Goal: Transaction & Acquisition: Purchase product/service

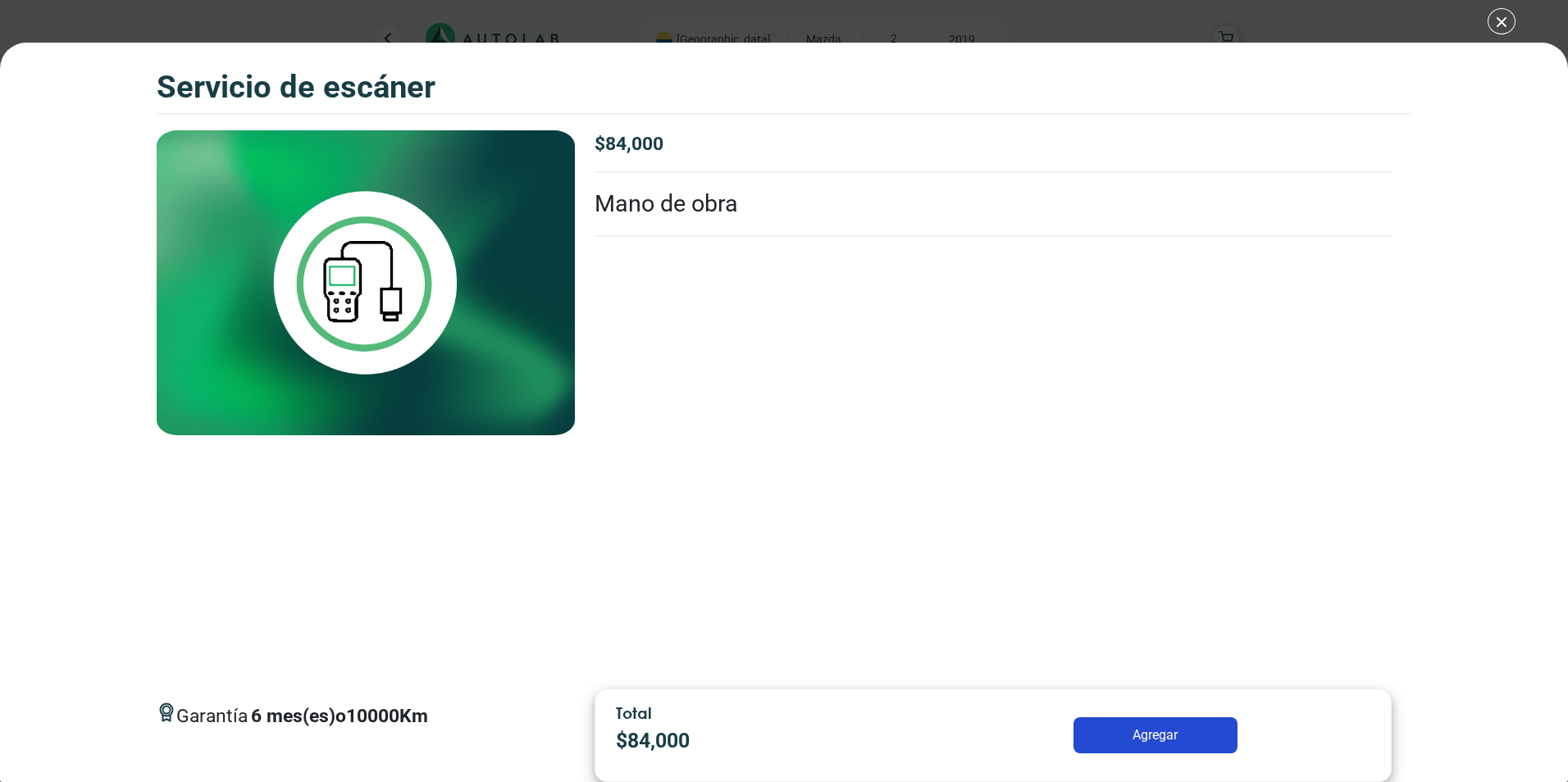
click at [1505, 20] on div "Servicio de escáner Servicio de escáner Garantía 6" at bounding box center [784, 391] width 1568 height 782
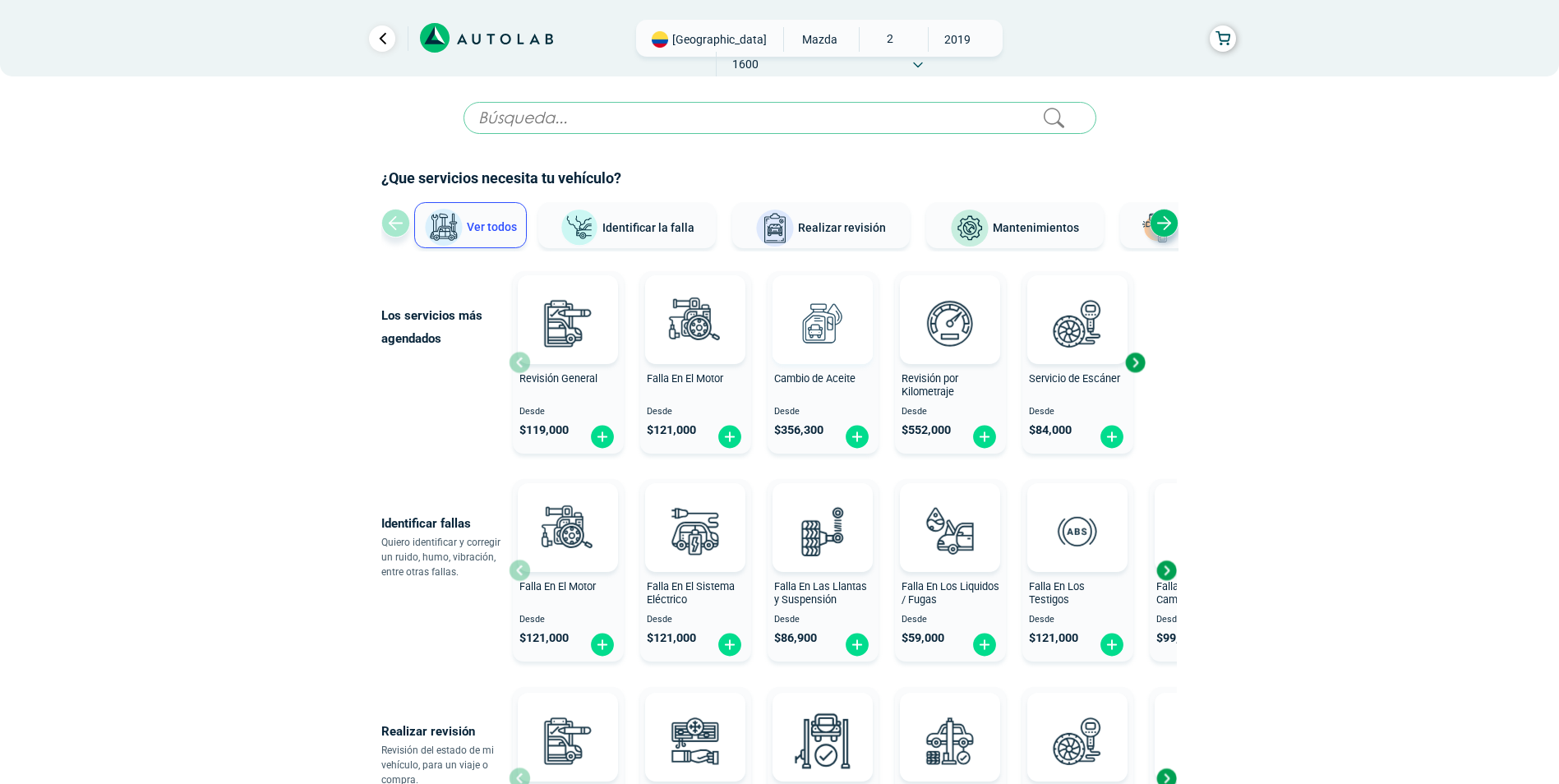
click at [816, 335] on img at bounding box center [823, 323] width 72 height 72
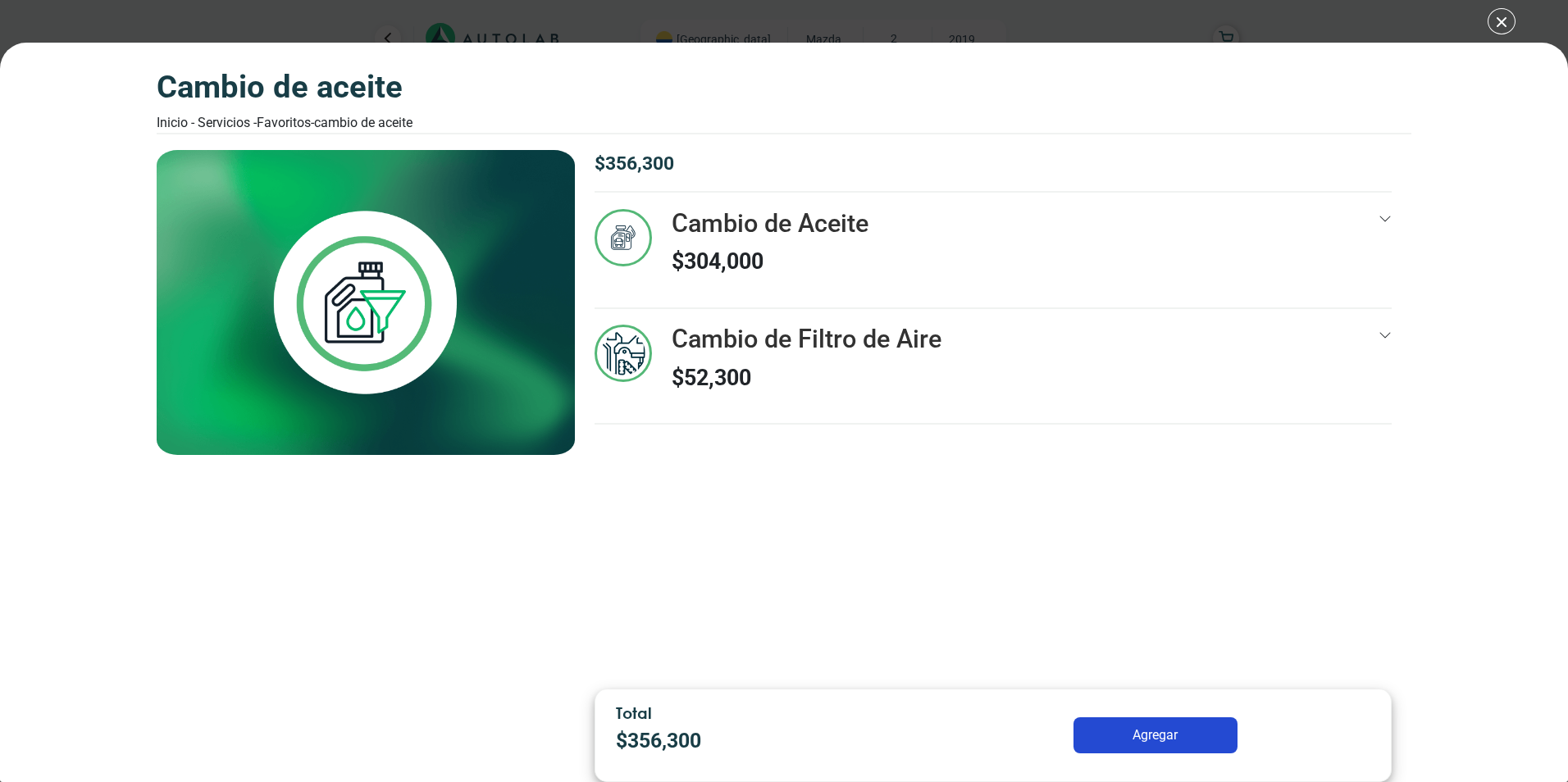
click at [1502, 23] on div "Cambio de Aceite Inicio - Servicios - Favoritos - Cambio de Aceite Cambio de Ac…" at bounding box center [784, 391] width 1568 height 782
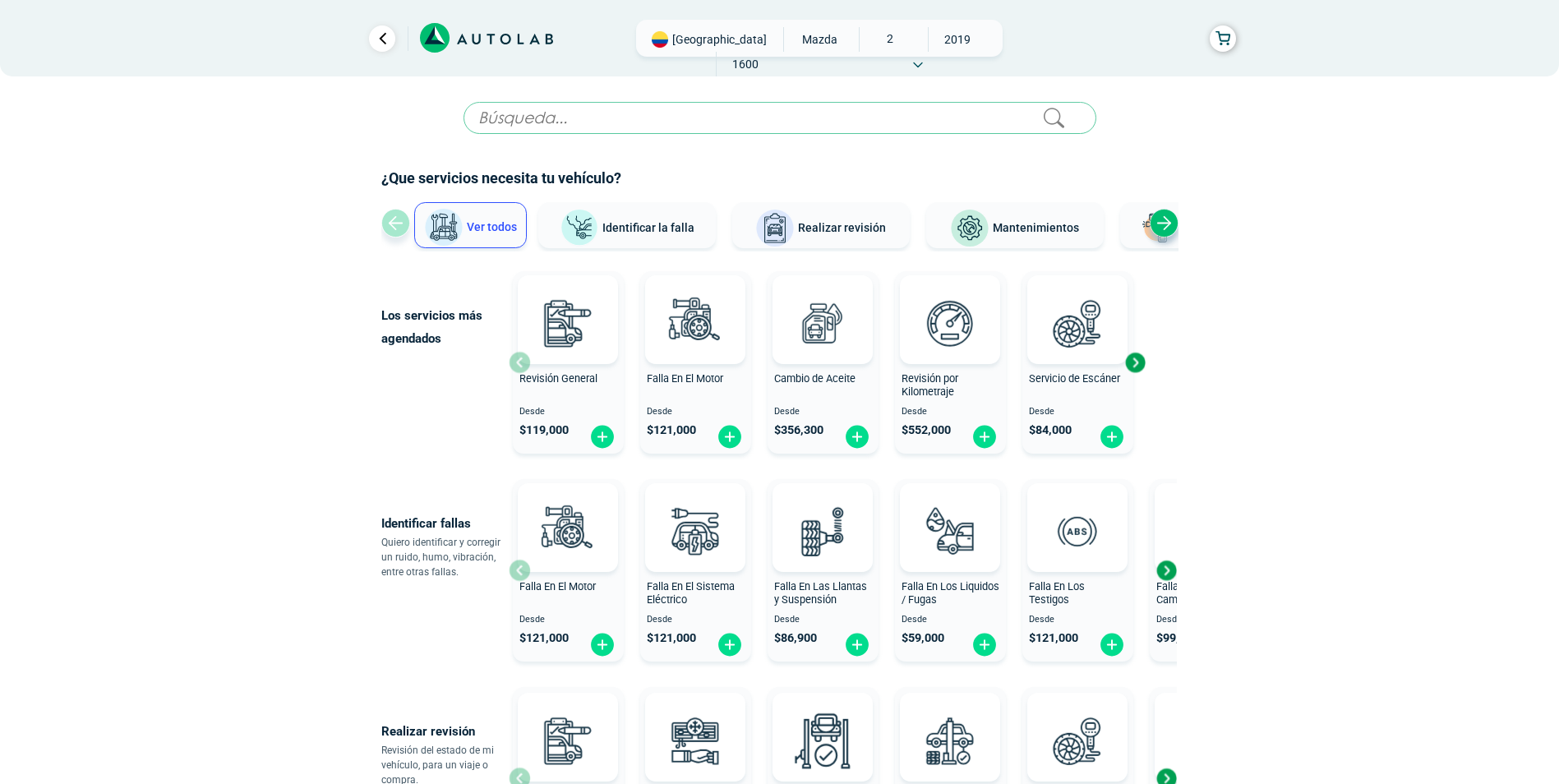
click at [790, 46] on span "MAZDA" at bounding box center [819, 39] width 59 height 24
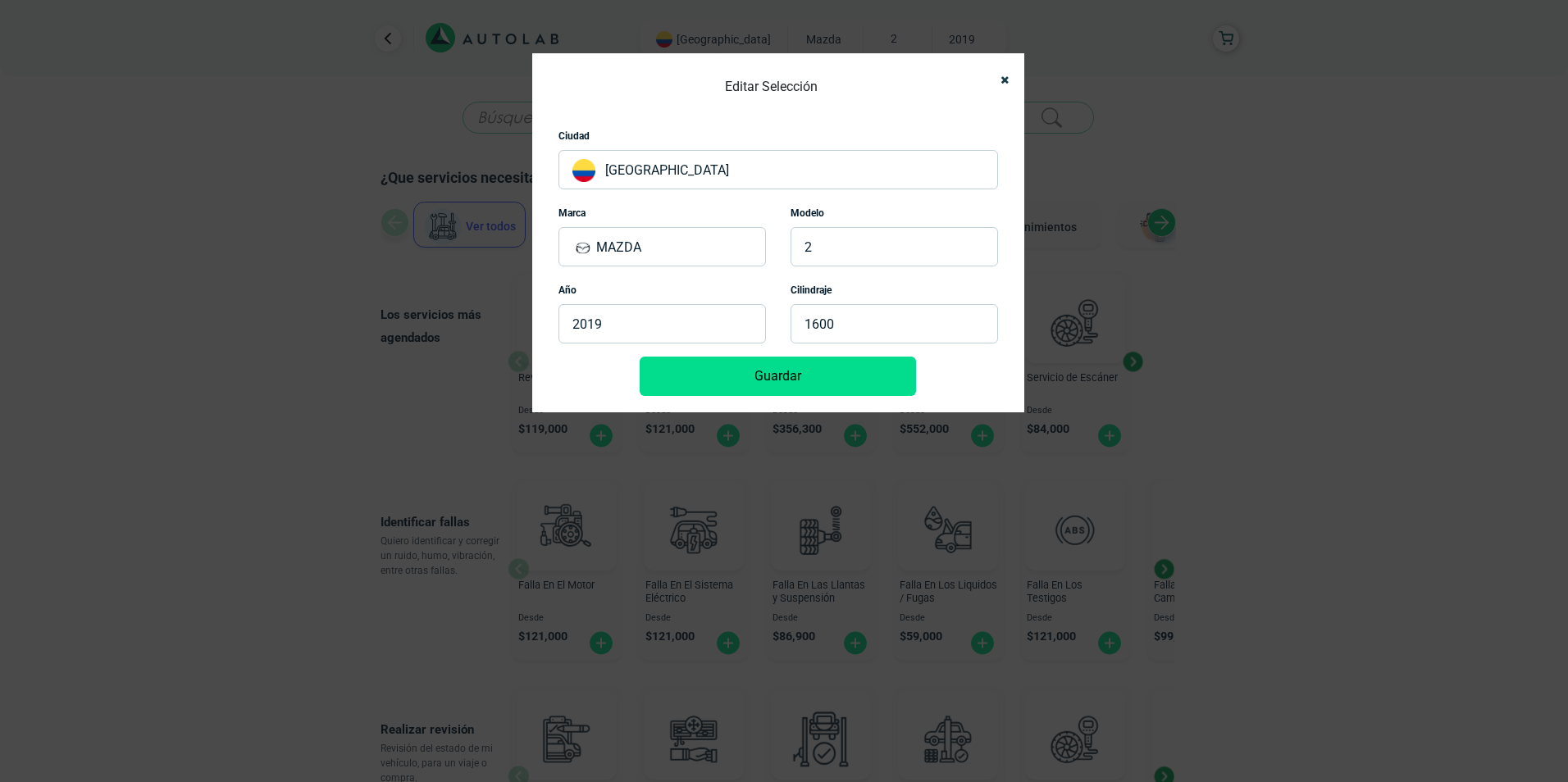
click at [697, 236] on p "MAZDA" at bounding box center [662, 247] width 207 height 40
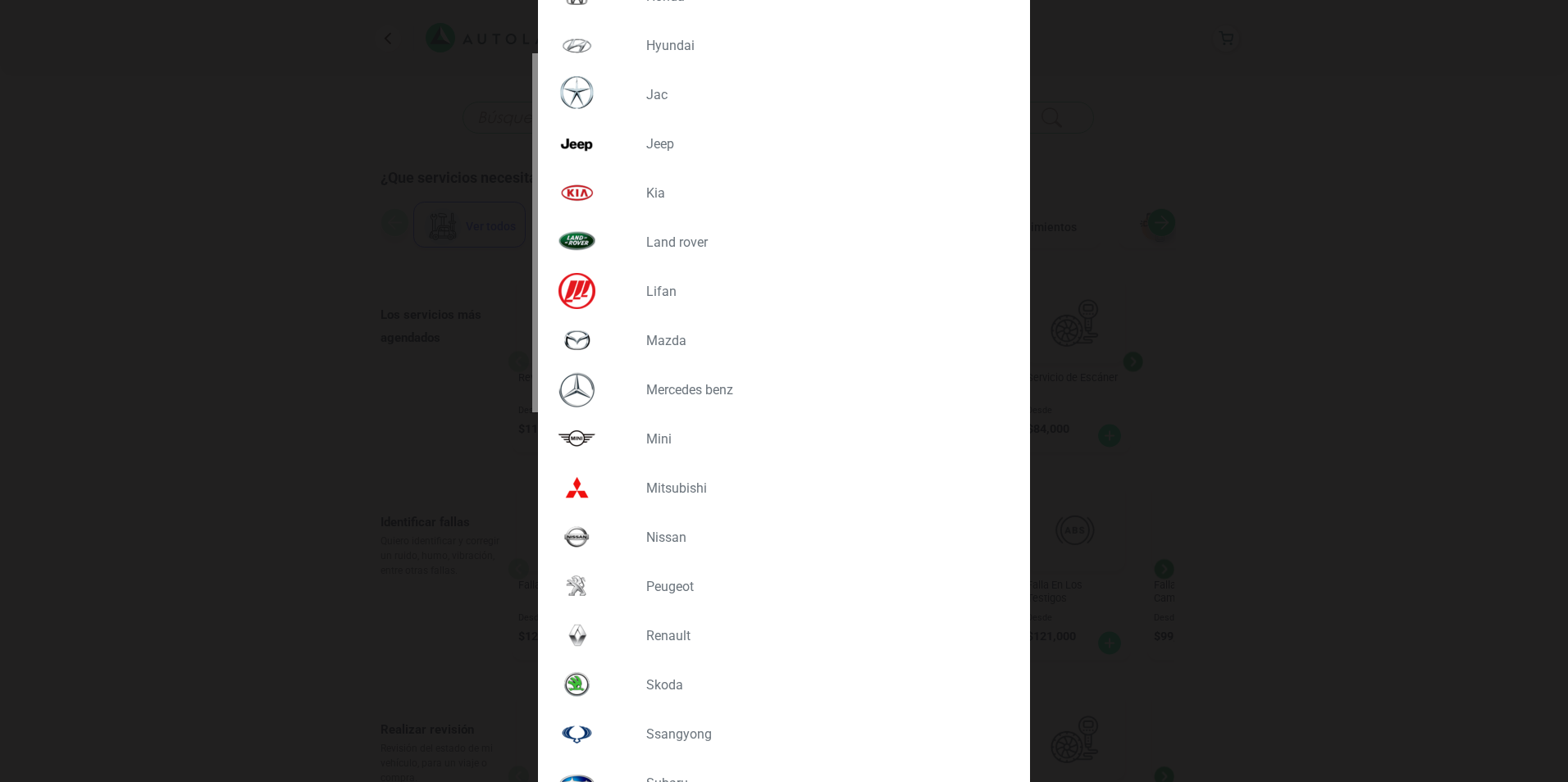
scroll to position [1158, 0]
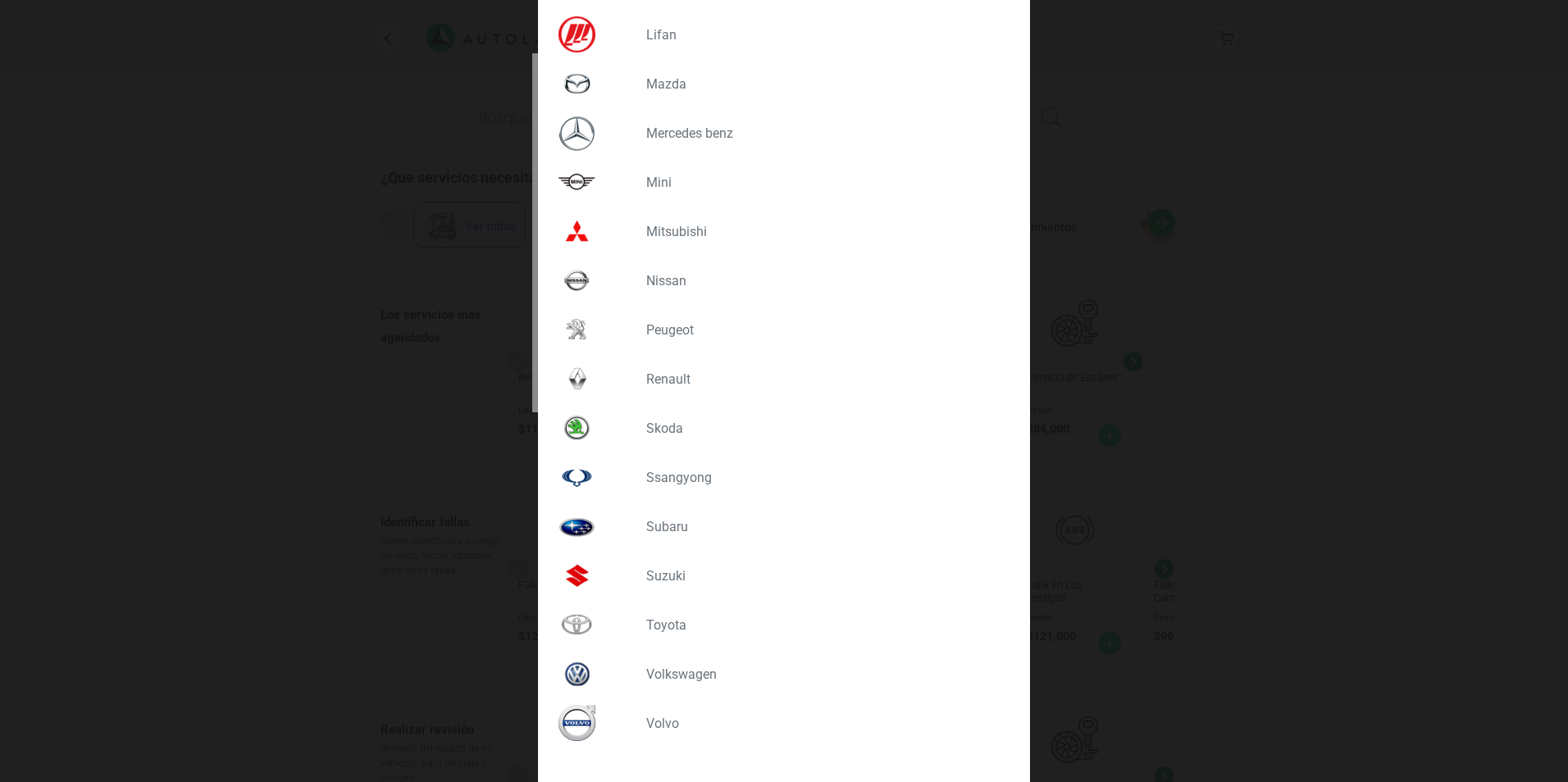
click at [654, 670] on p "VOLKSWAGEN" at bounding box center [821, 673] width 351 height 15
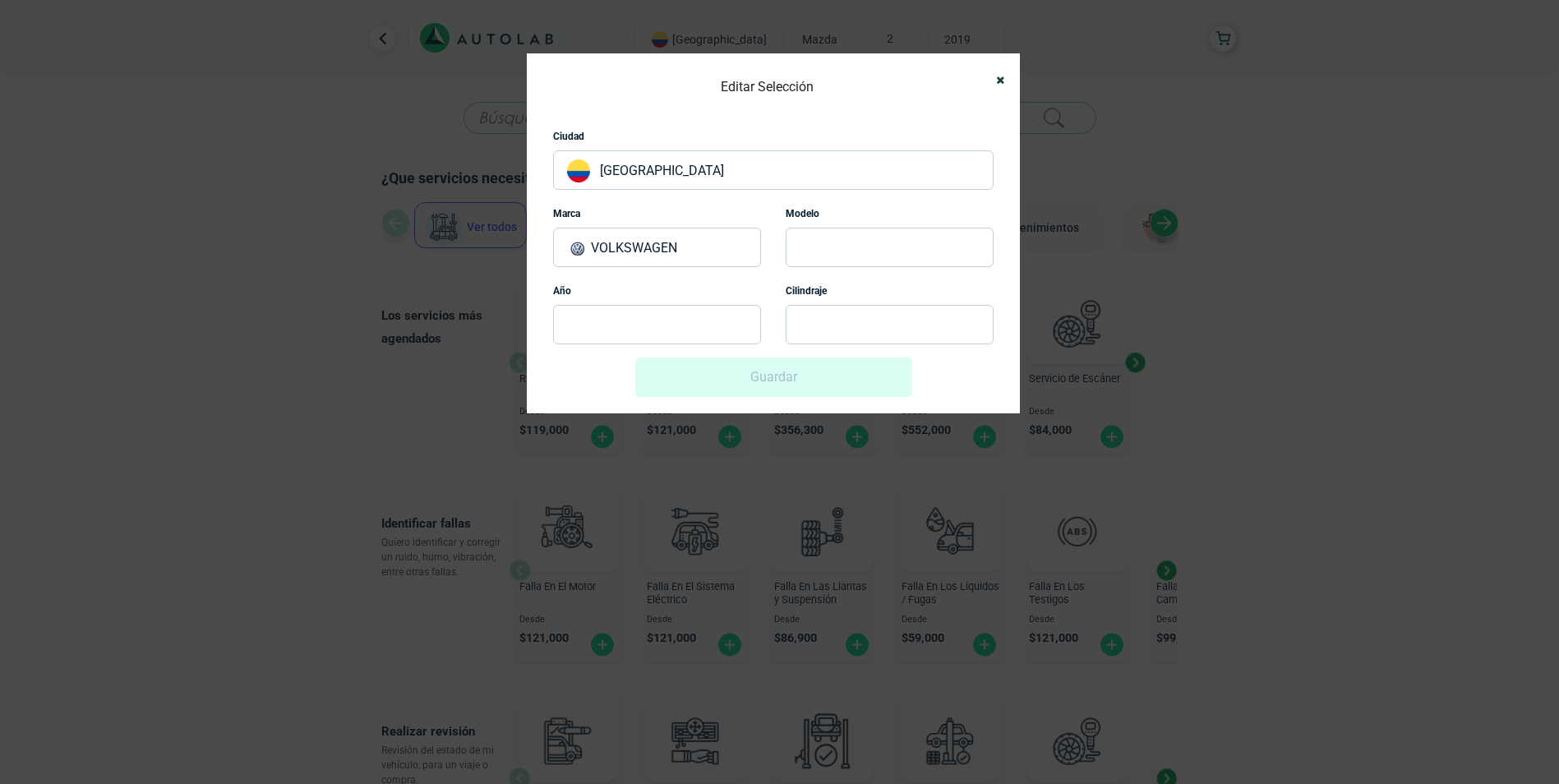
click at [828, 248] on p at bounding box center [889, 248] width 208 height 40
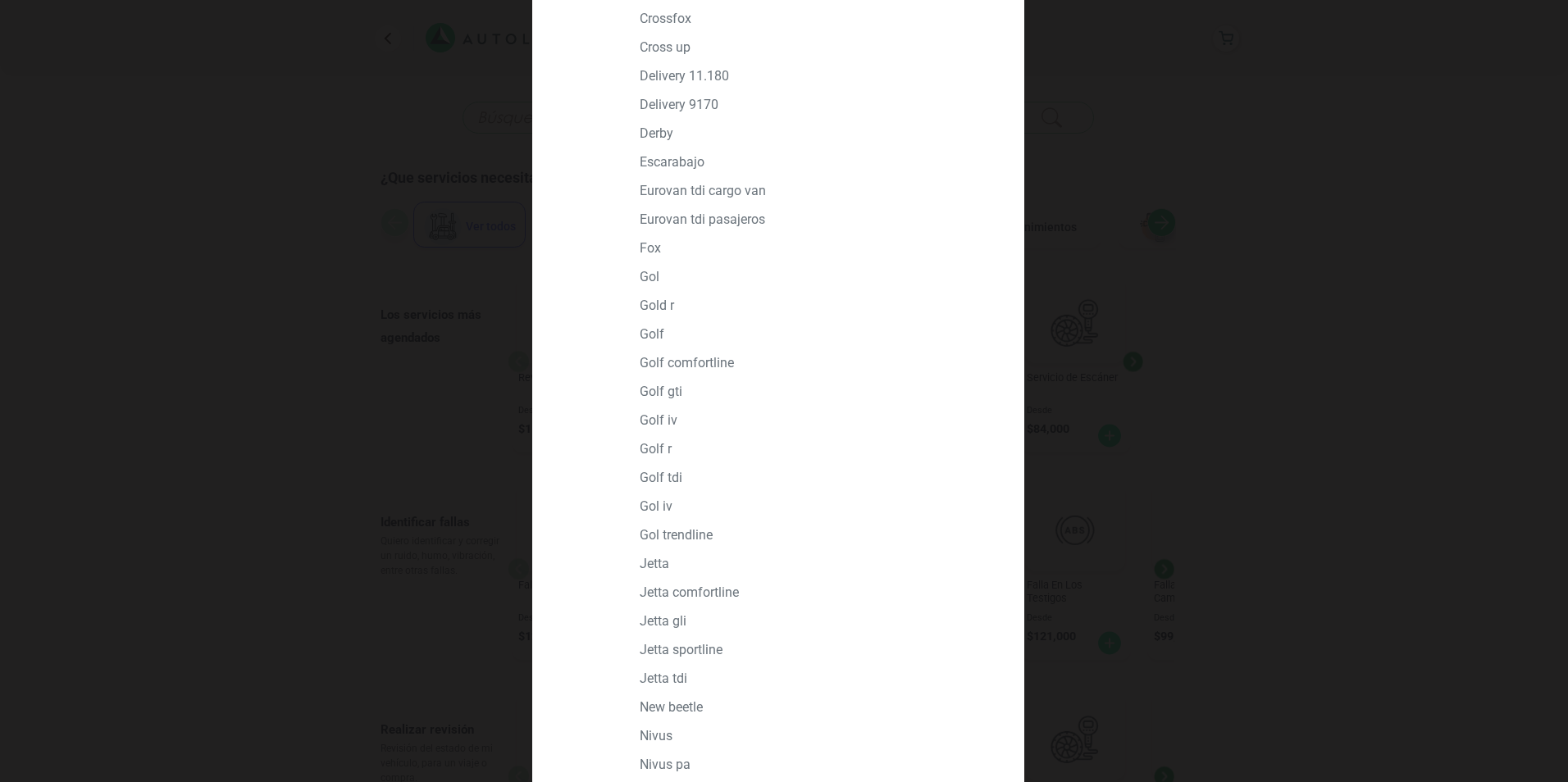
scroll to position [574, 0]
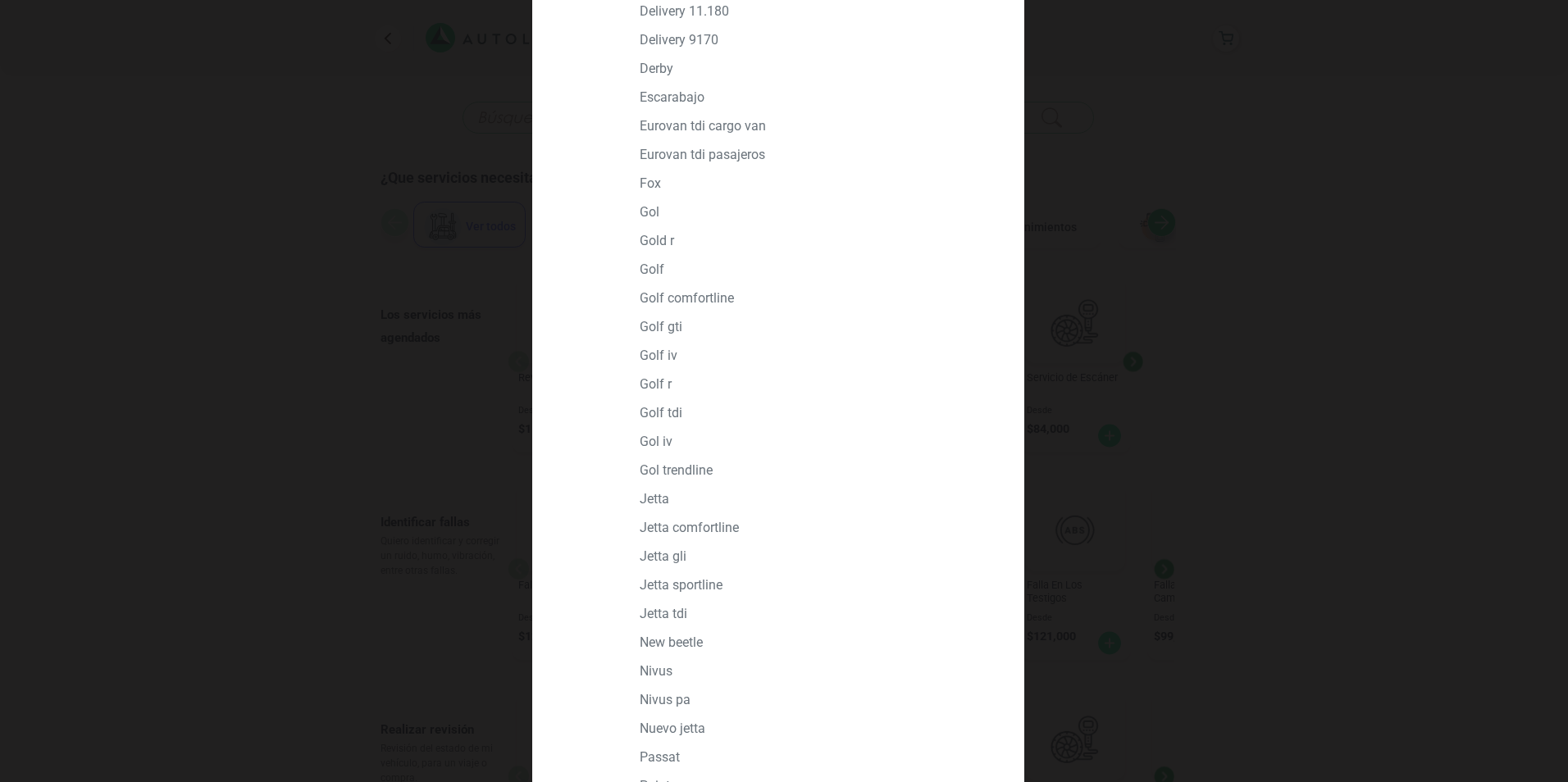
click at [652, 211] on p "GOL" at bounding box center [815, 211] width 351 height 15
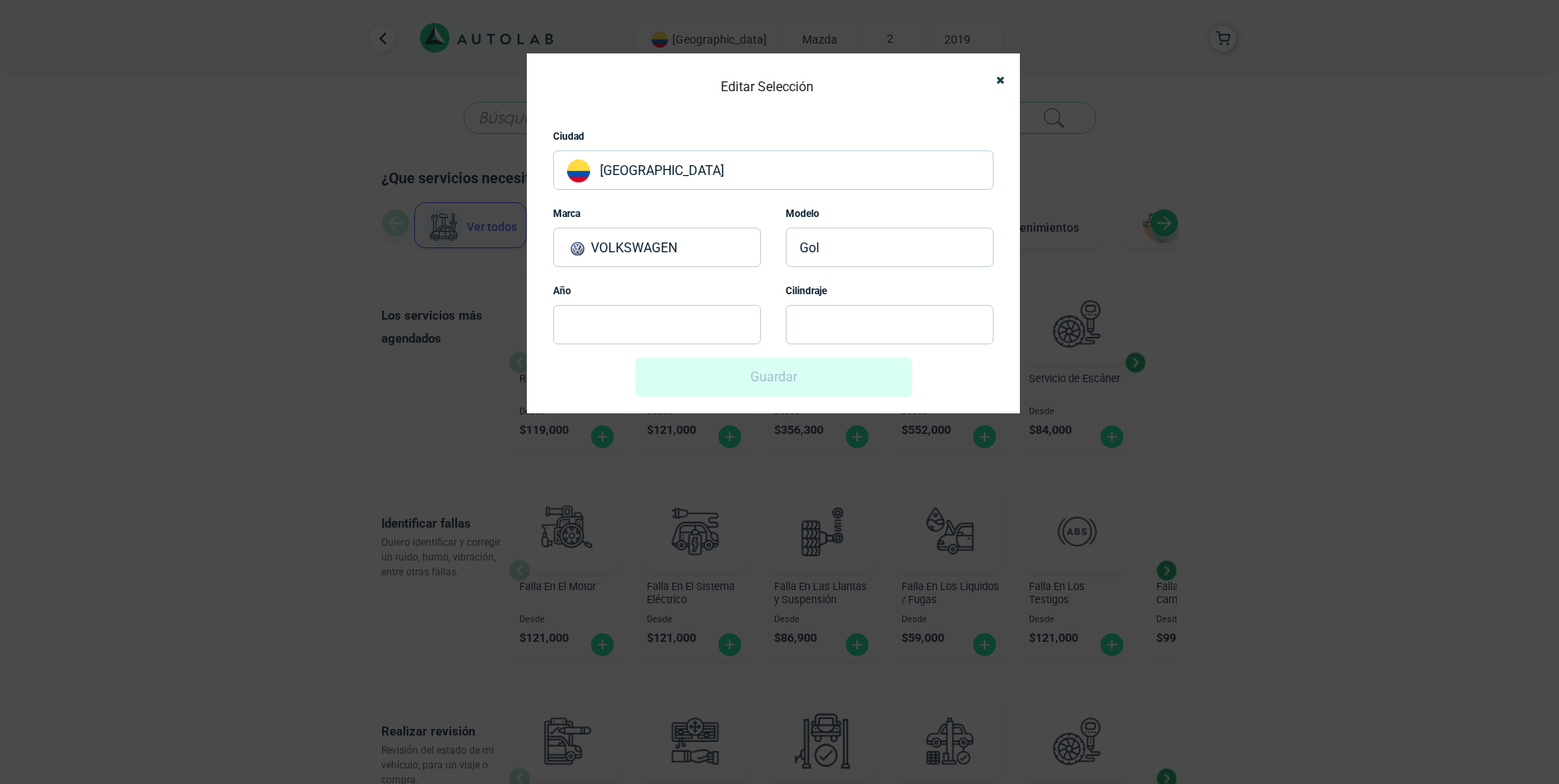
click at [657, 321] on p at bounding box center [656, 325] width 208 height 40
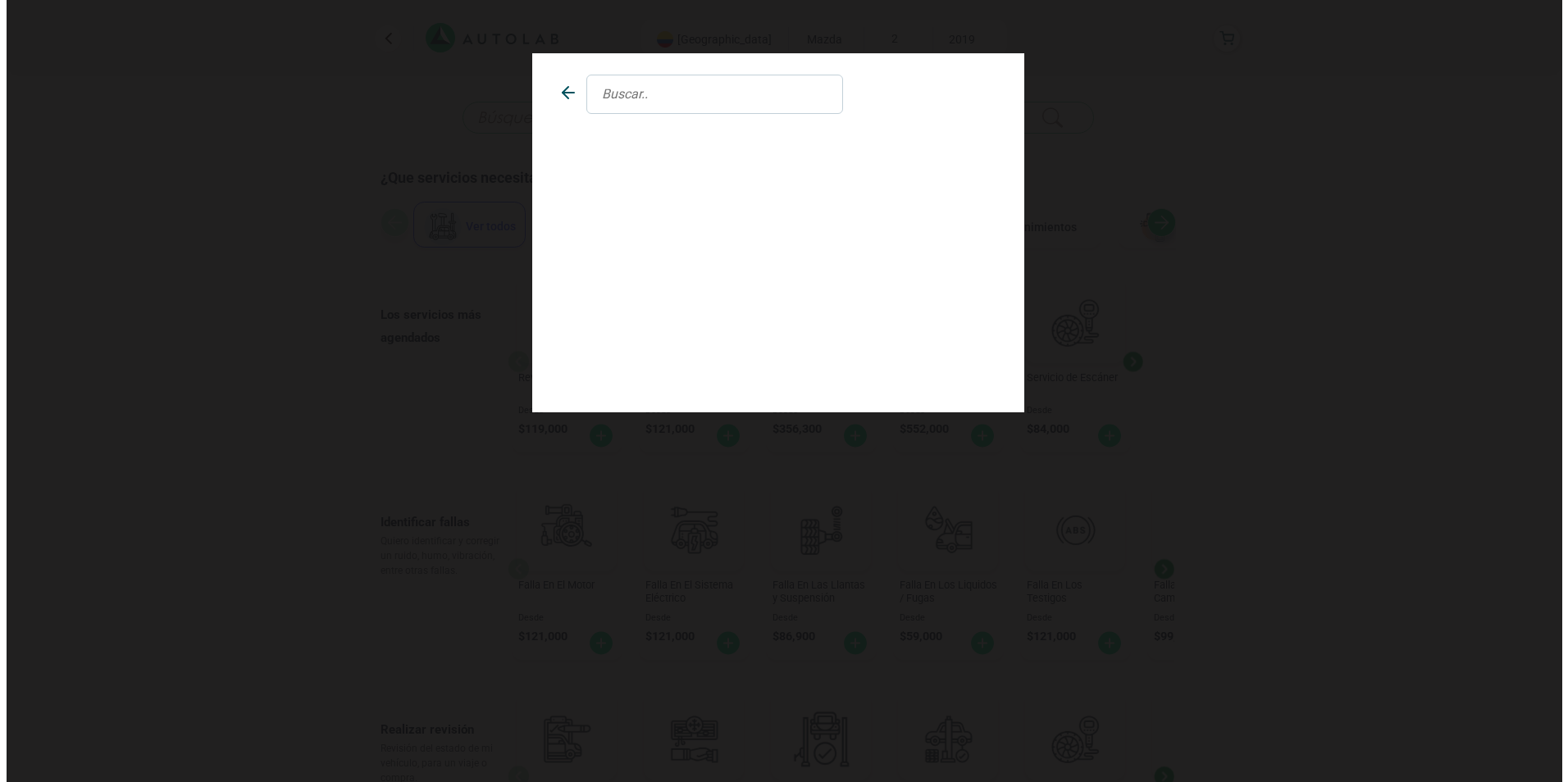
scroll to position [0, 0]
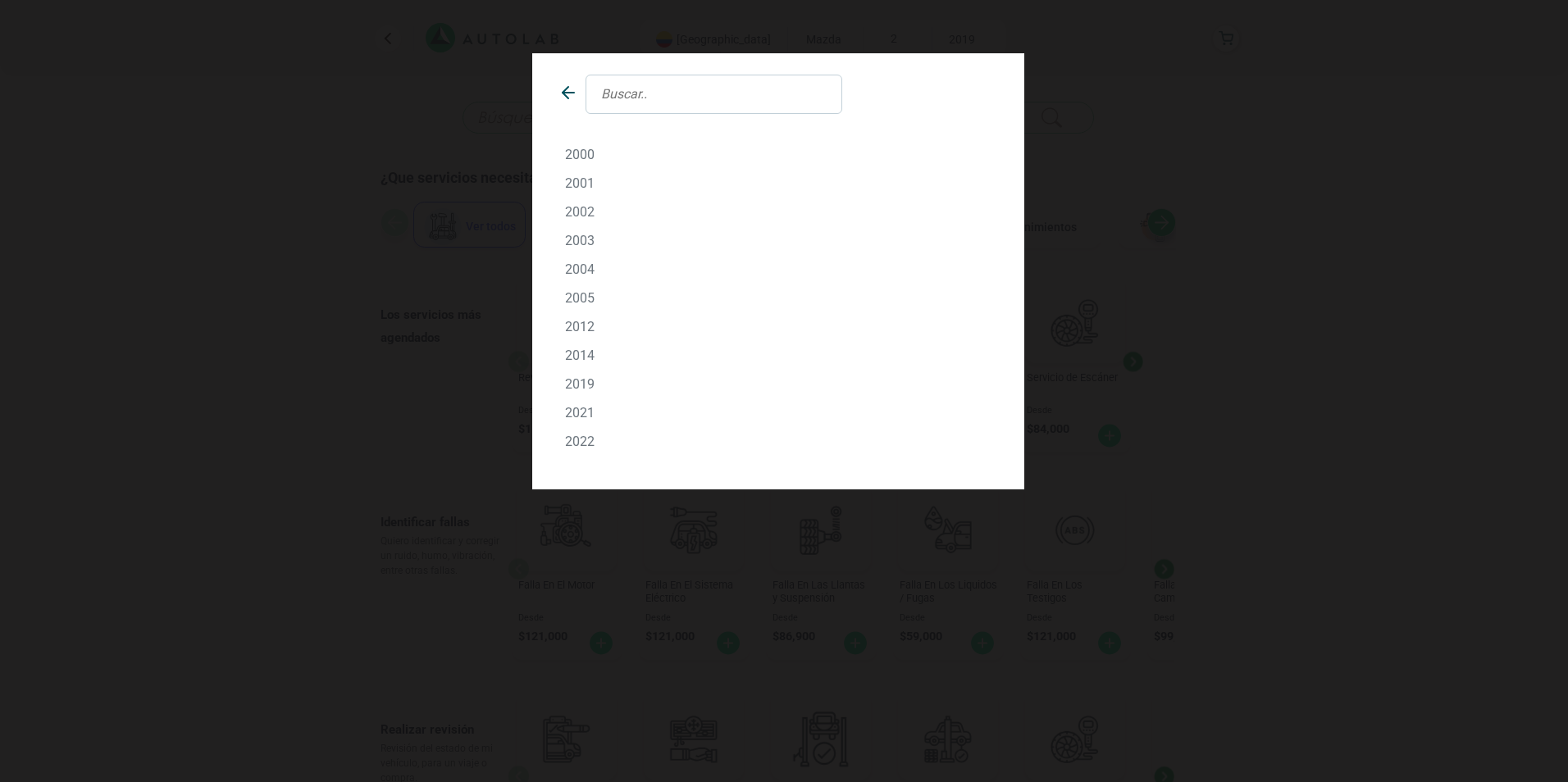
click at [589, 151] on p "2000" at bounding box center [778, 154] width 427 height 15
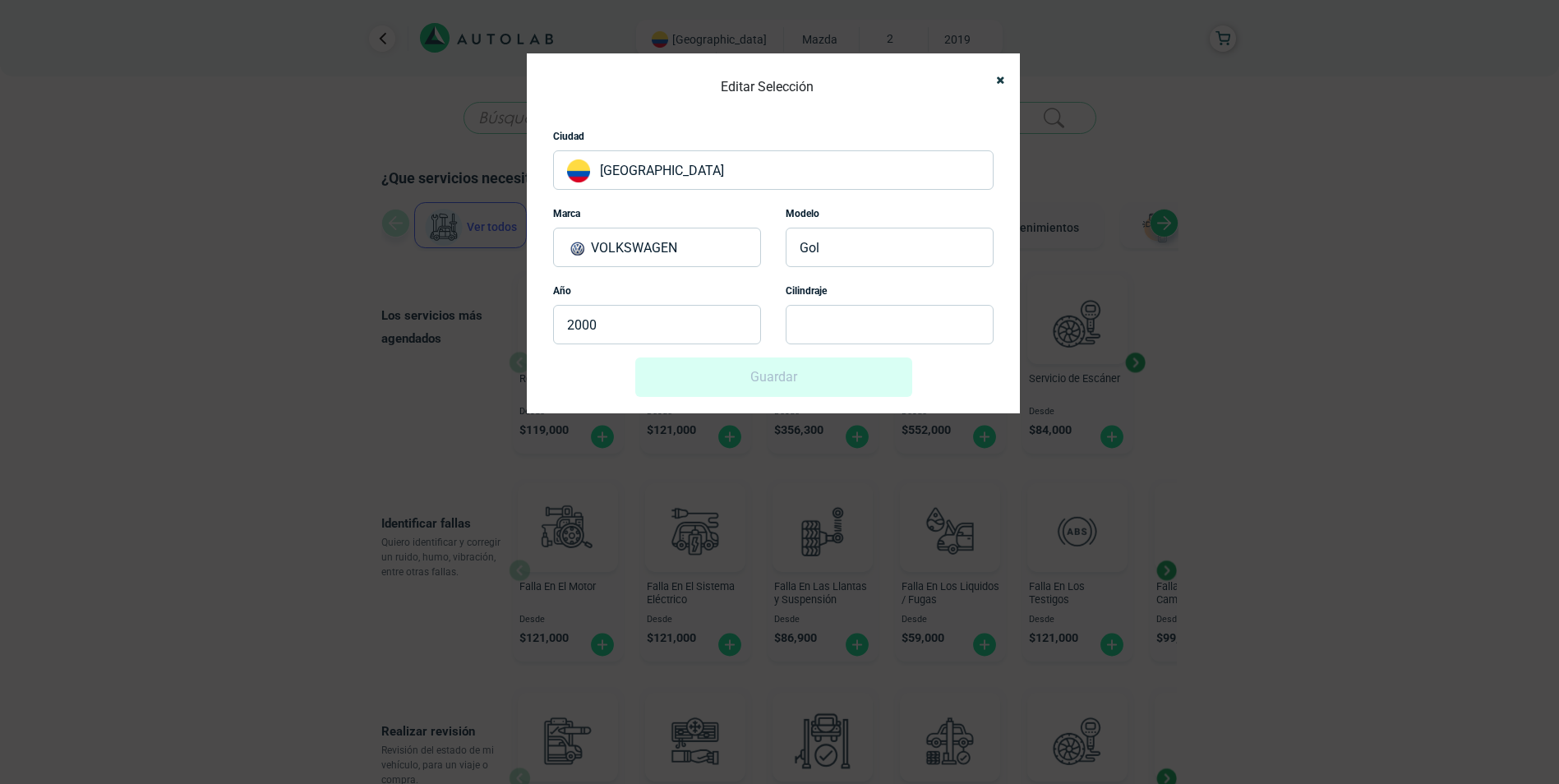
click at [632, 327] on p "2000" at bounding box center [656, 325] width 208 height 40
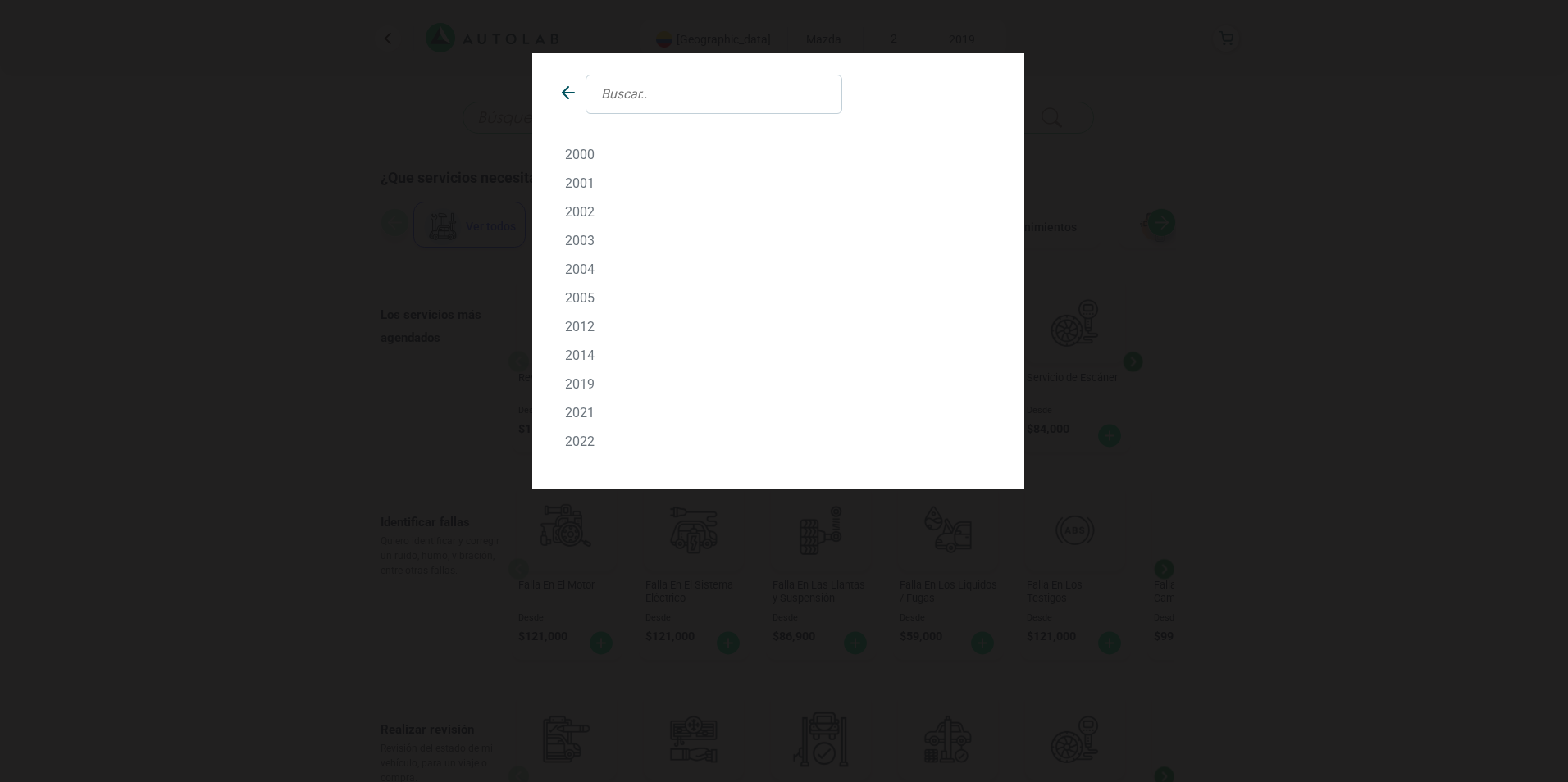
click at [581, 414] on p "2021" at bounding box center [778, 412] width 427 height 15
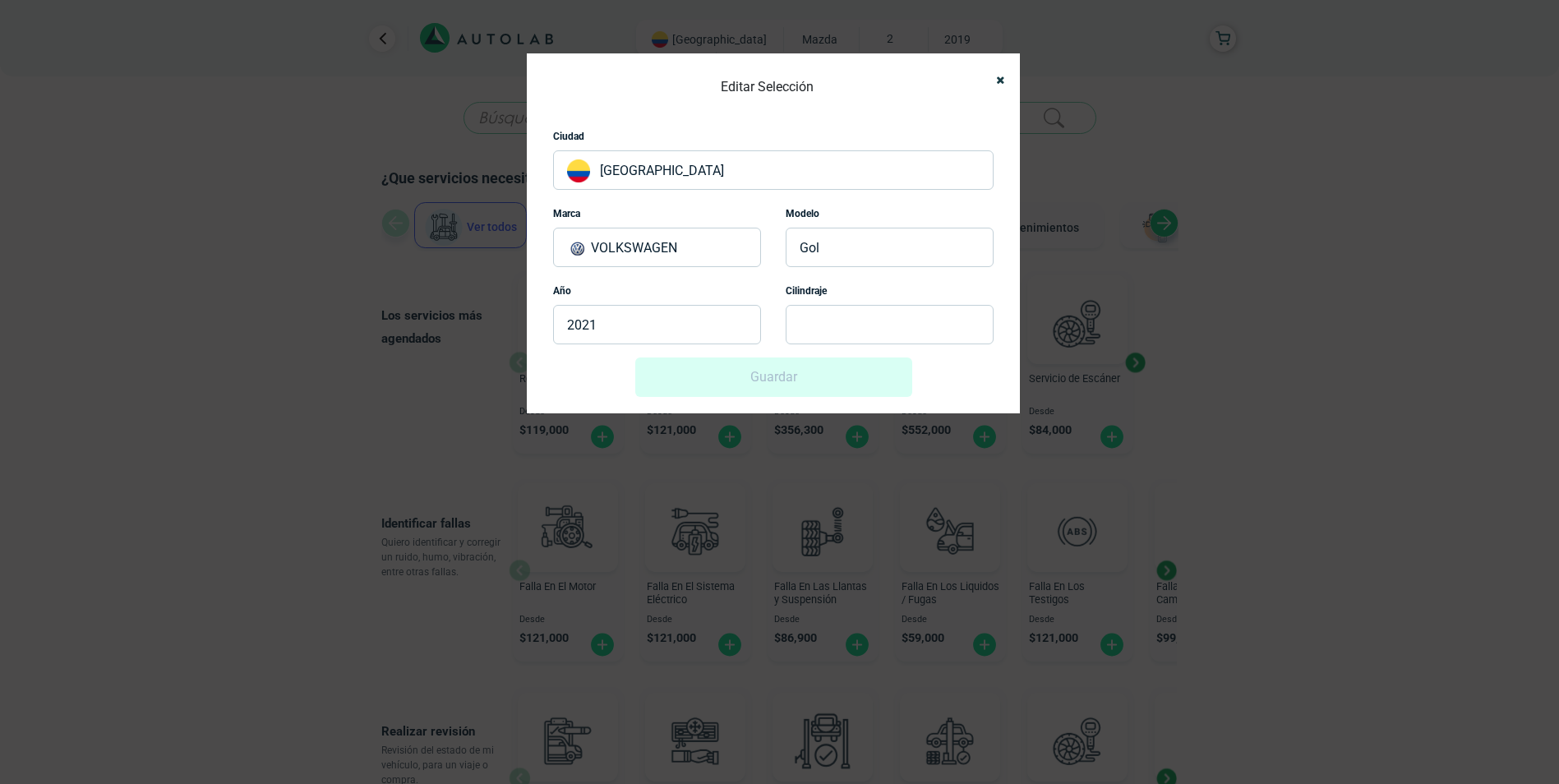
click at [842, 316] on p at bounding box center [889, 325] width 208 height 40
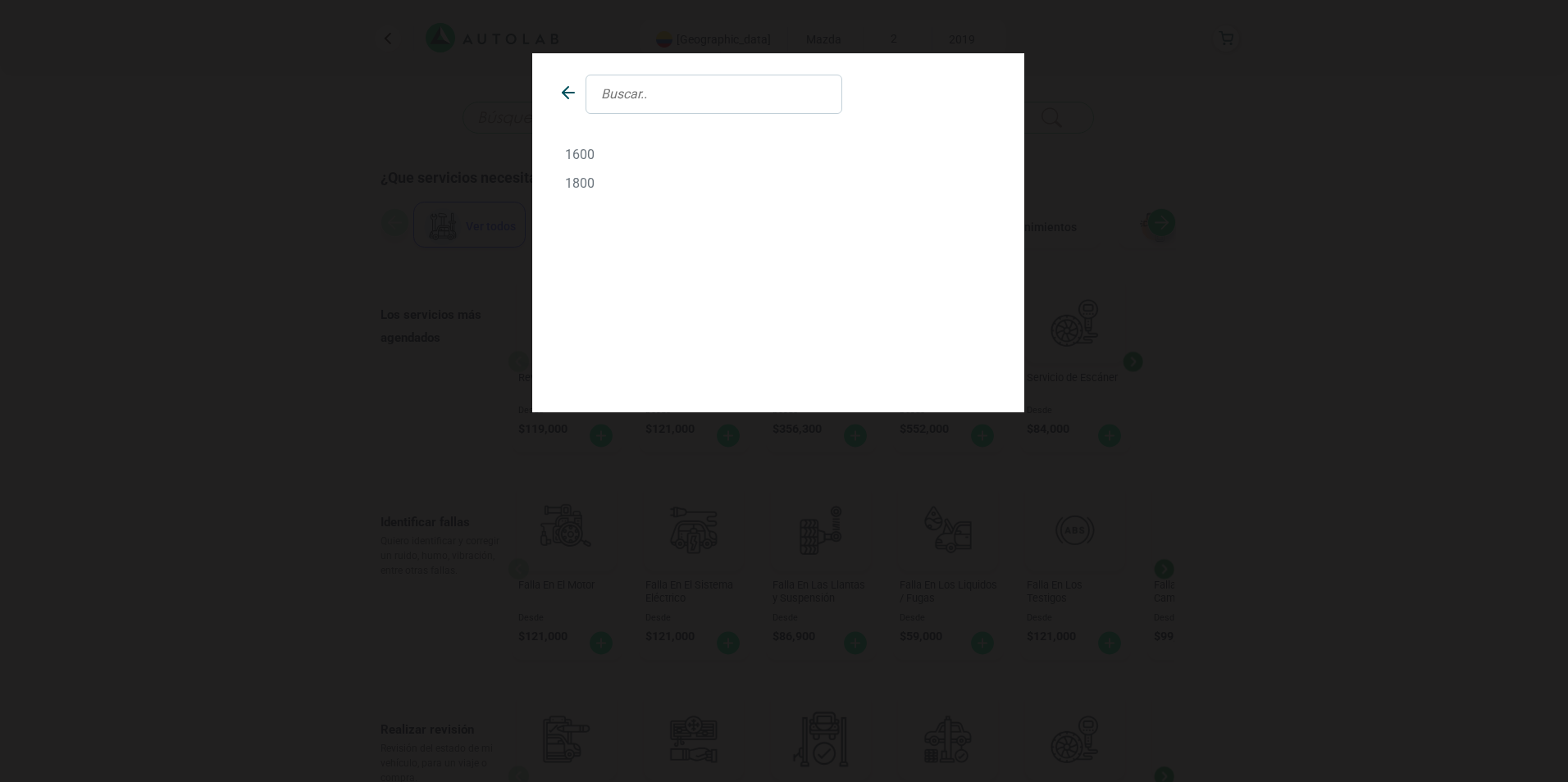
click at [586, 146] on p "1600" at bounding box center [778, 154] width 427 height 15
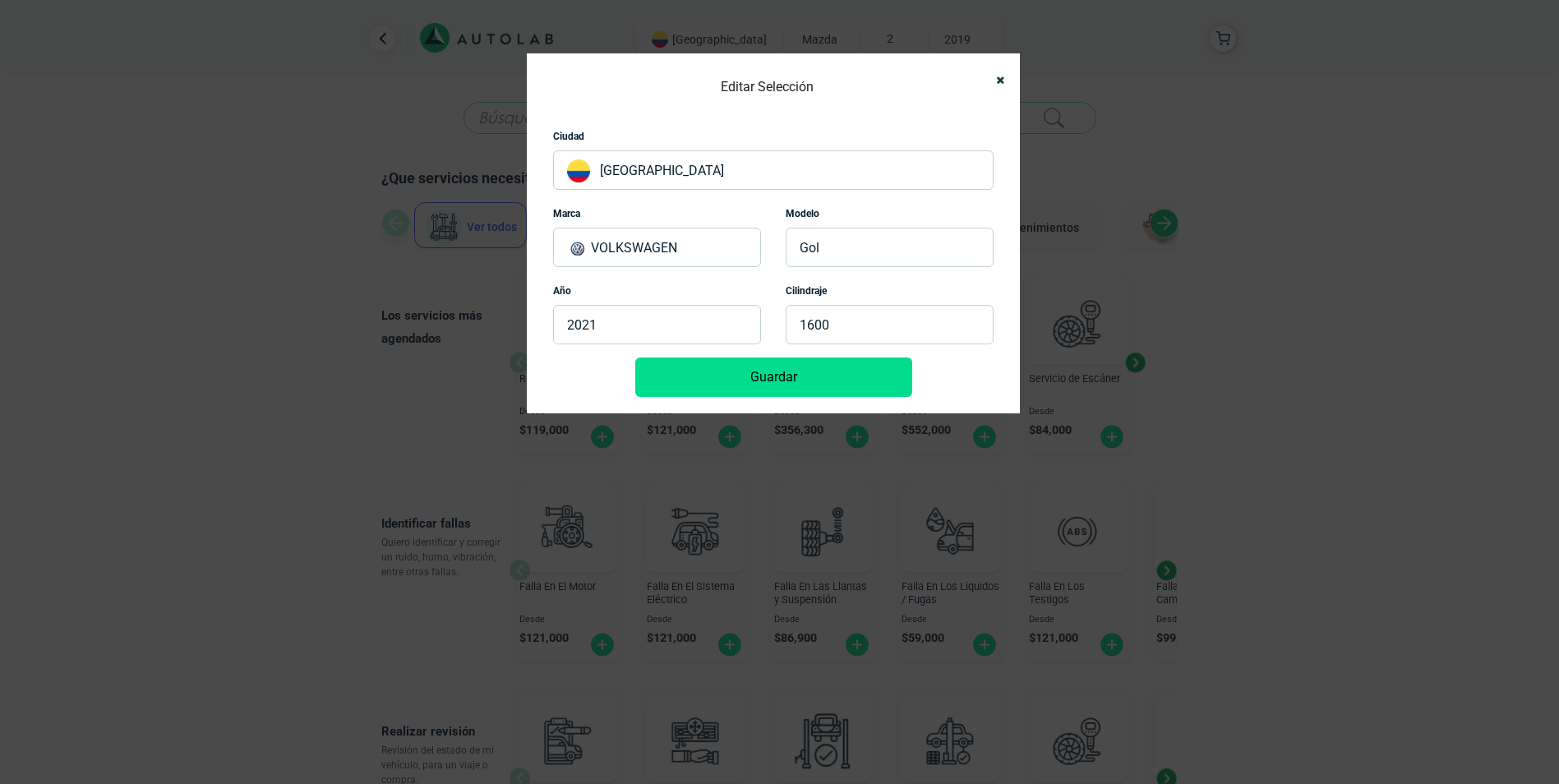
click at [796, 378] on button "Guardar" at bounding box center [774, 377] width 277 height 40
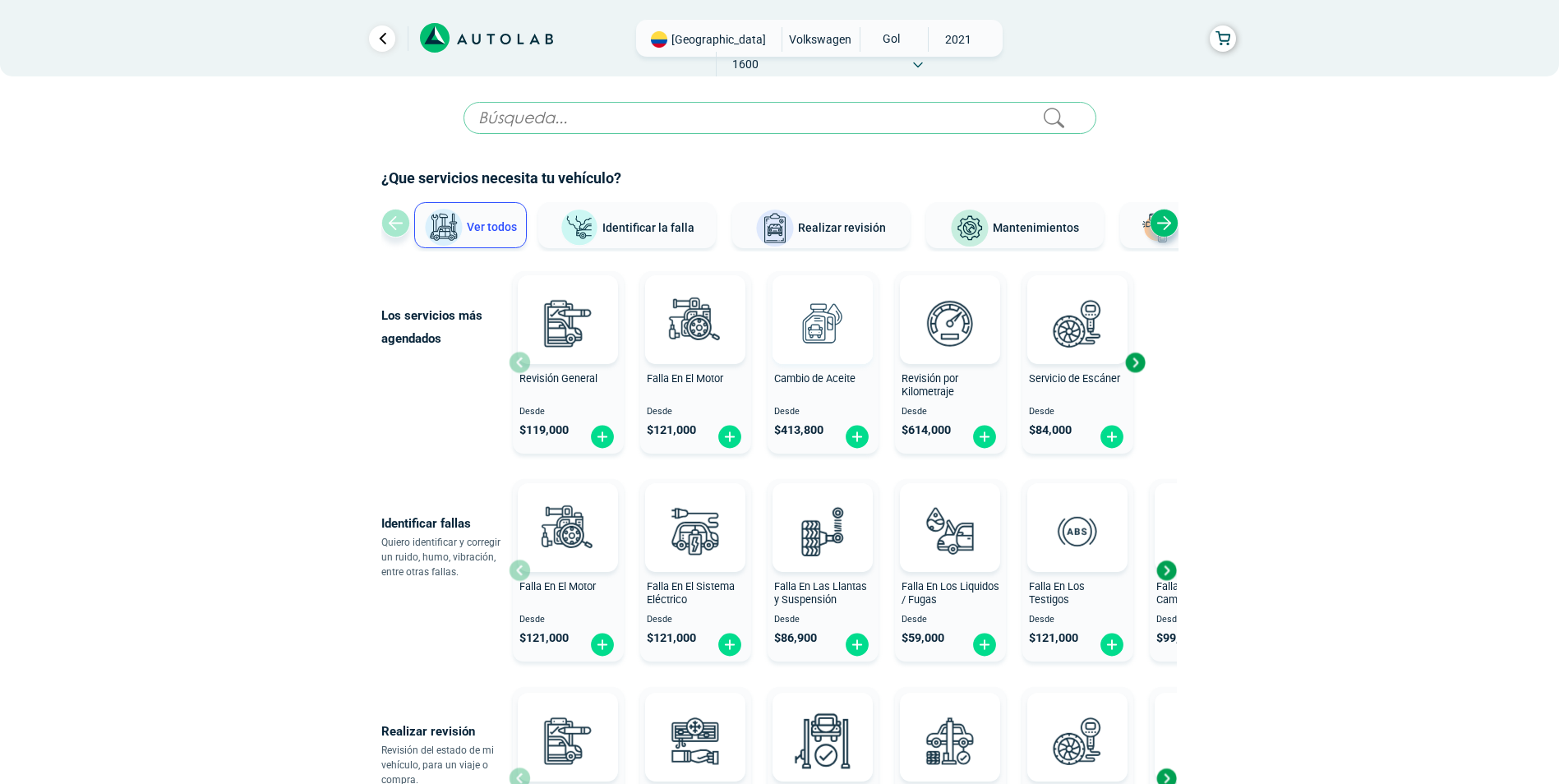
click at [843, 314] on img at bounding box center [823, 323] width 72 height 72
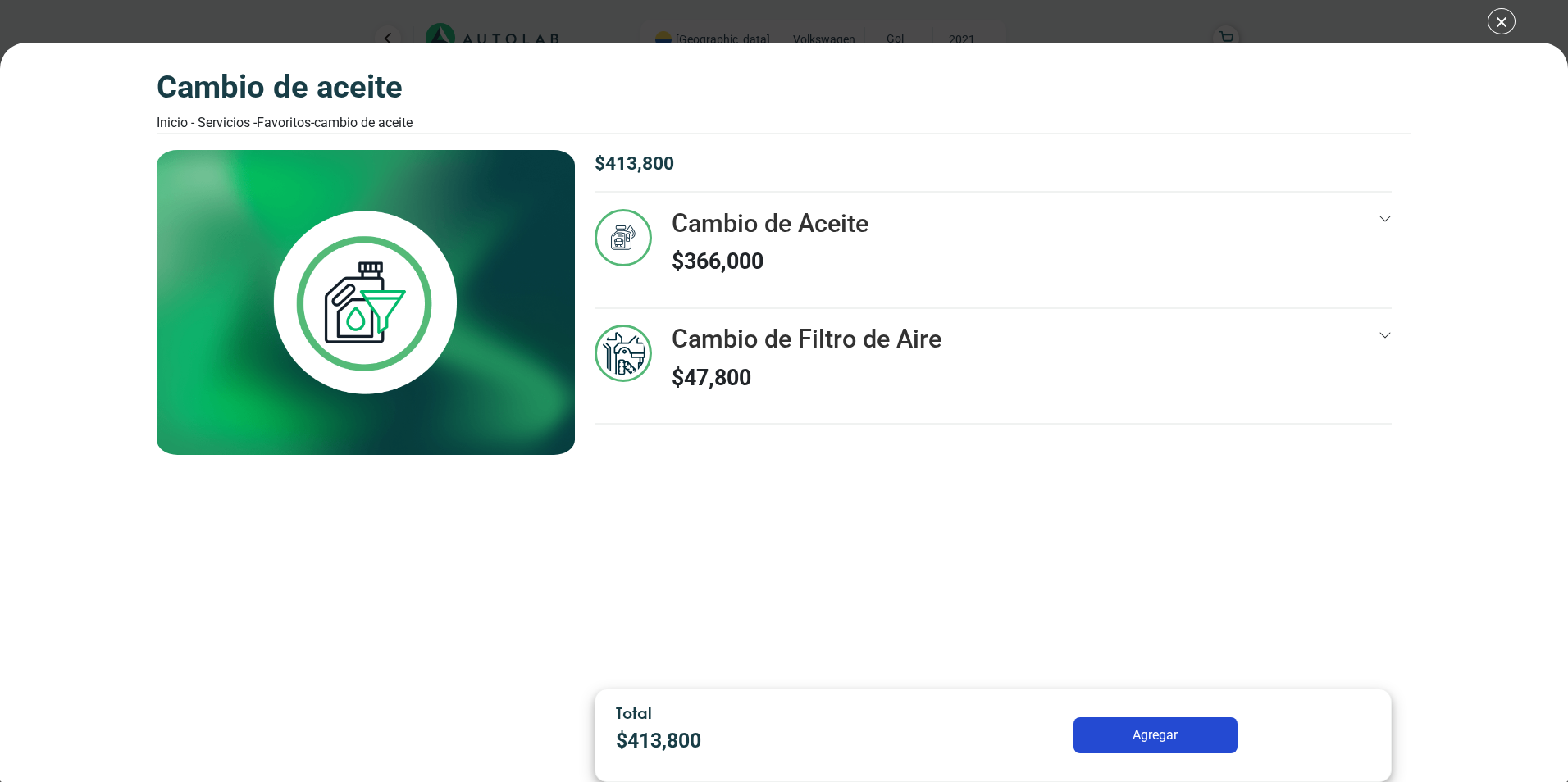
click at [1327, 261] on div "Cambio de Aceite $ 366,000" at bounding box center [992, 259] width 797 height 99
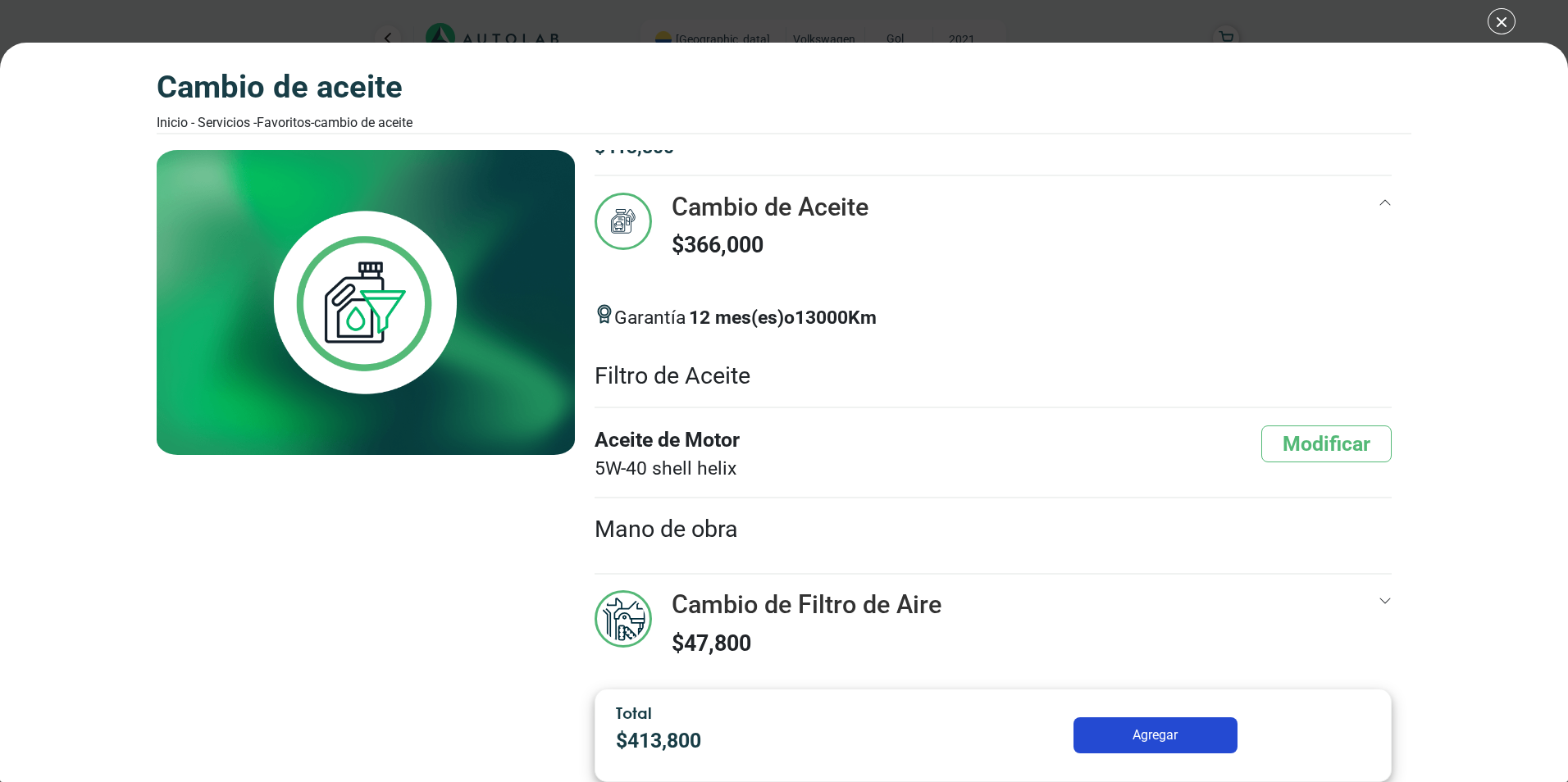
scroll to position [31, 0]
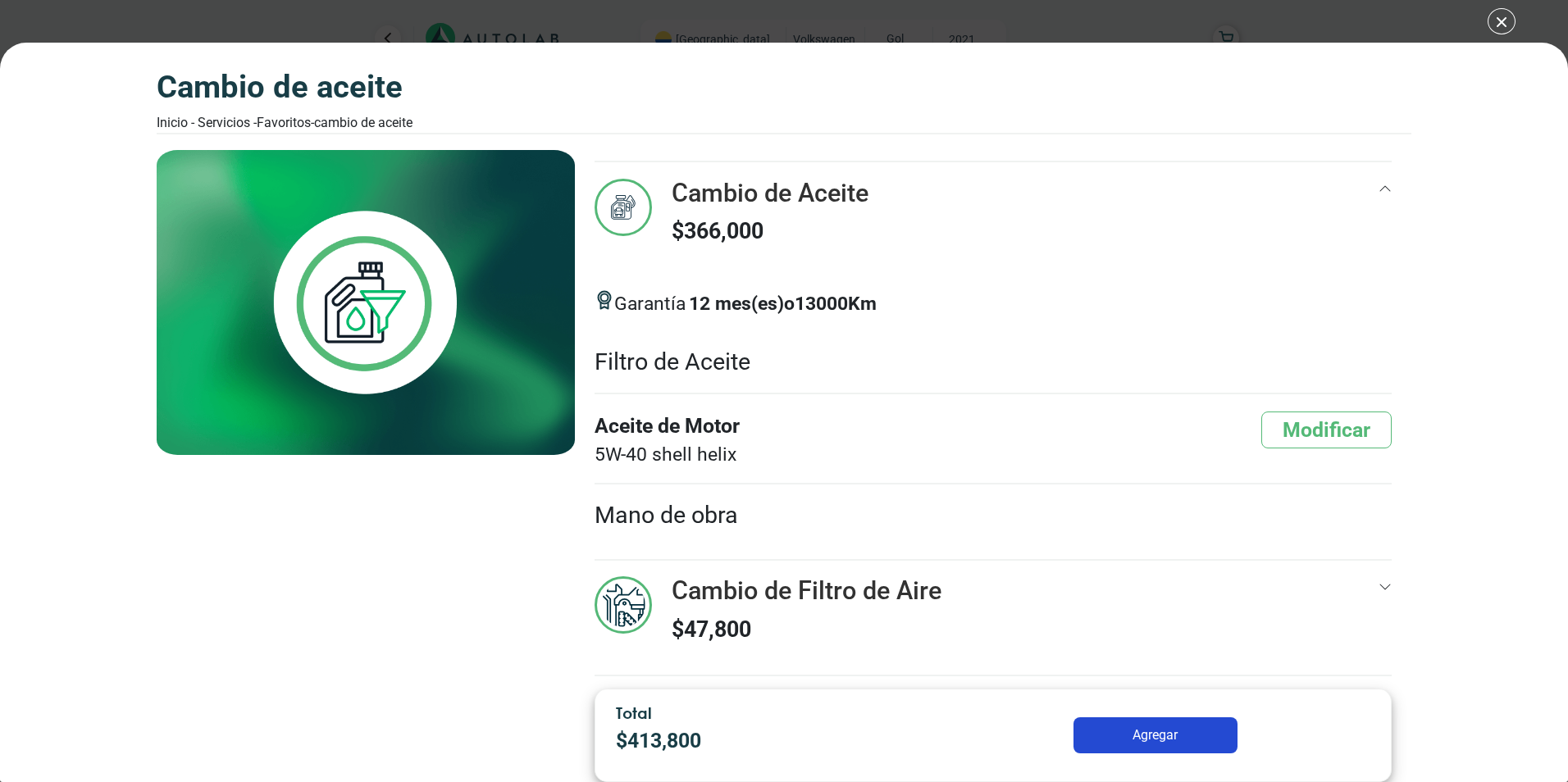
click at [1327, 261] on div "Cambio de Aceite $ 366,000" at bounding box center [992, 228] width 797 height 99
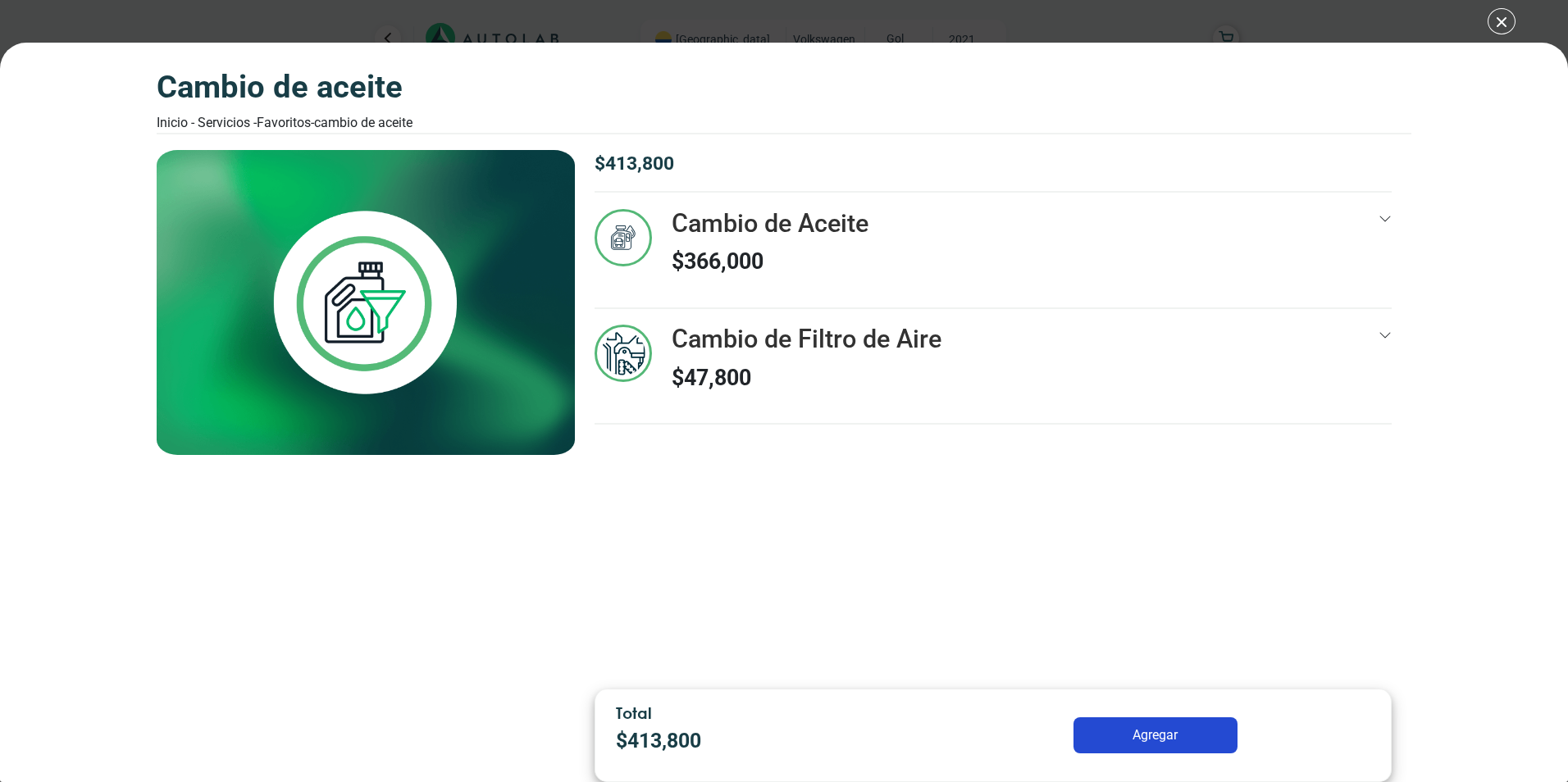
click at [1238, 228] on div "Cambio de Aceite $ 366,000" at bounding box center [992, 259] width 797 height 99
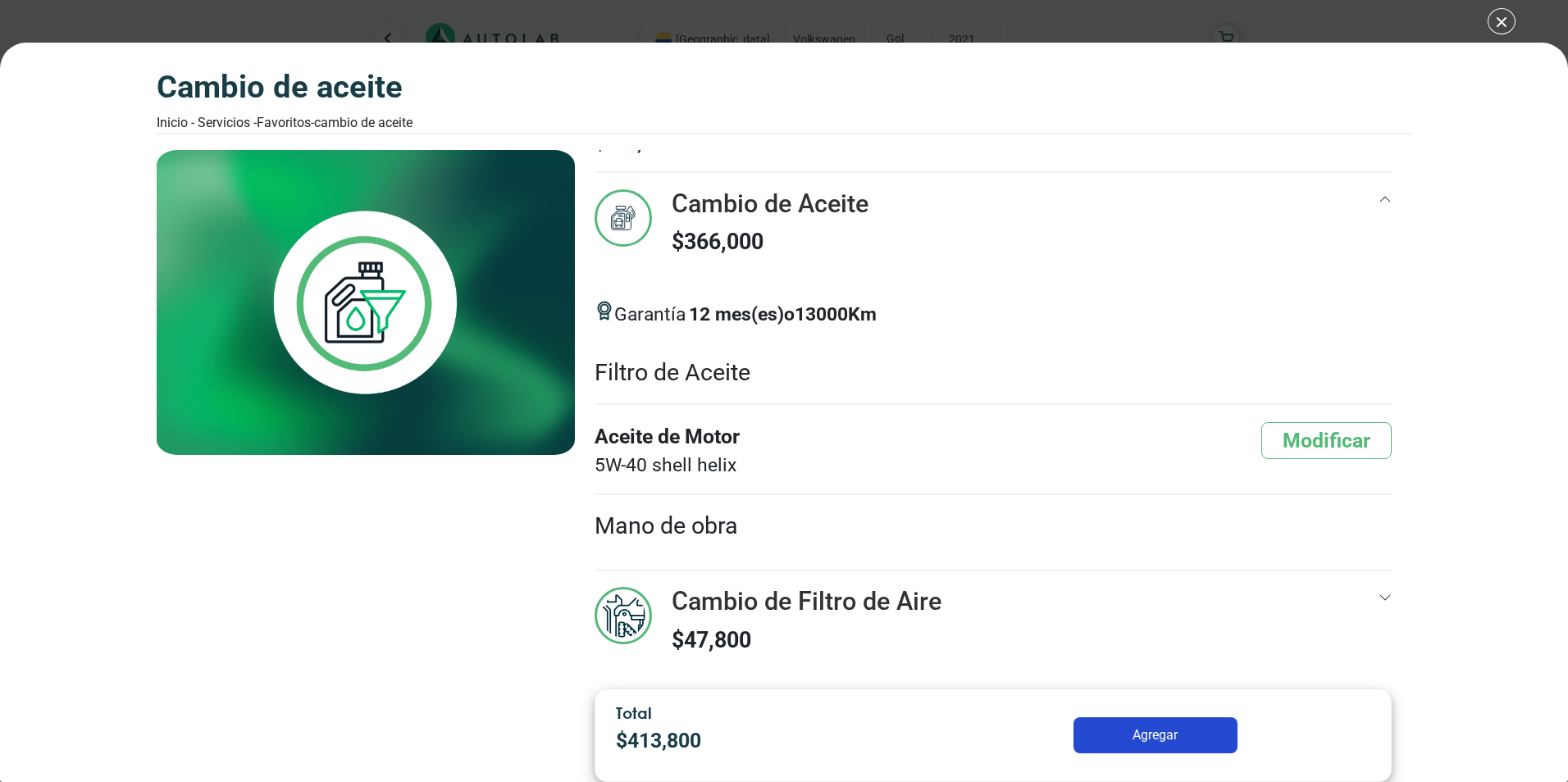
scroll to position [31, 0]
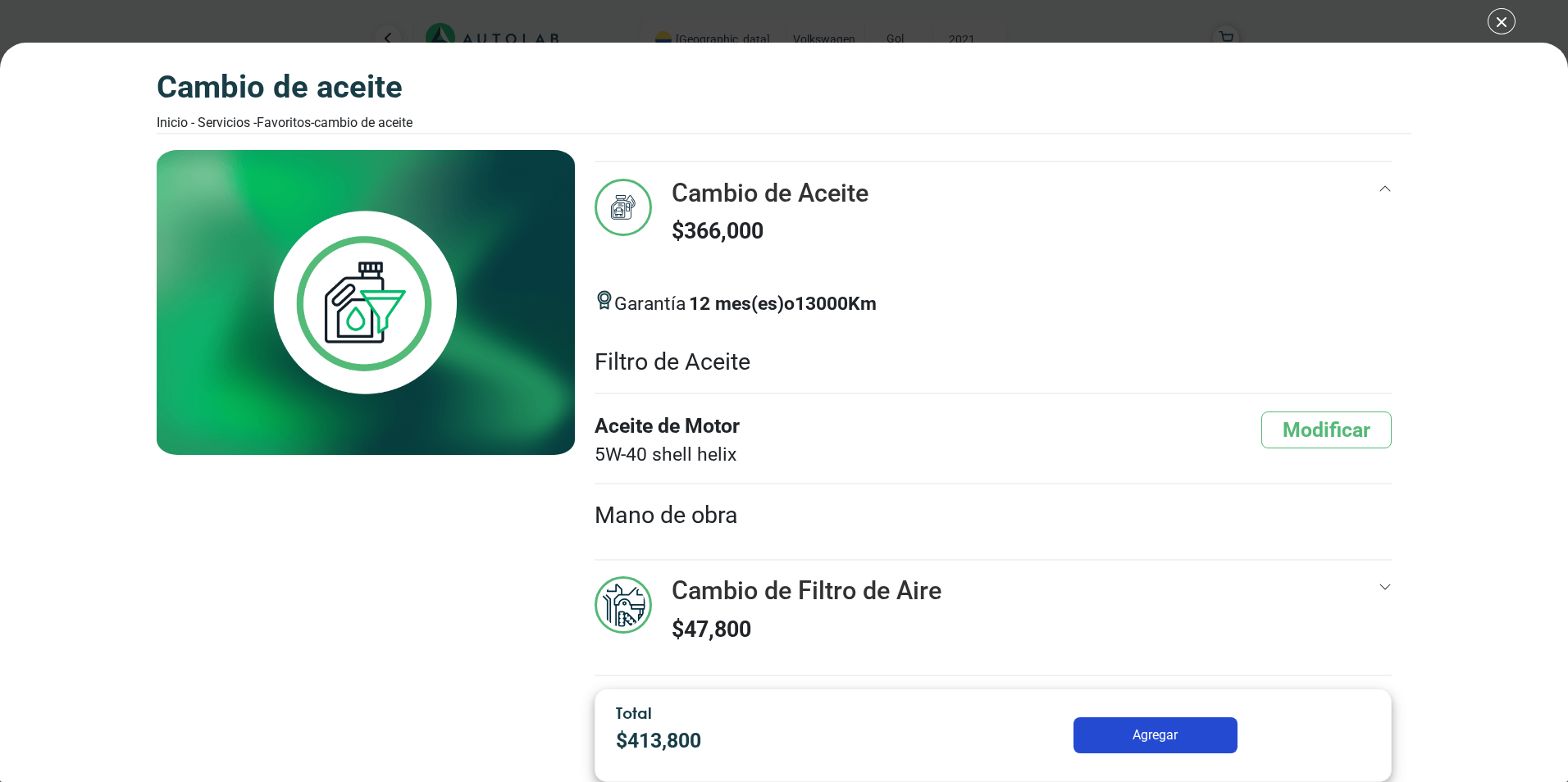
click at [1379, 184] on div "$ 413,800 Cambio de Aceite $ 366,000 12 13000 Km" at bounding box center [992, 413] width 836 height 526
click at [1379, 191] on icon at bounding box center [1385, 189] width 13 height 13
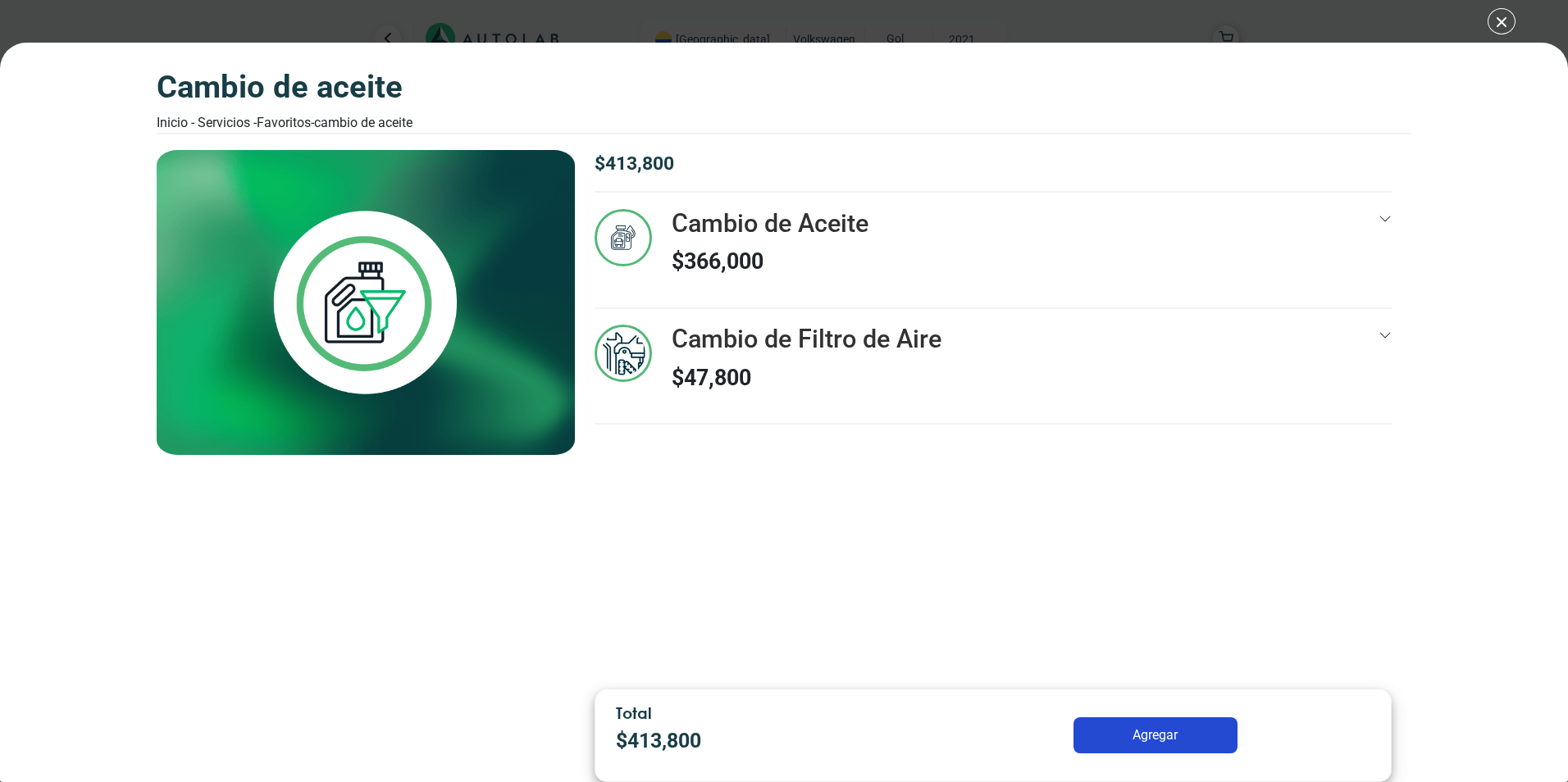
click at [1383, 338] on icon at bounding box center [1385, 335] width 13 height 13
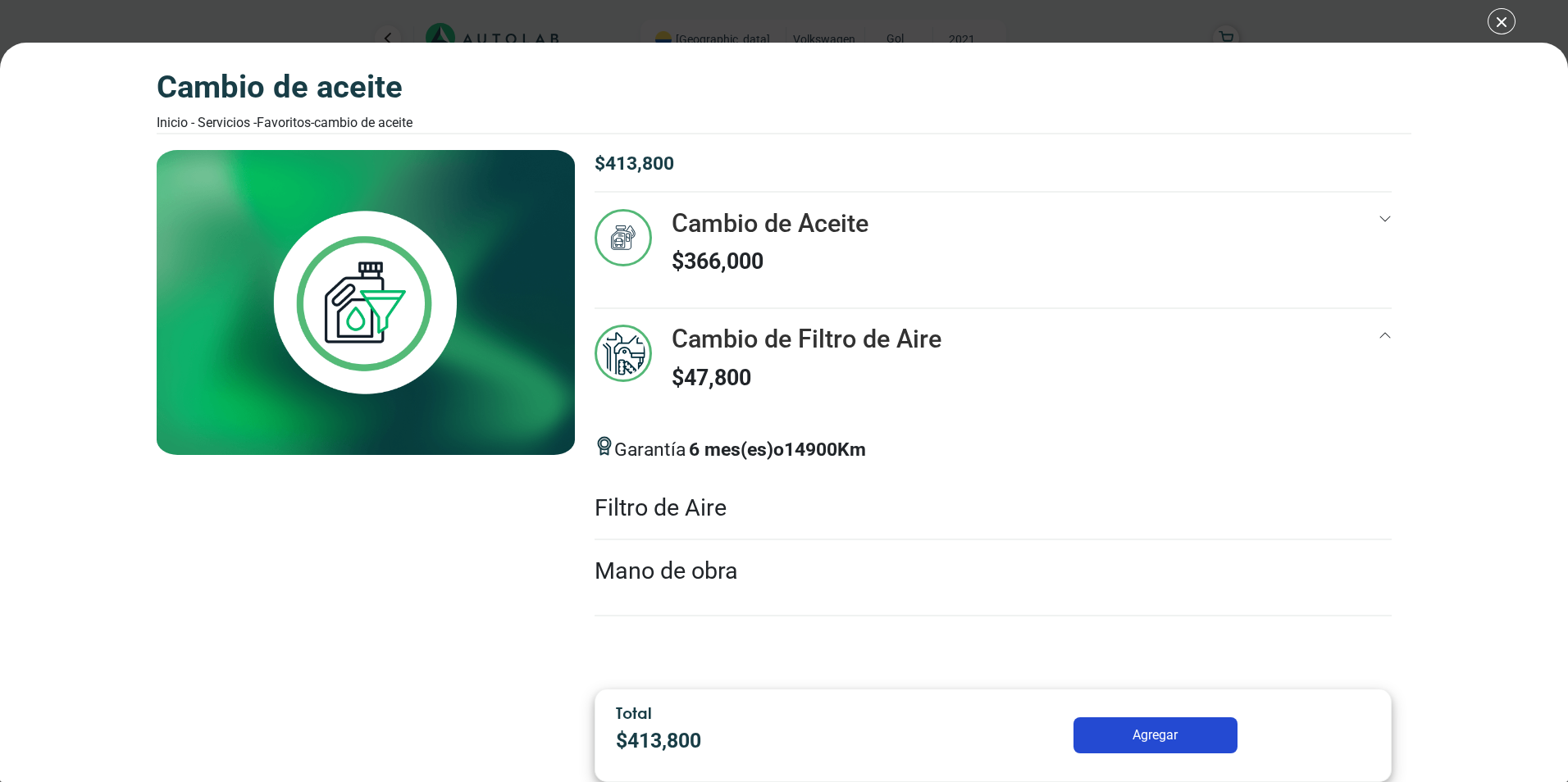
click at [1450, 541] on div "Cambio de Aceite Inicio - Servicios - Favoritos - Cambio de Aceite Cambio de Ac…" at bounding box center [784, 412] width 1568 height 740
click at [1501, 16] on div "Cambio de Aceite Inicio - Servicios - Favoritos - Cambio de Aceite Cambio de Ac…" at bounding box center [784, 391] width 1568 height 782
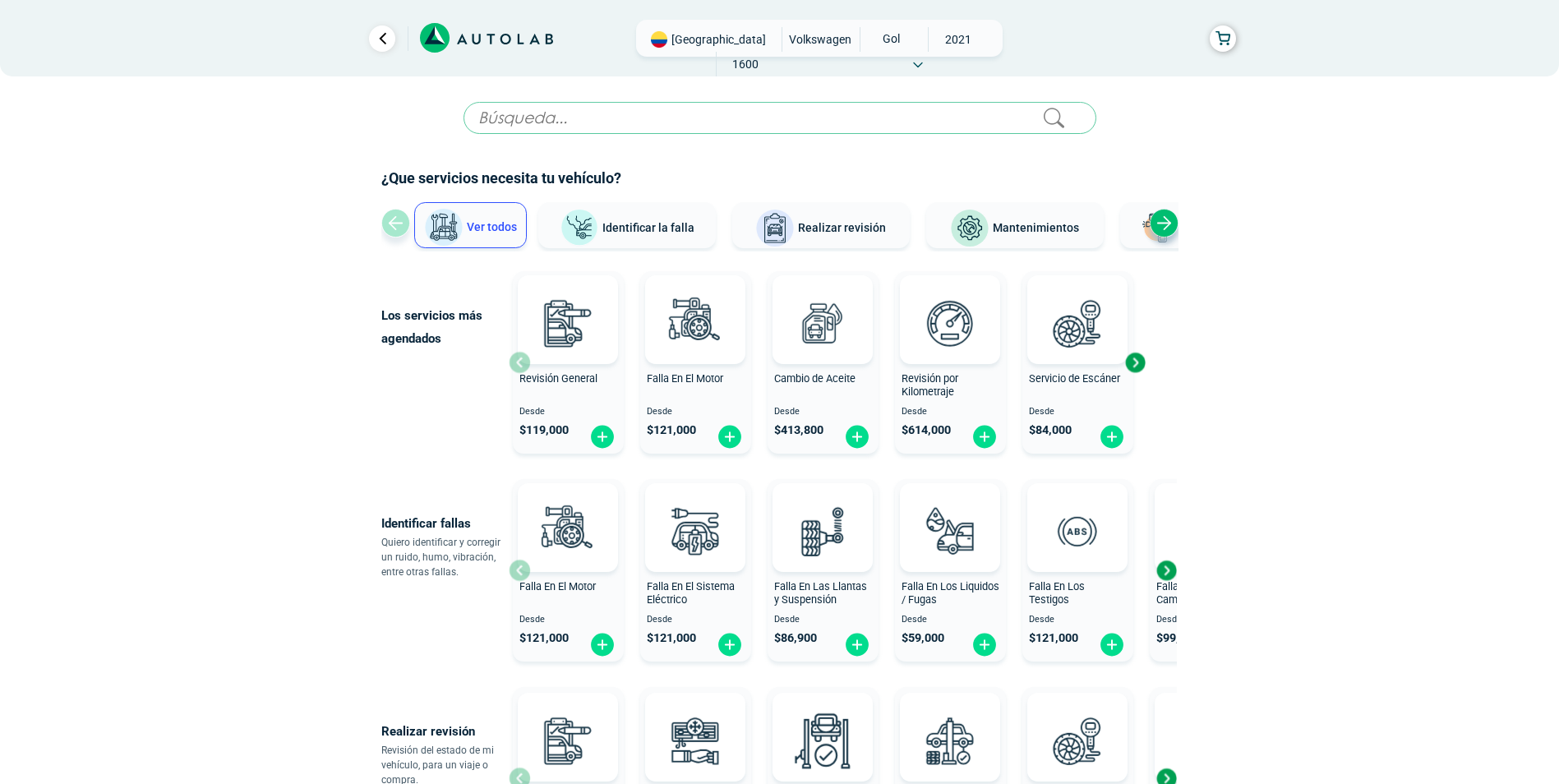
click at [929, 44] on span "2021" at bounding box center [958, 39] width 59 height 24
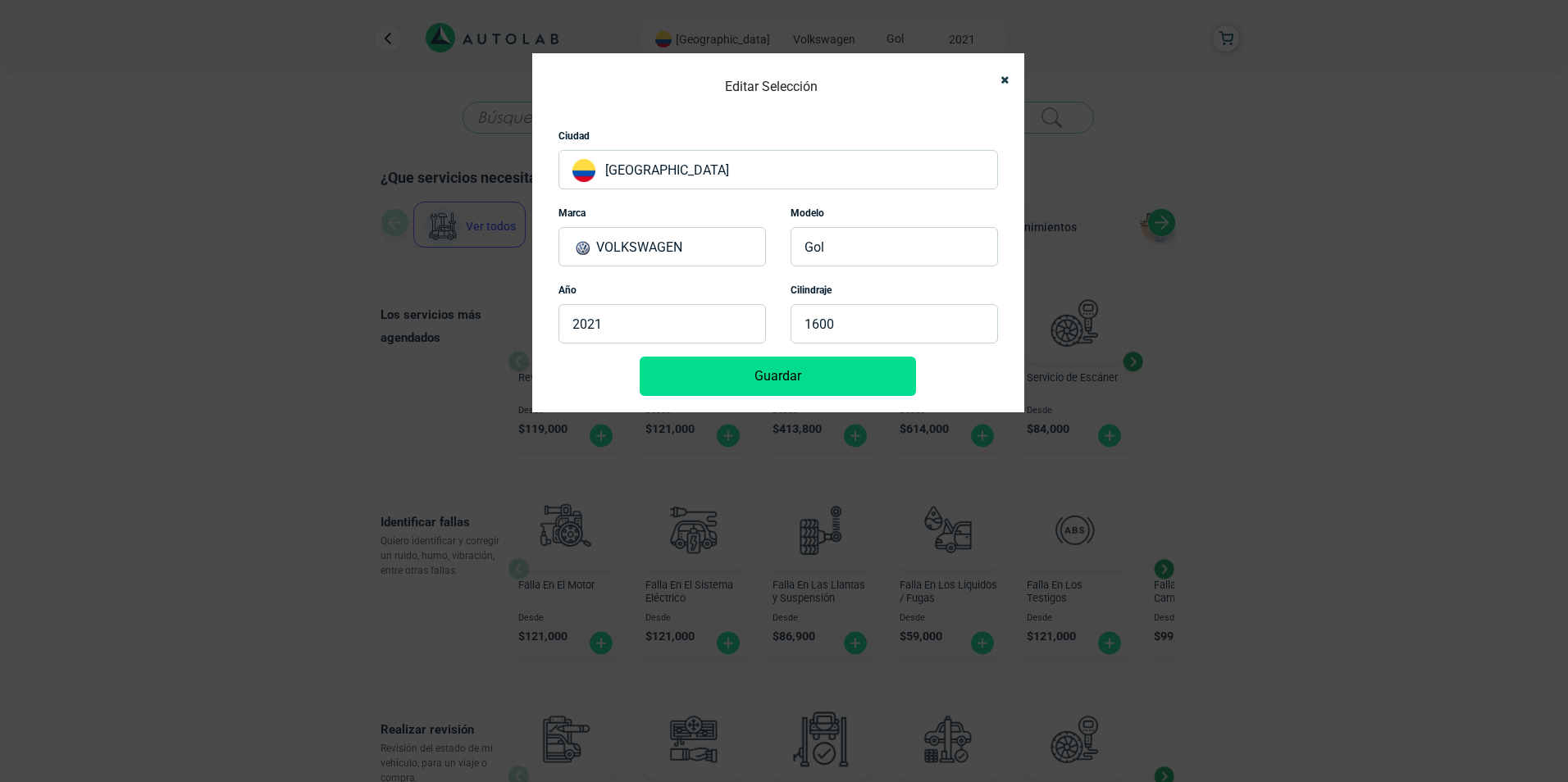
click at [674, 330] on p "2021" at bounding box center [662, 324] width 207 height 40
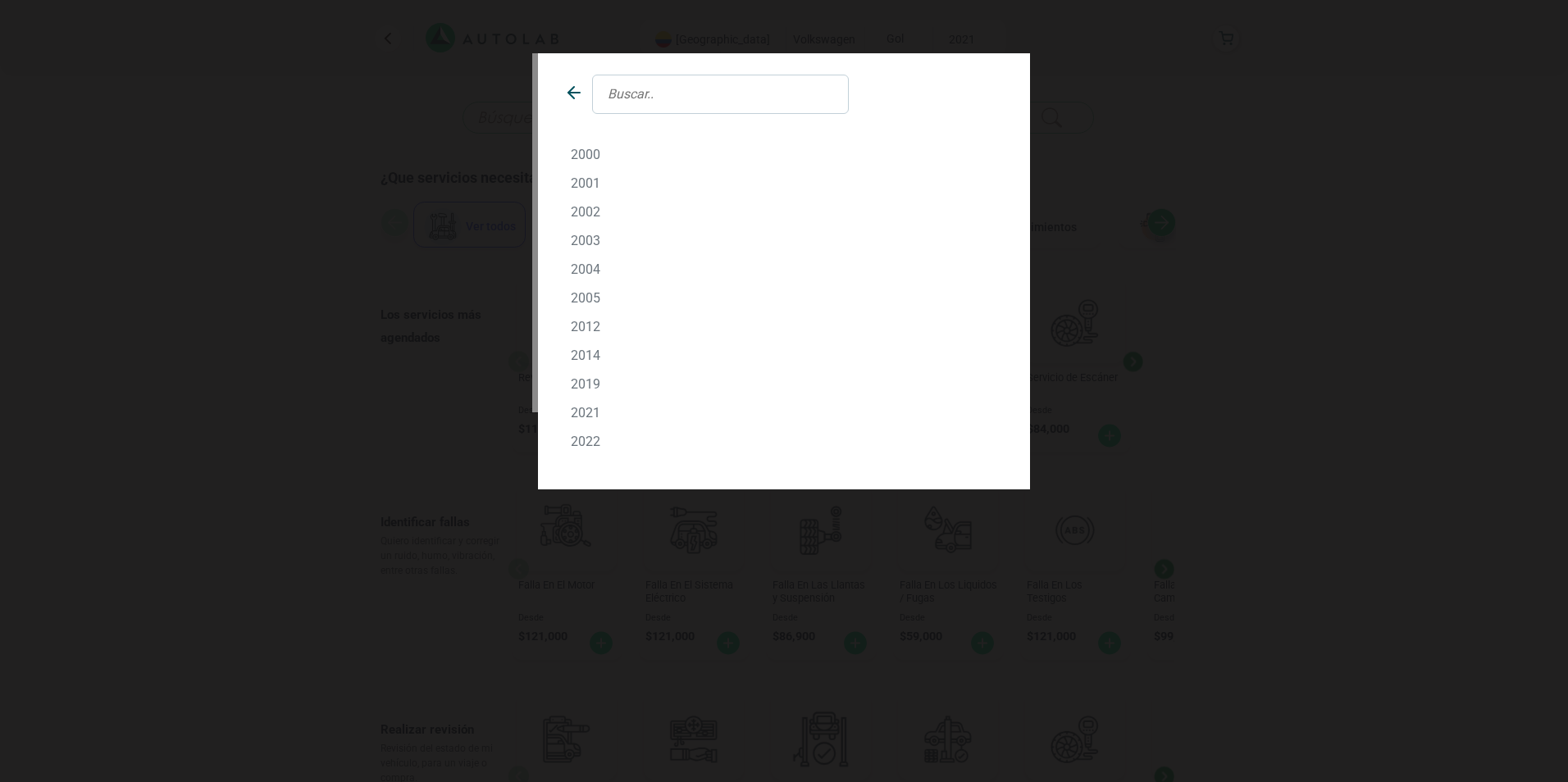
click at [591, 382] on p "2019" at bounding box center [783, 383] width 427 height 15
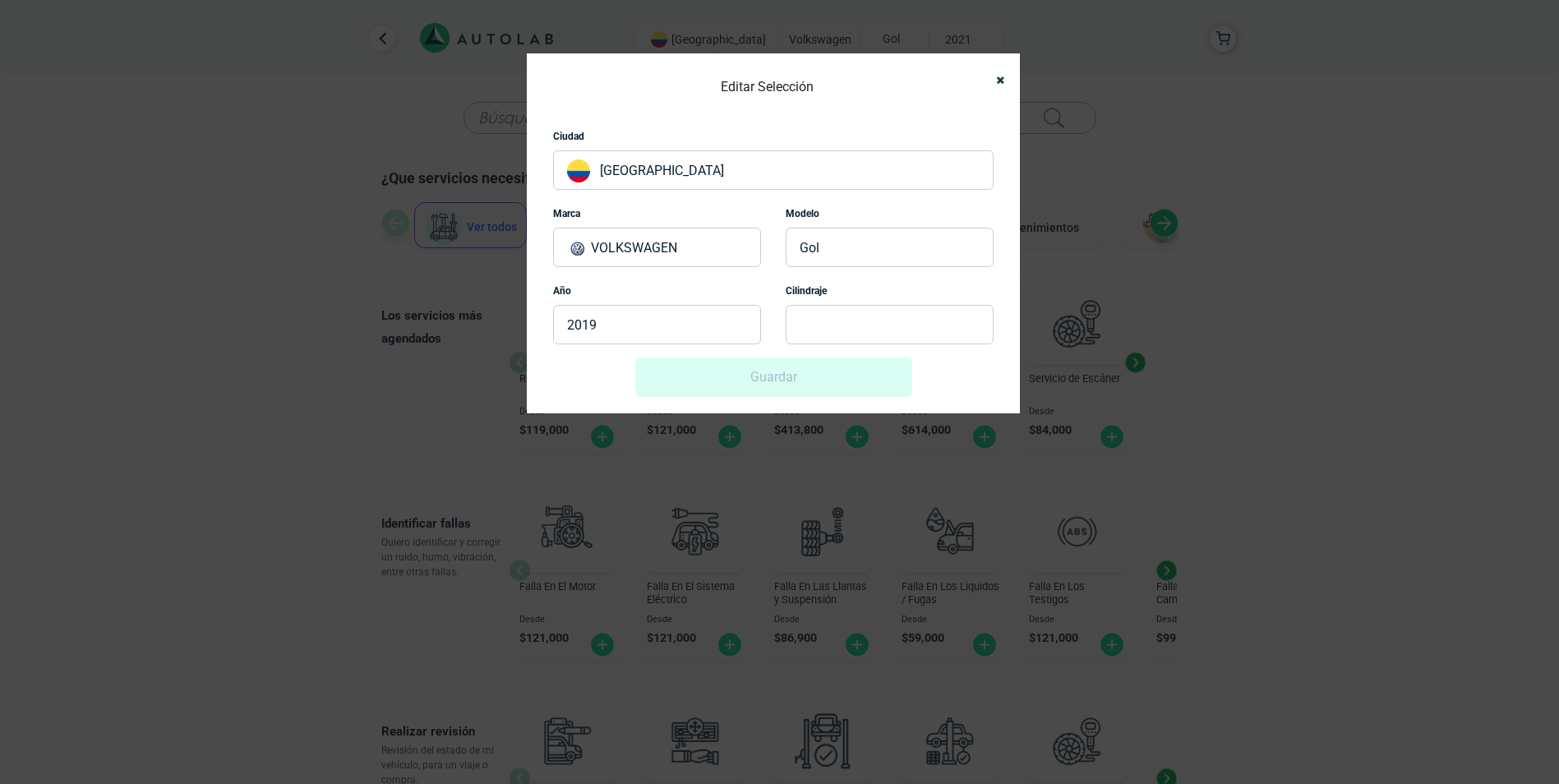
click at [872, 322] on p at bounding box center [889, 325] width 208 height 40
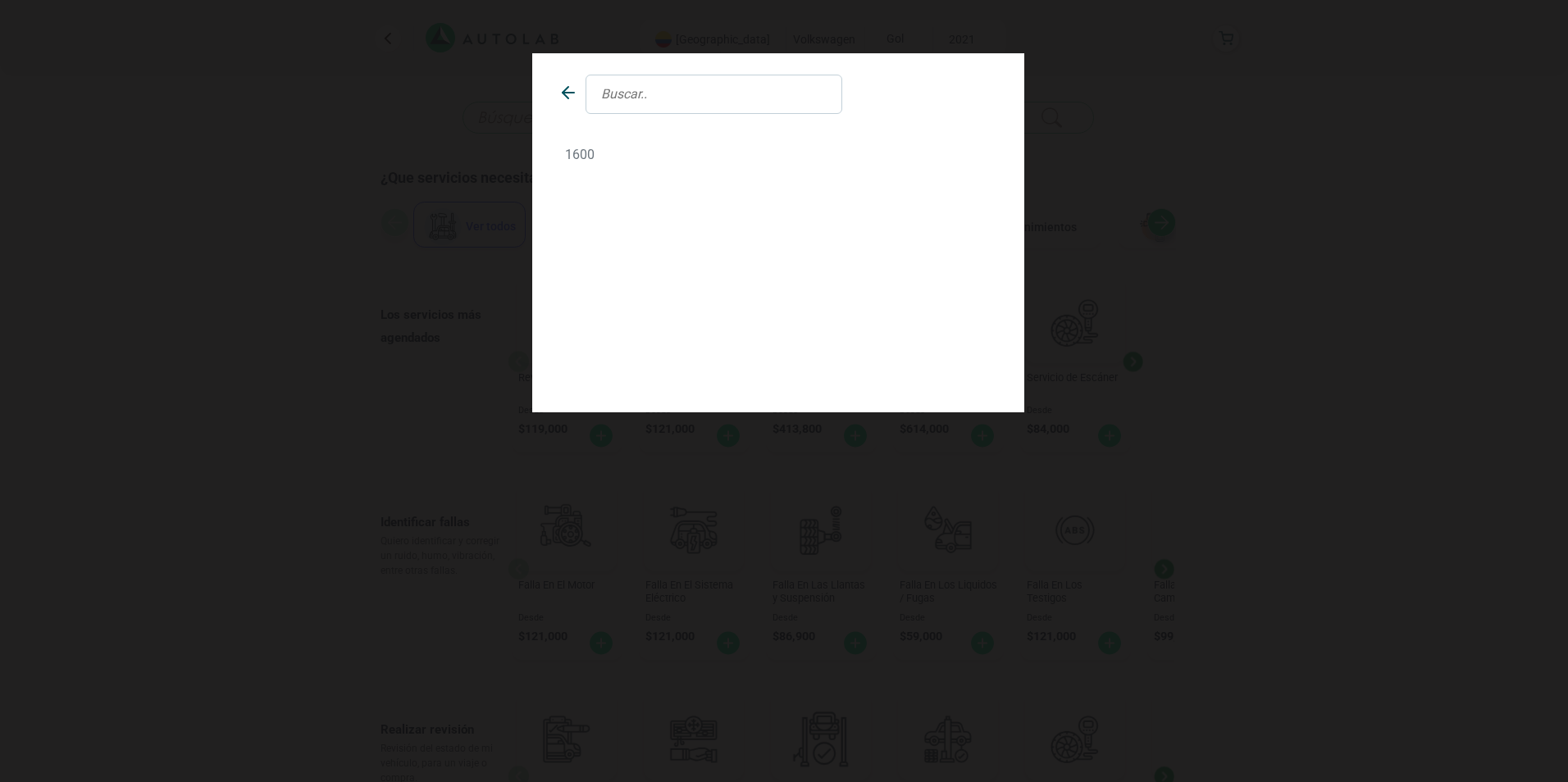
click at [589, 159] on p "1600" at bounding box center [778, 154] width 427 height 15
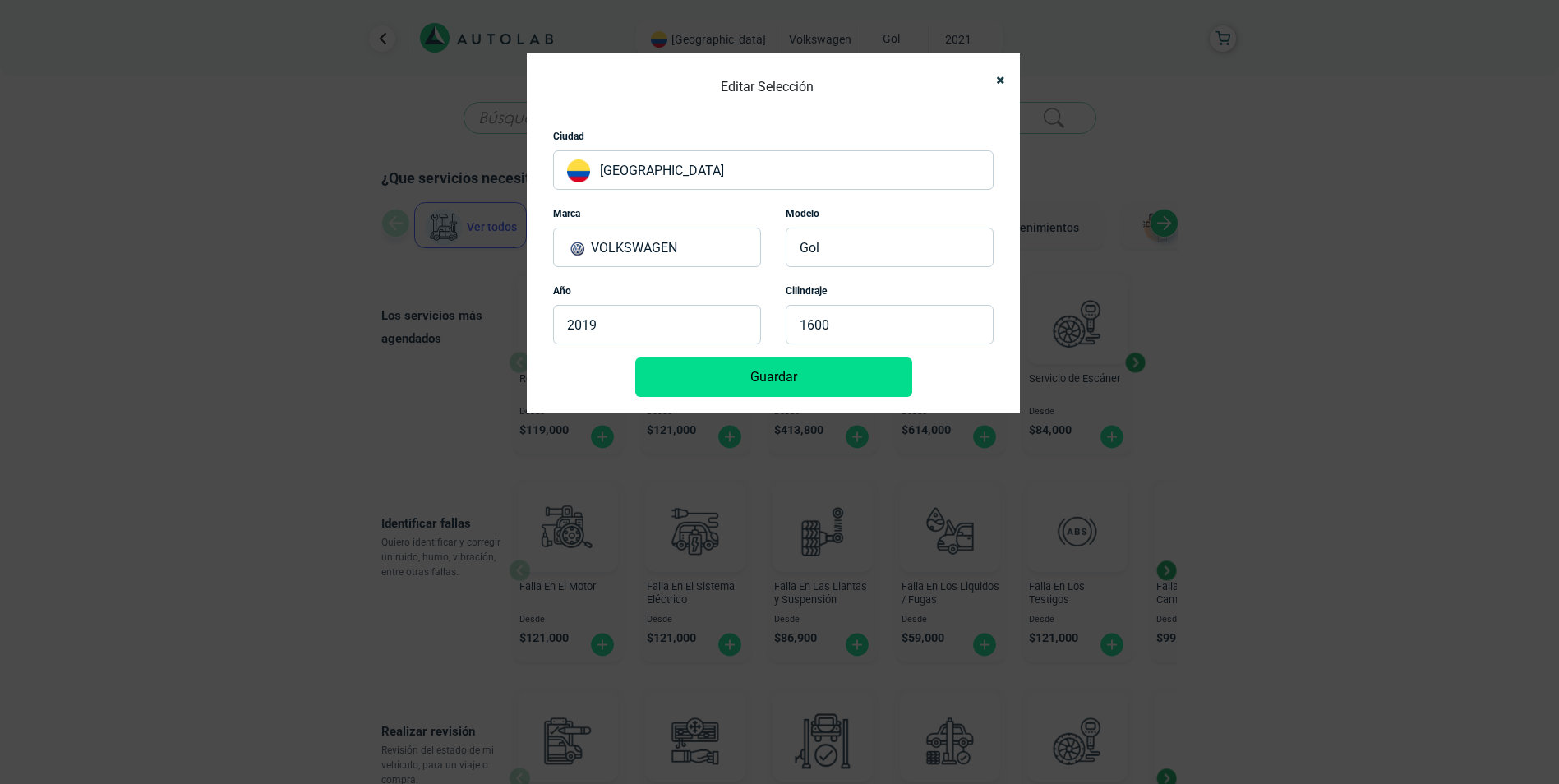
click at [798, 376] on button "Guardar" at bounding box center [774, 377] width 277 height 40
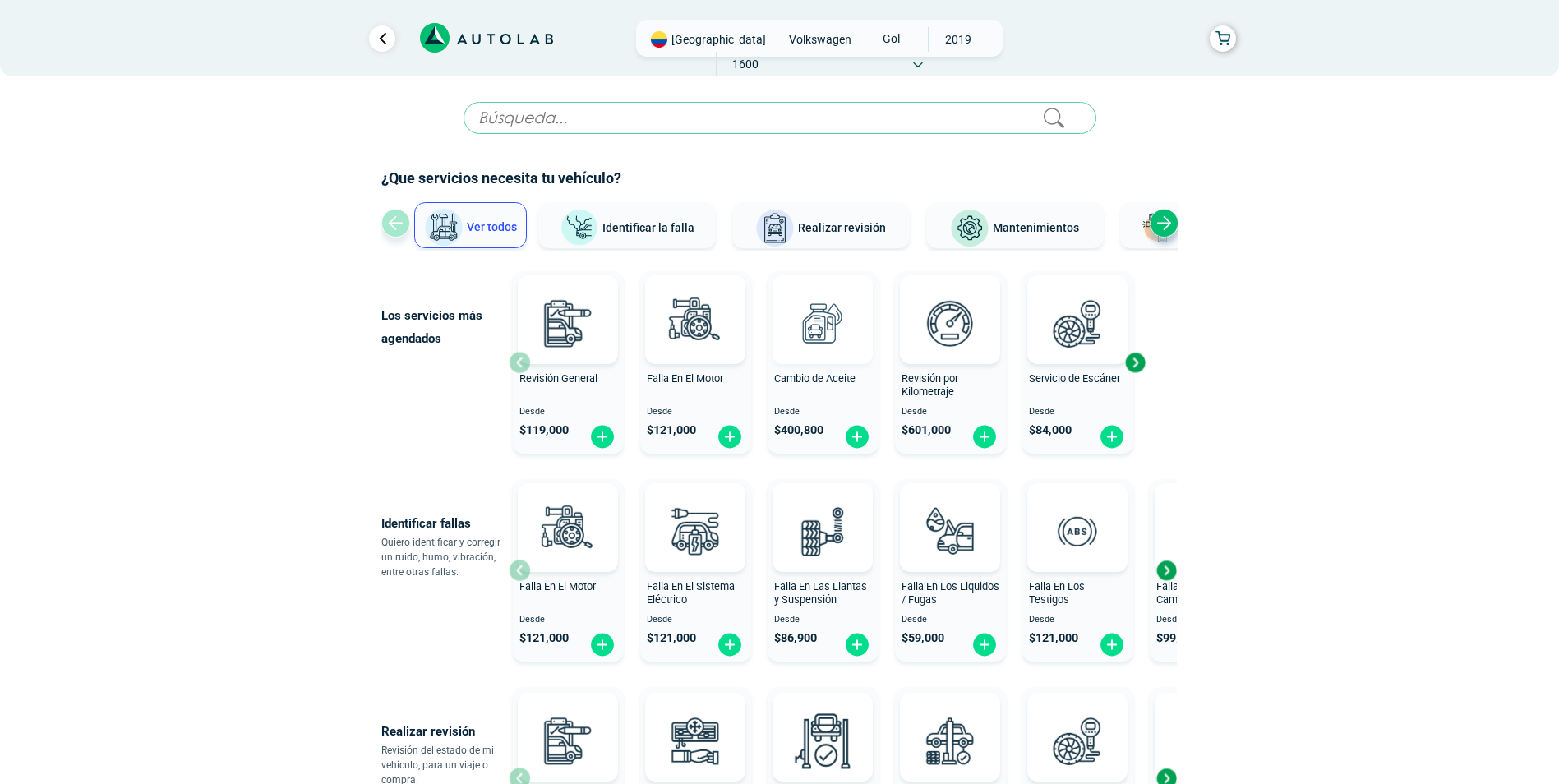
click at [817, 322] on img at bounding box center [823, 323] width 72 height 72
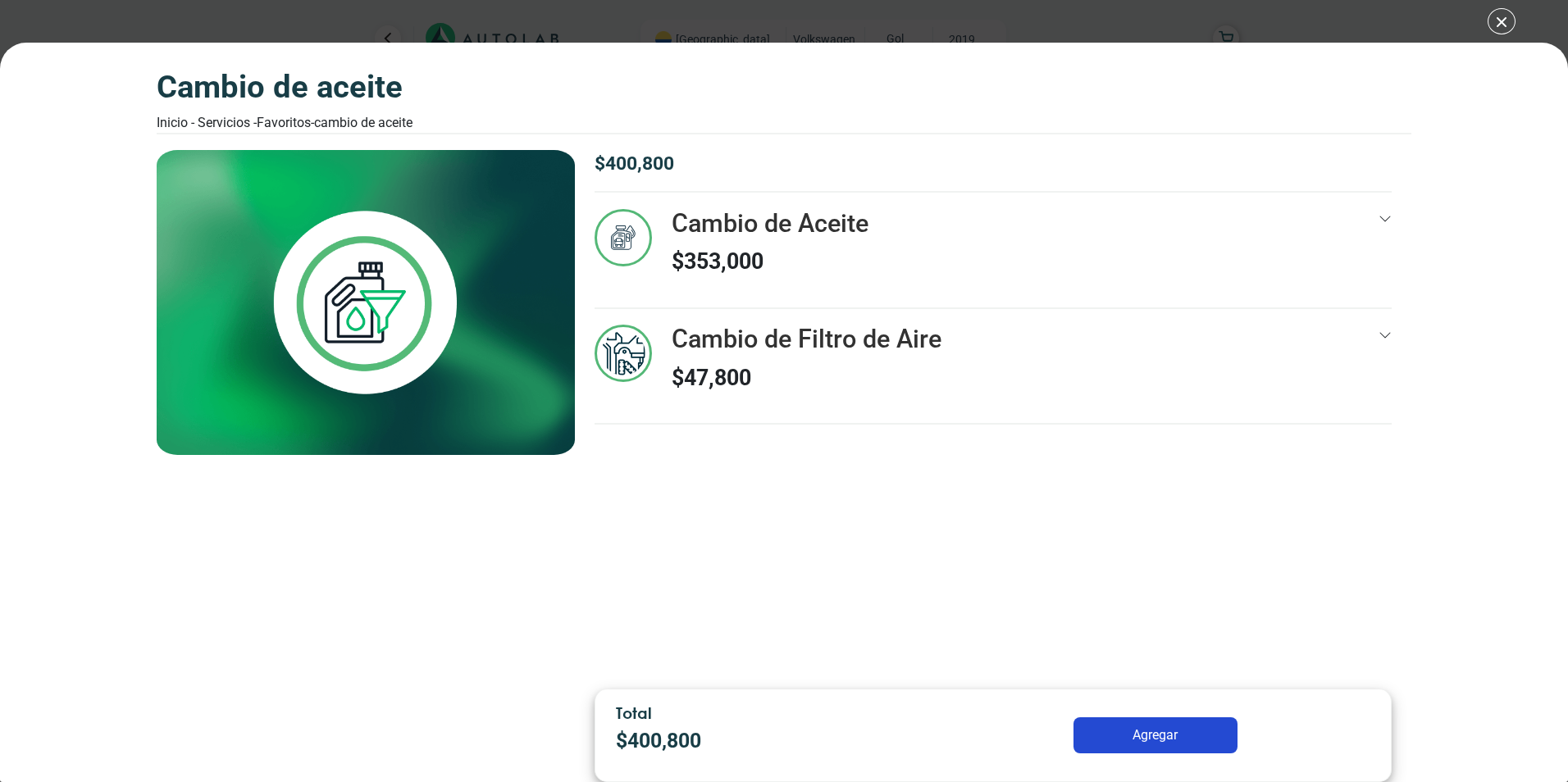
click at [1405, 231] on div "$ 400,800 Cambio de Aceite $ 353,000 12 13000 Km" at bounding box center [992, 413] width 836 height 526
click at [1373, 218] on div "Cambio de Aceite $ 353,000" at bounding box center [992, 259] width 797 height 99
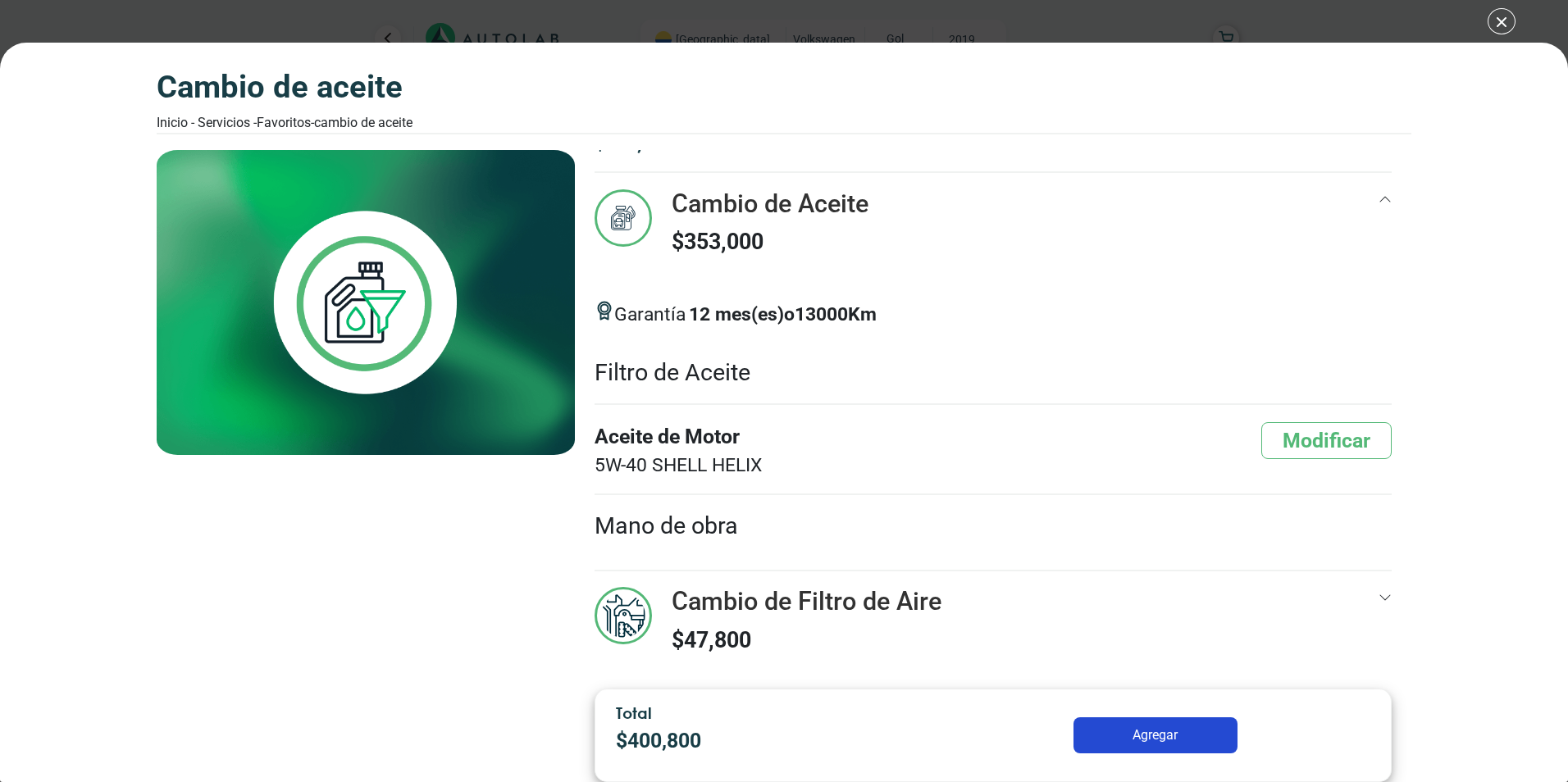
scroll to position [31, 0]
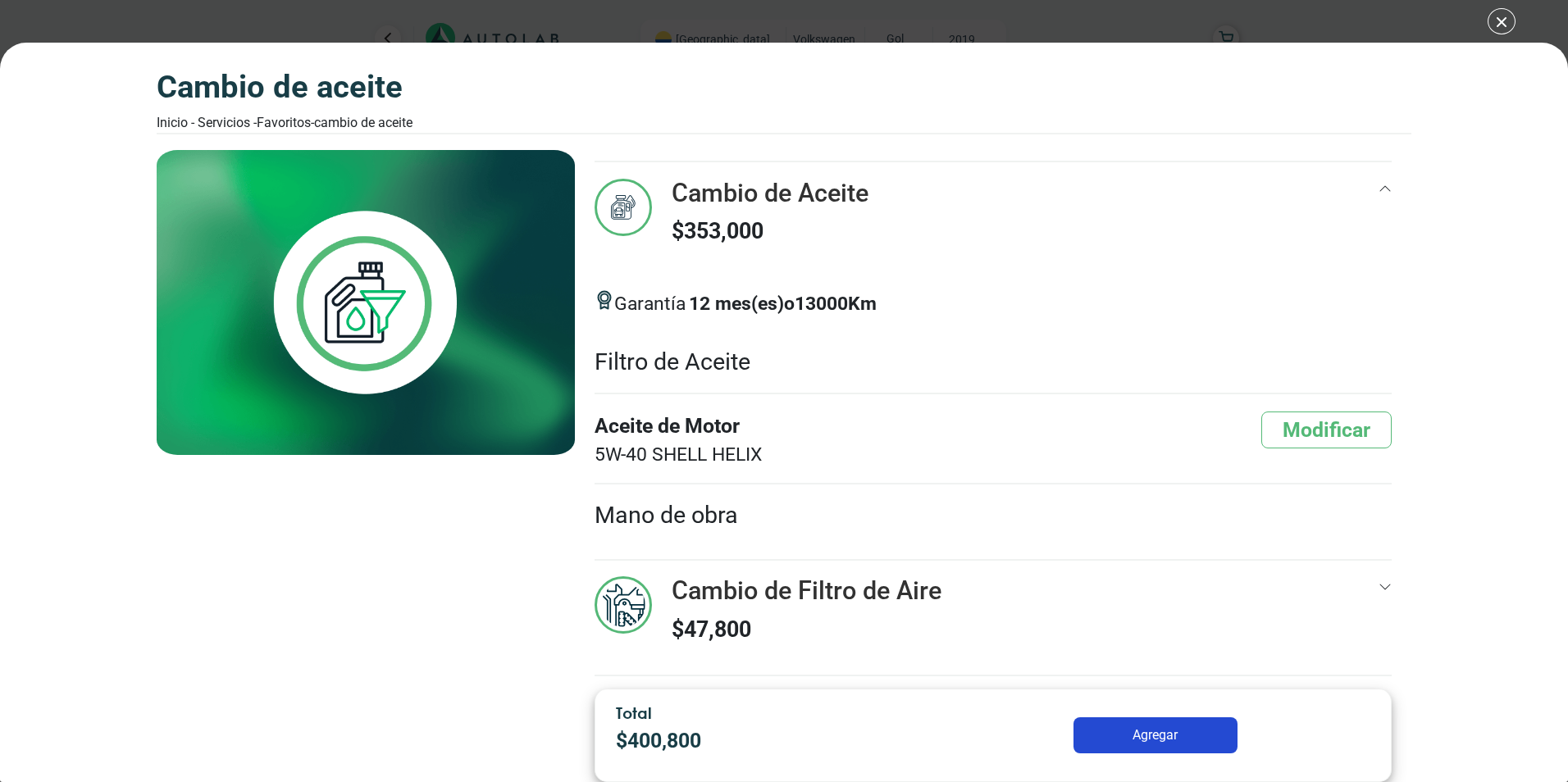
click at [1379, 222] on div at bounding box center [1385, 220] width 13 height 83
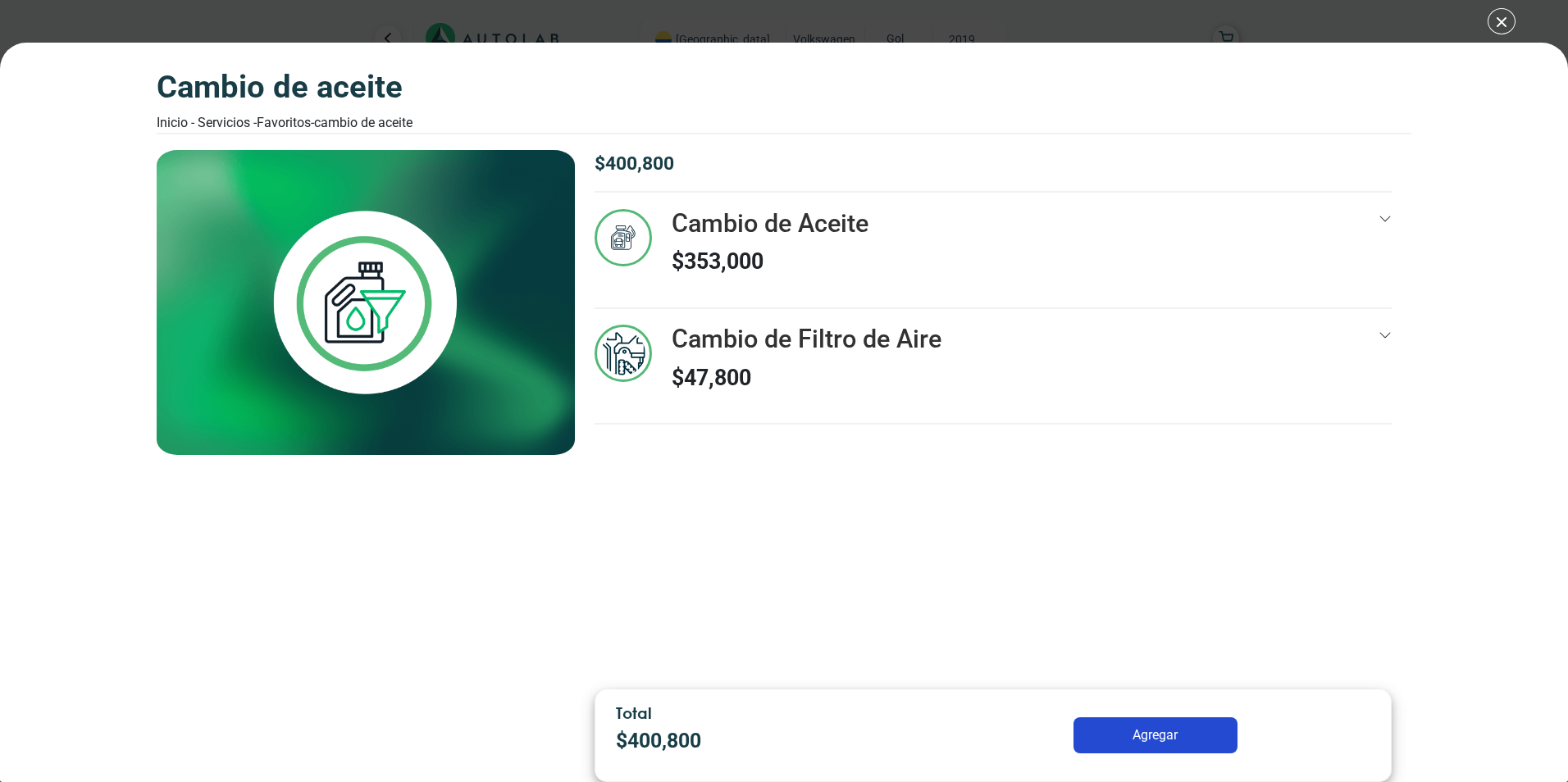
scroll to position [0, 0]
click at [1295, 388] on div "Cambio de Filtro de Aire $ 47,800" at bounding box center [992, 374] width 797 height 99
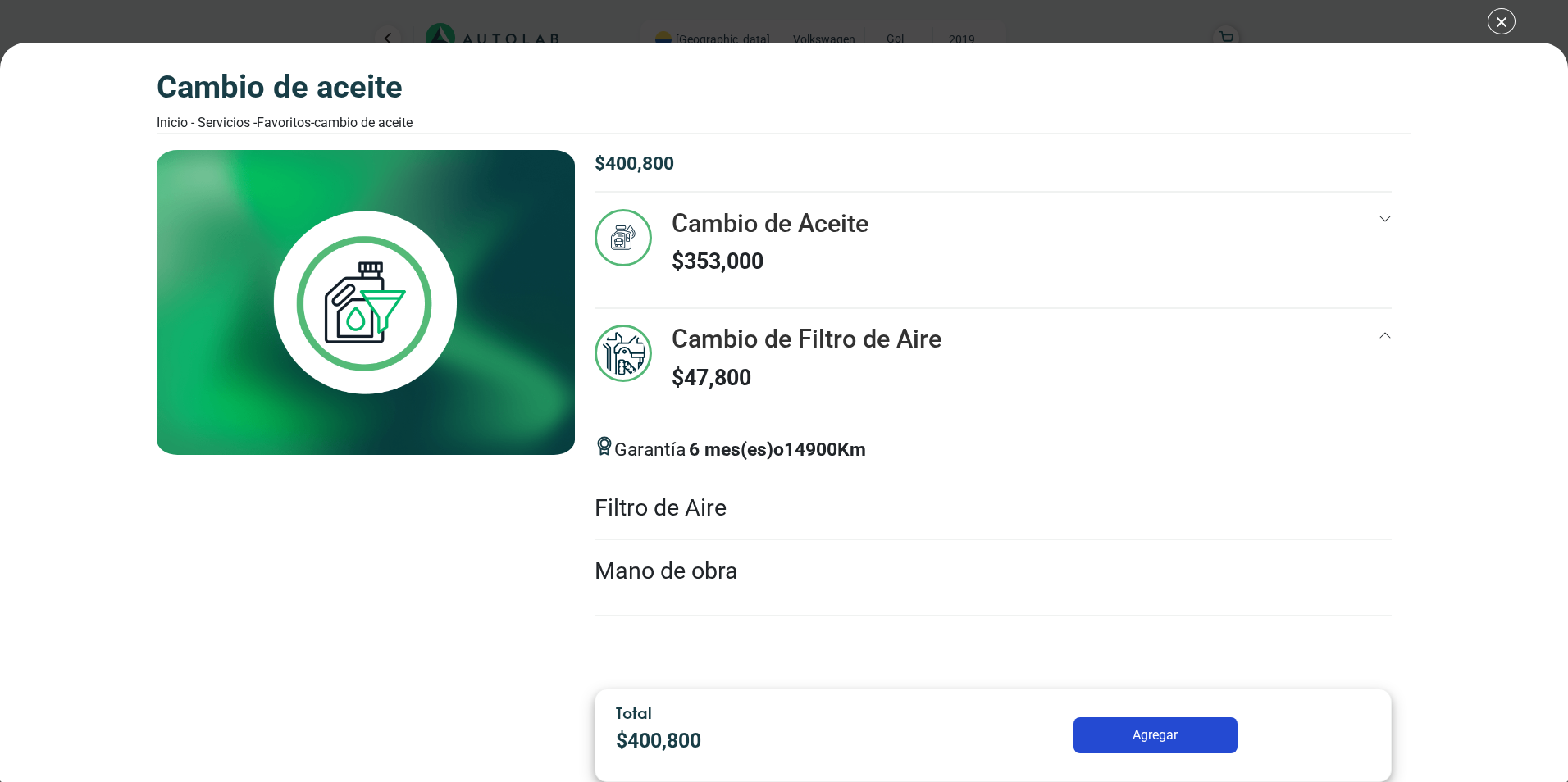
click at [1372, 352] on div "Cambio de Filtro de Aire $ 47,800" at bounding box center [992, 374] width 797 height 99
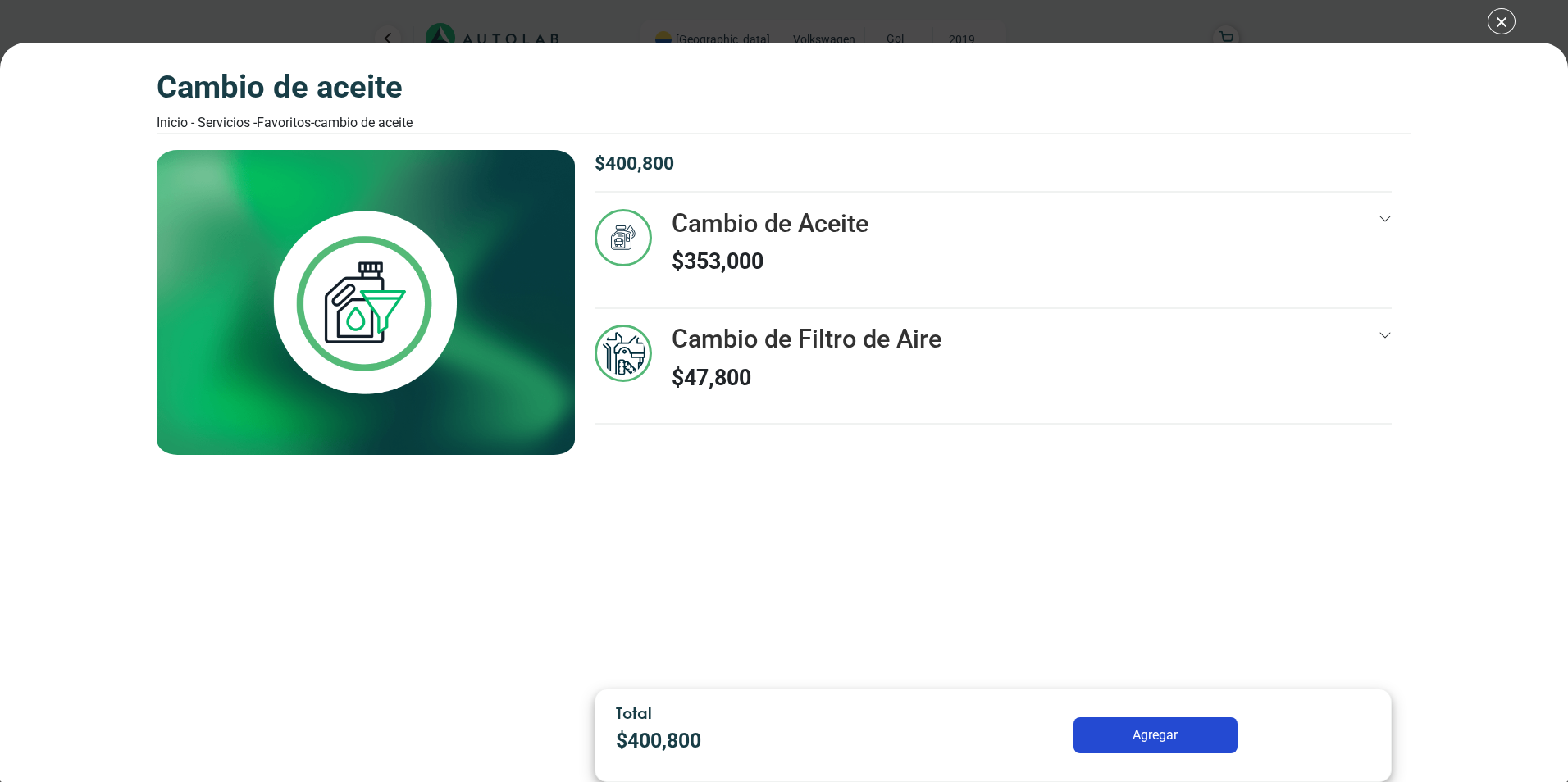
click at [1379, 224] on icon at bounding box center [1385, 218] width 13 height 13
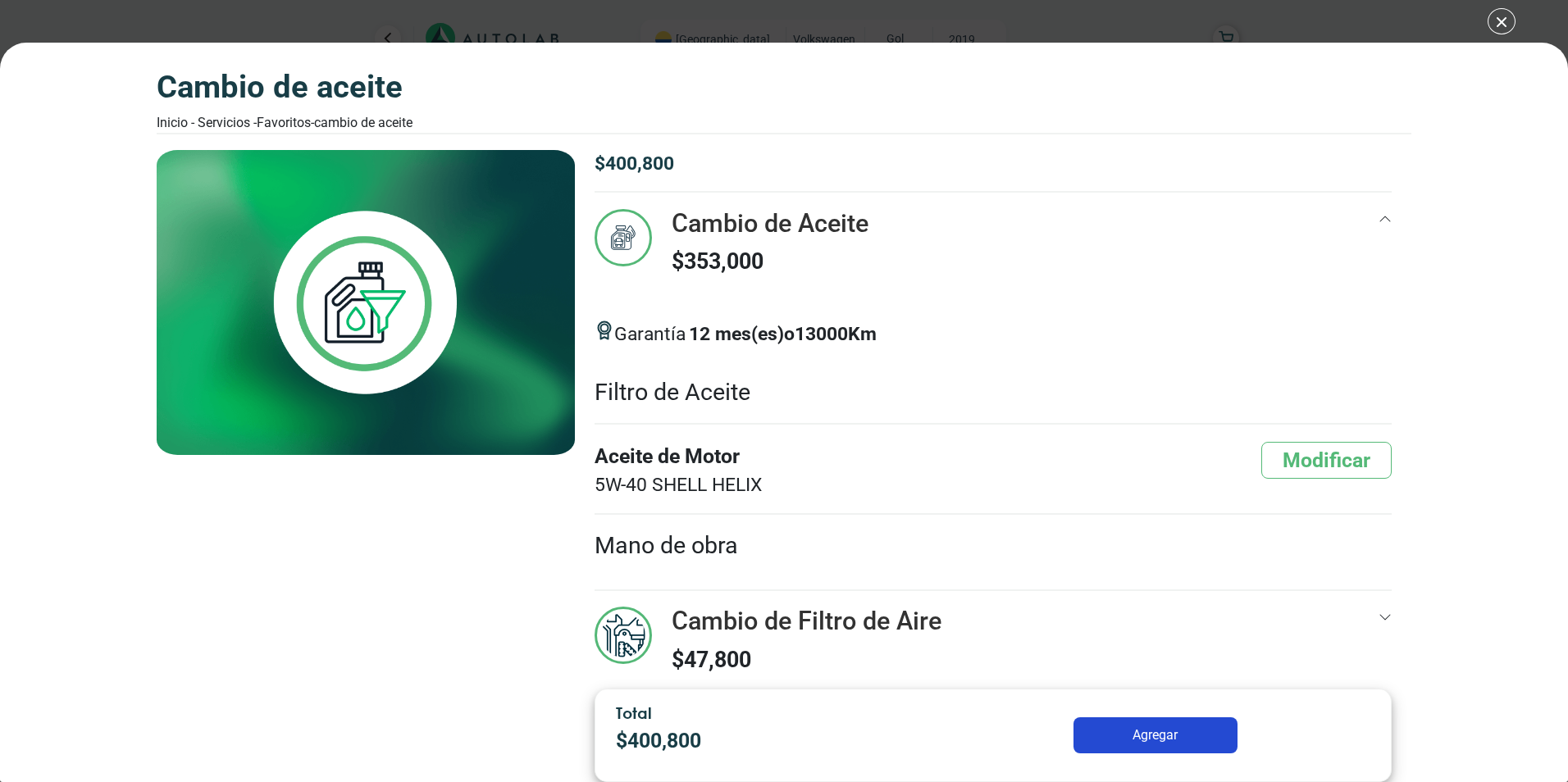
click at [1379, 224] on icon at bounding box center [1385, 218] width 13 height 13
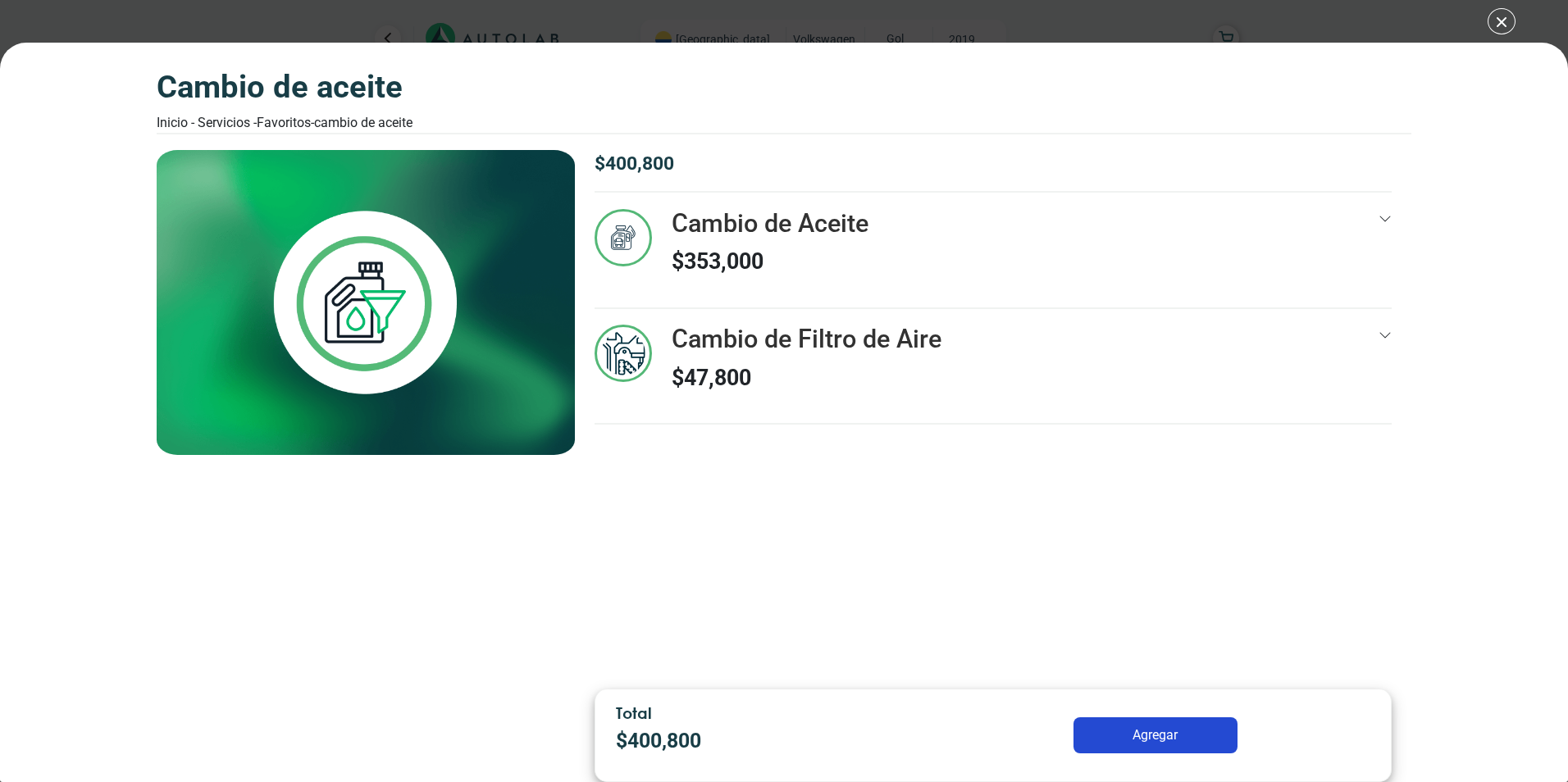
click at [1372, 380] on div "Cambio de Filtro de Aire $ 47,800" at bounding box center [992, 374] width 797 height 99
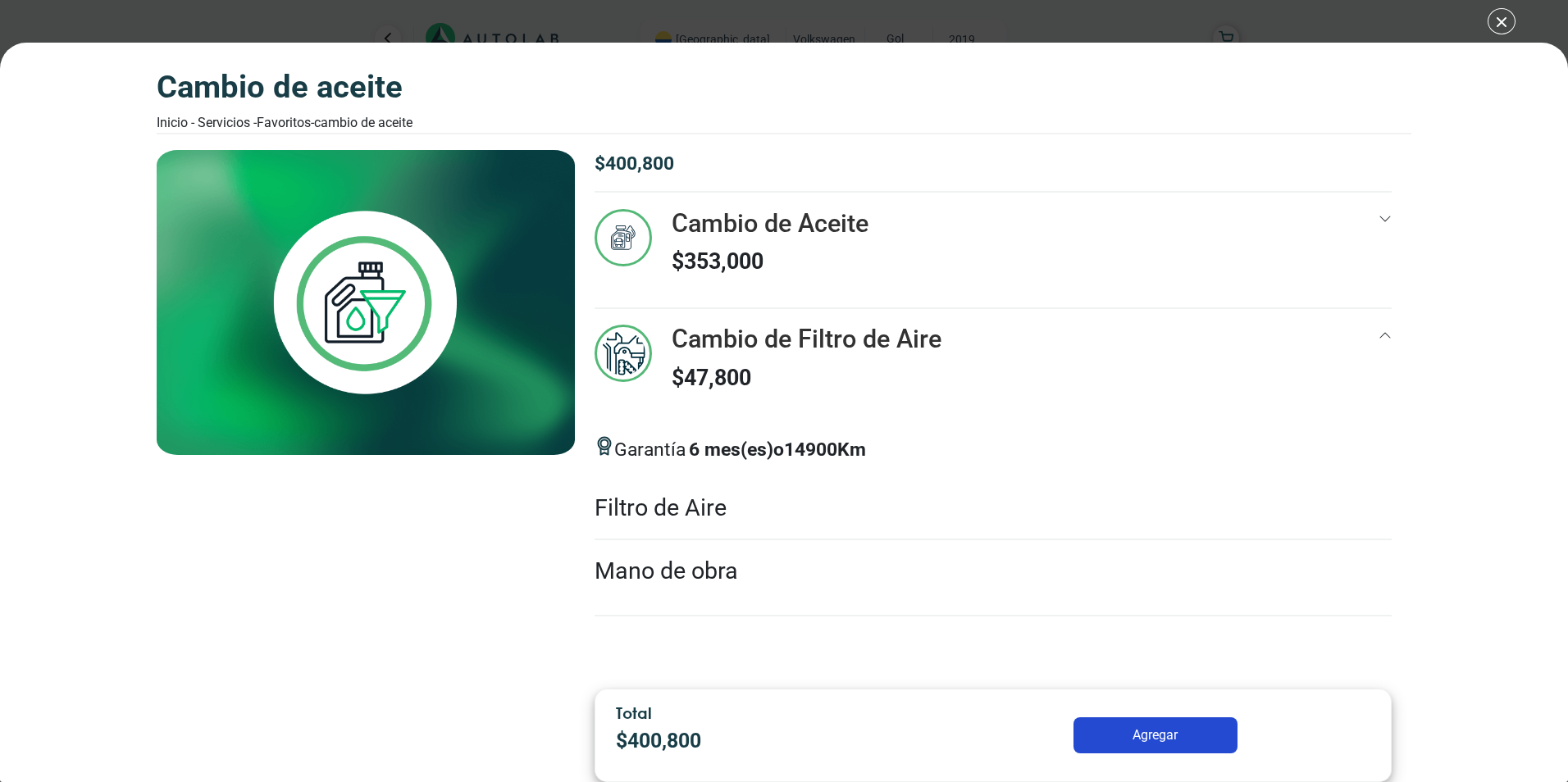
click at [1366, 259] on div "Cambio de Aceite $ 353,000" at bounding box center [992, 259] width 797 height 99
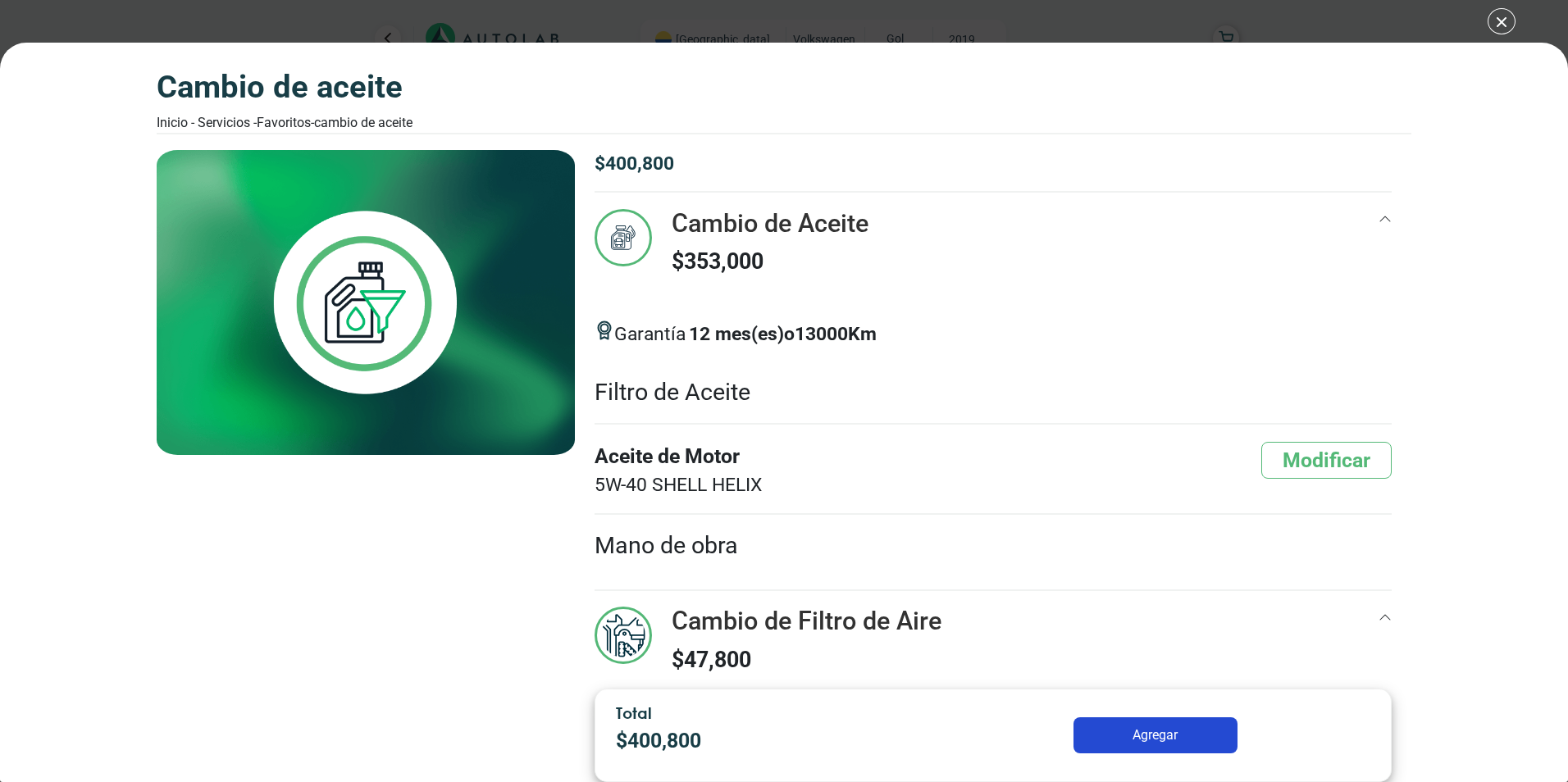
click at [1379, 259] on div at bounding box center [1385, 250] width 13 height 83
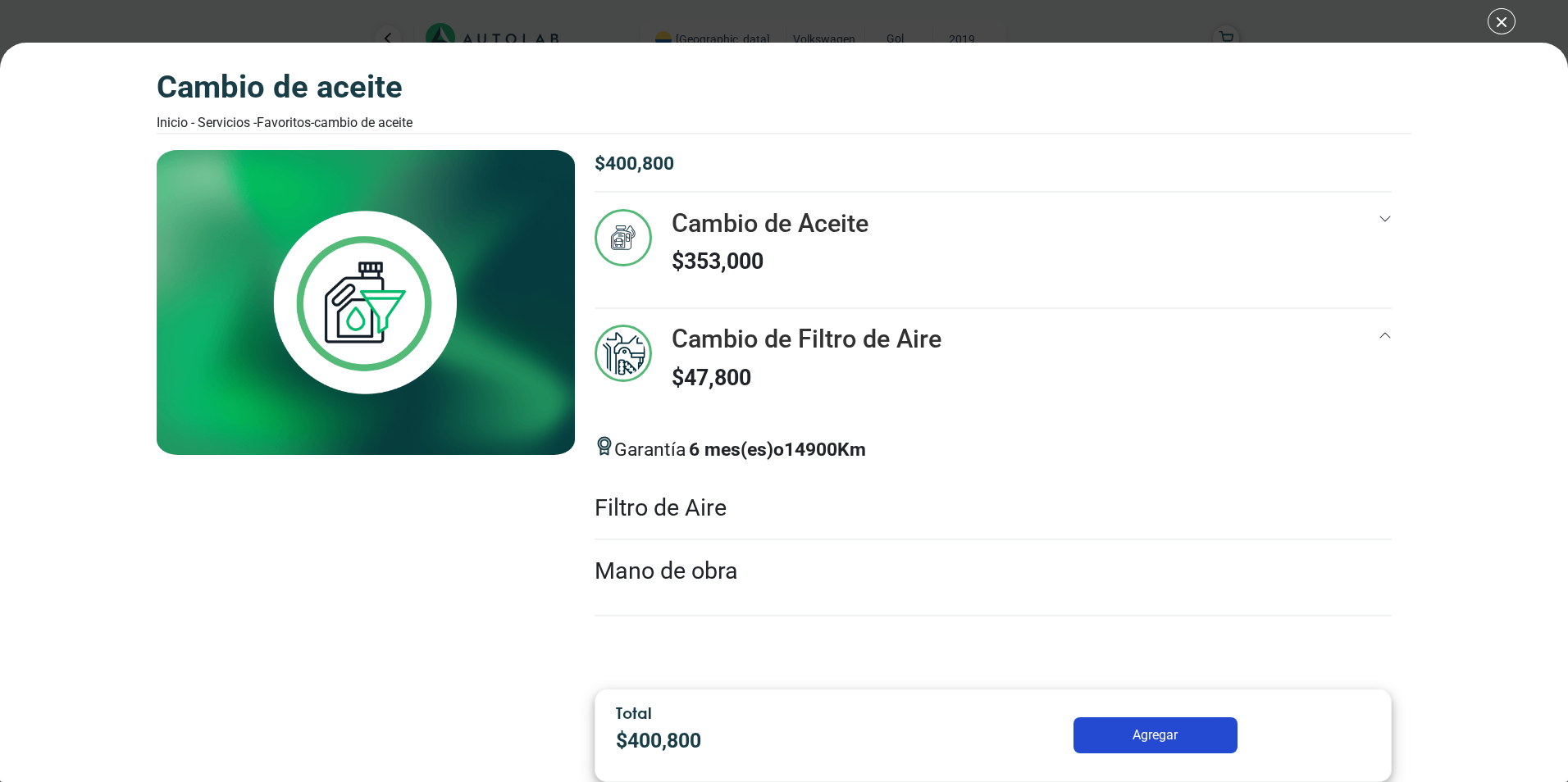
click at [737, 258] on p "$ 353,000" at bounding box center [770, 261] width 197 height 33
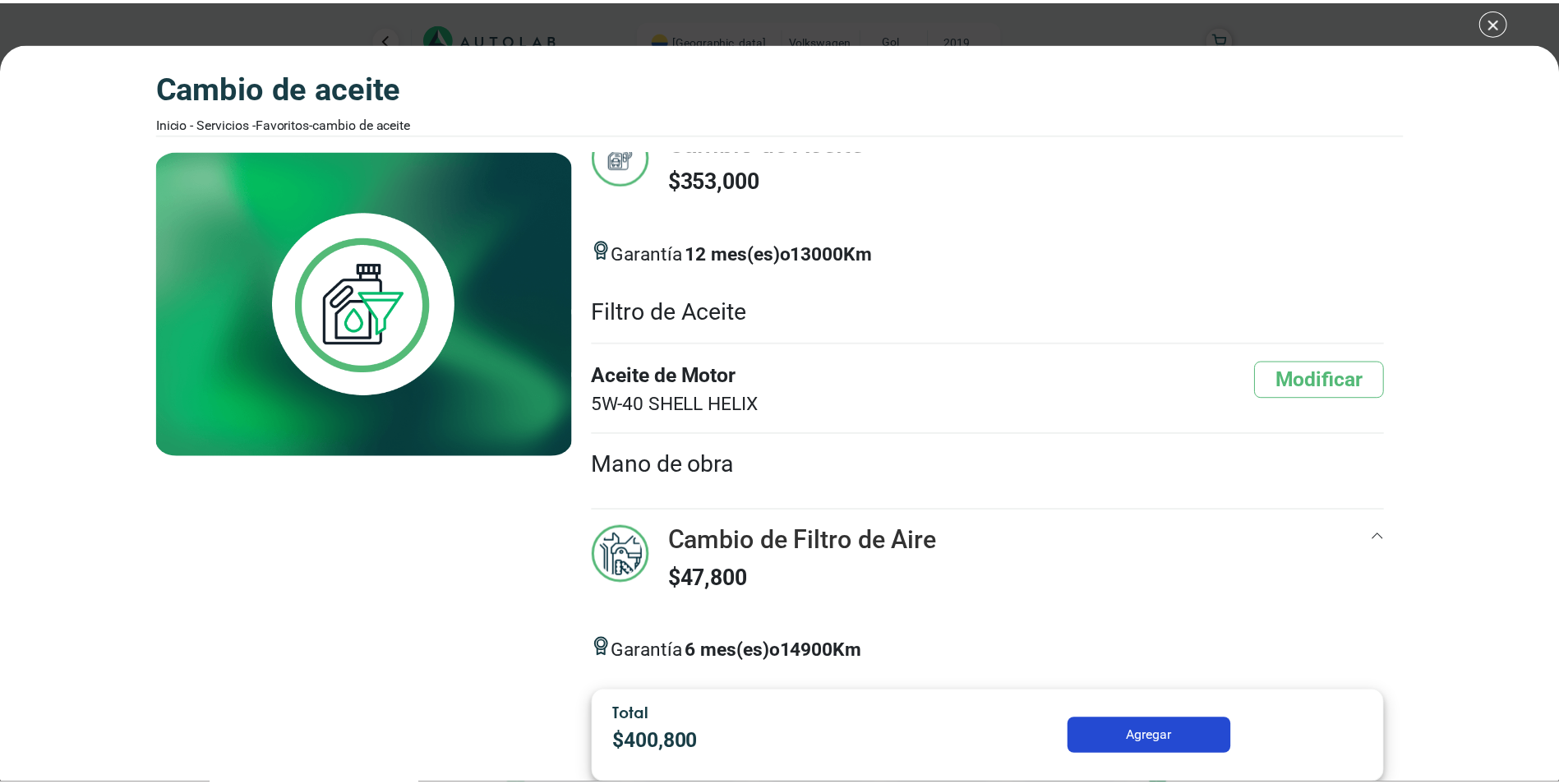
scroll to position [165, 0]
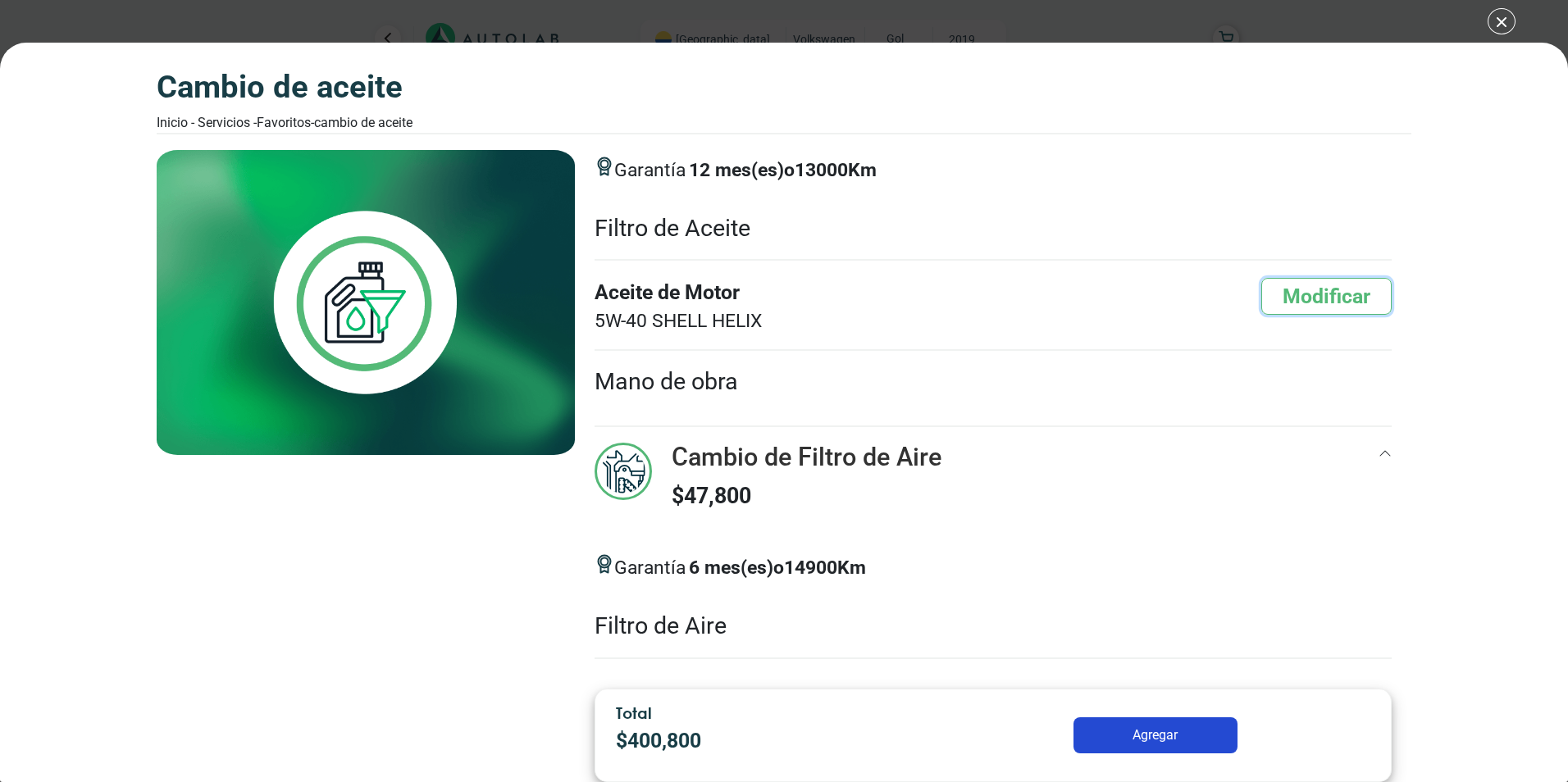
click at [1295, 304] on button "Modificar" at bounding box center [1326, 296] width 130 height 37
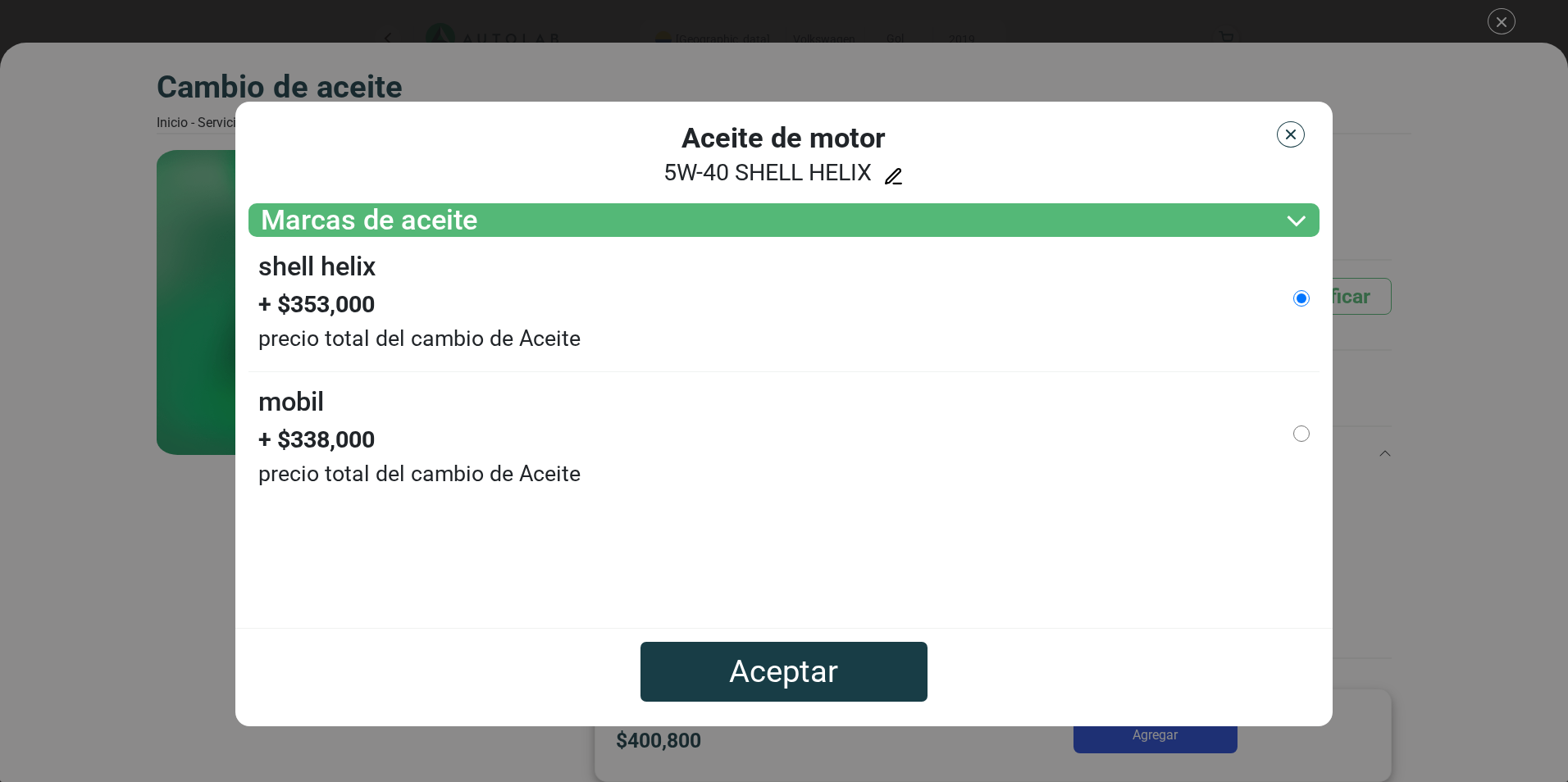
click at [564, 457] on small "precio total del cambio de Aceite" at bounding box center [419, 473] width 322 height 33
click at [1299, 433] on input "MOBIL" at bounding box center [1301, 434] width 16 height 16
radio input "true"
click at [841, 666] on button "Aceptar" at bounding box center [784, 672] width 287 height 60
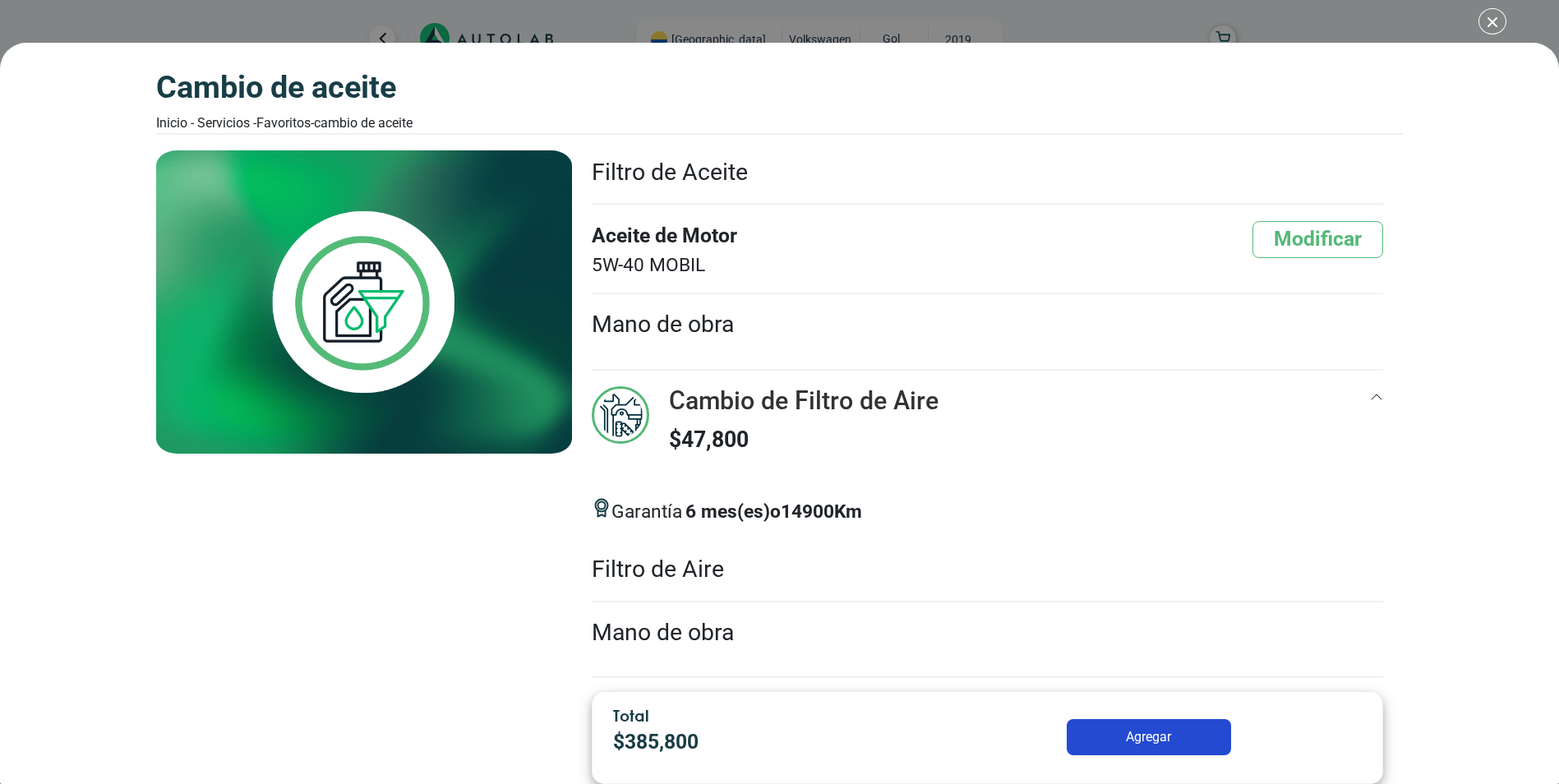
click at [635, 574] on li "Filtro de Aire" at bounding box center [987, 571] width 792 height 63
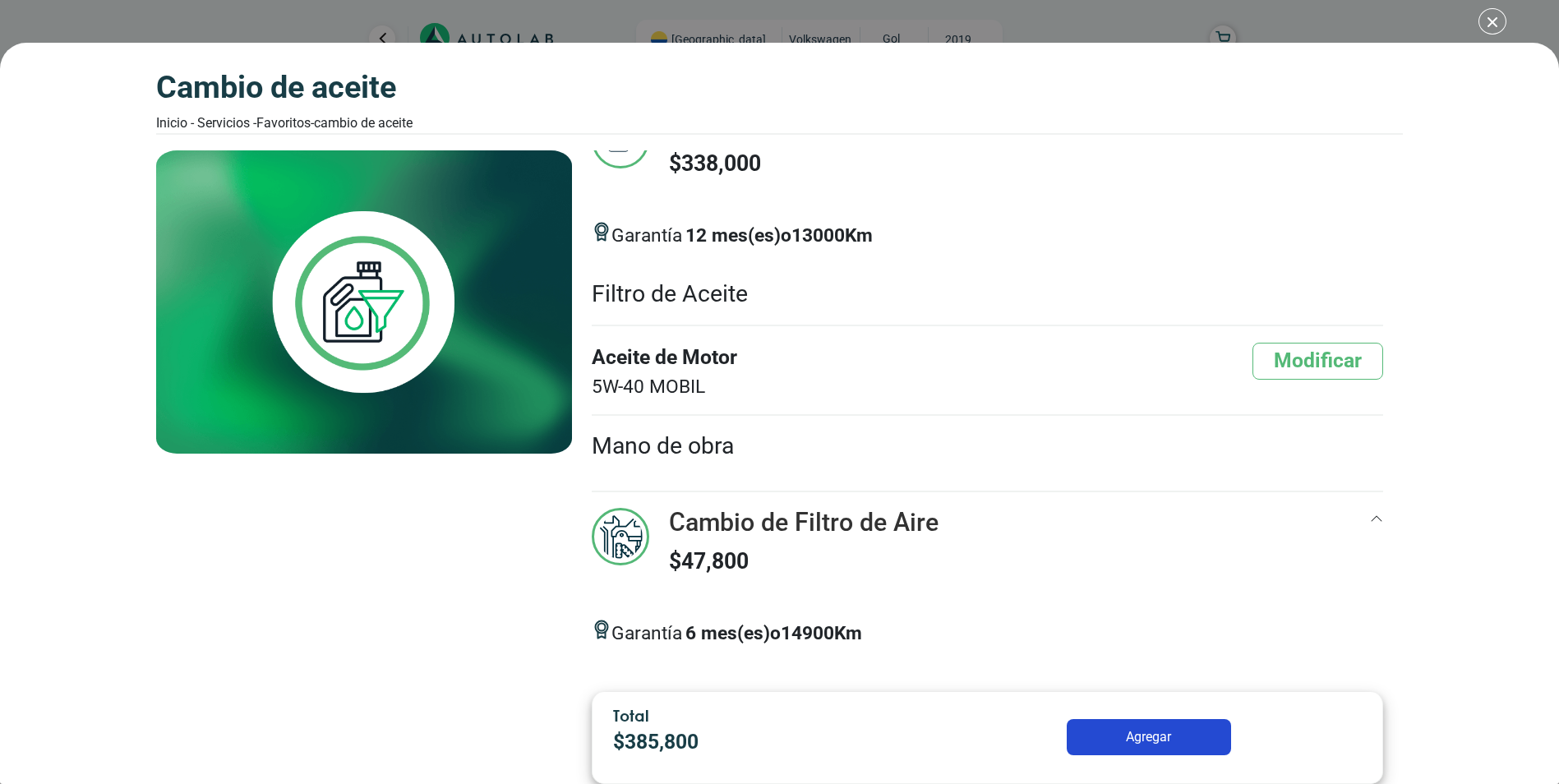
scroll to position [92, 0]
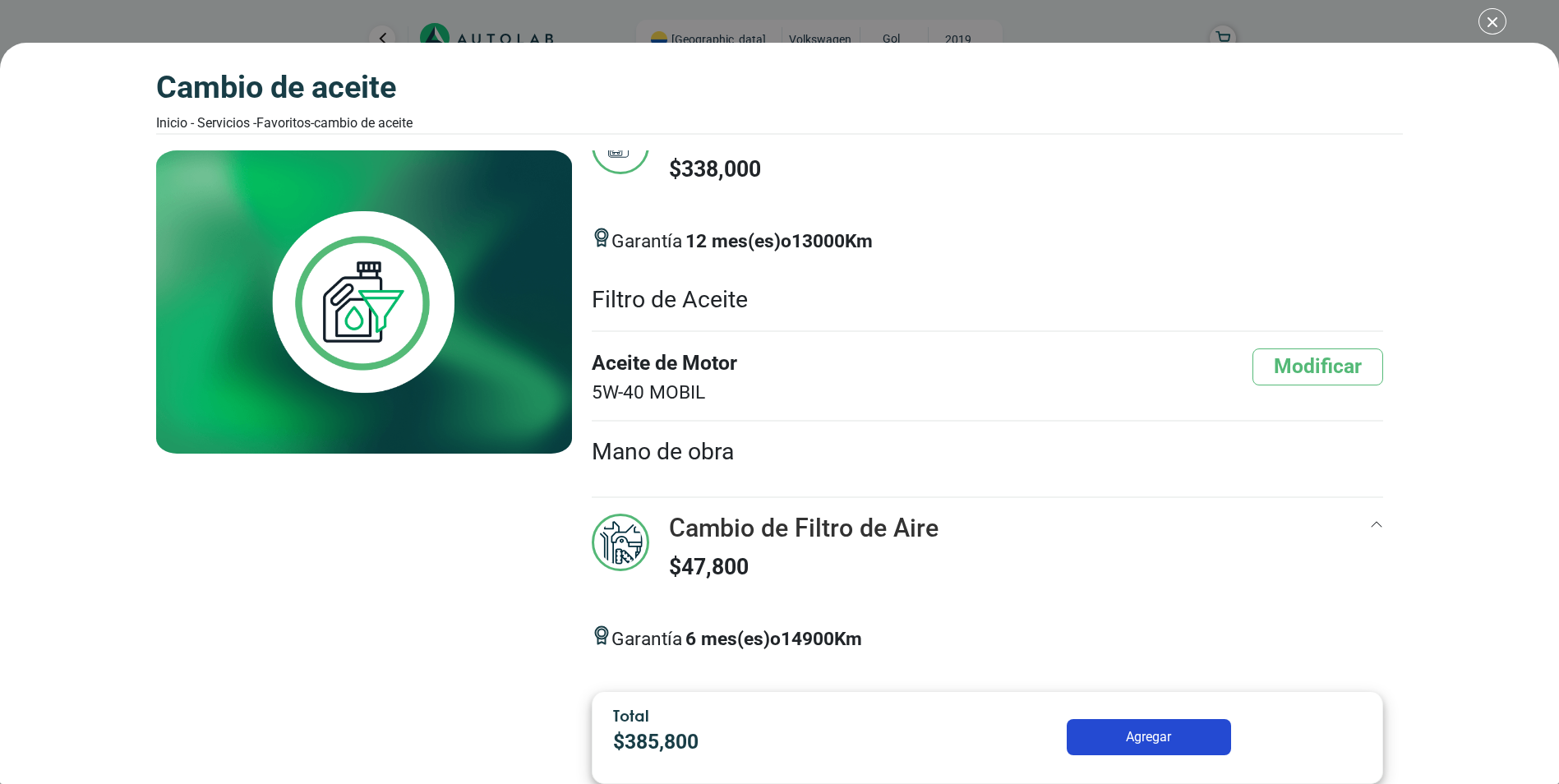
click at [1290, 233] on div "Garantía 12 mes(es) o 13000 Km" at bounding box center [987, 241] width 792 height 54
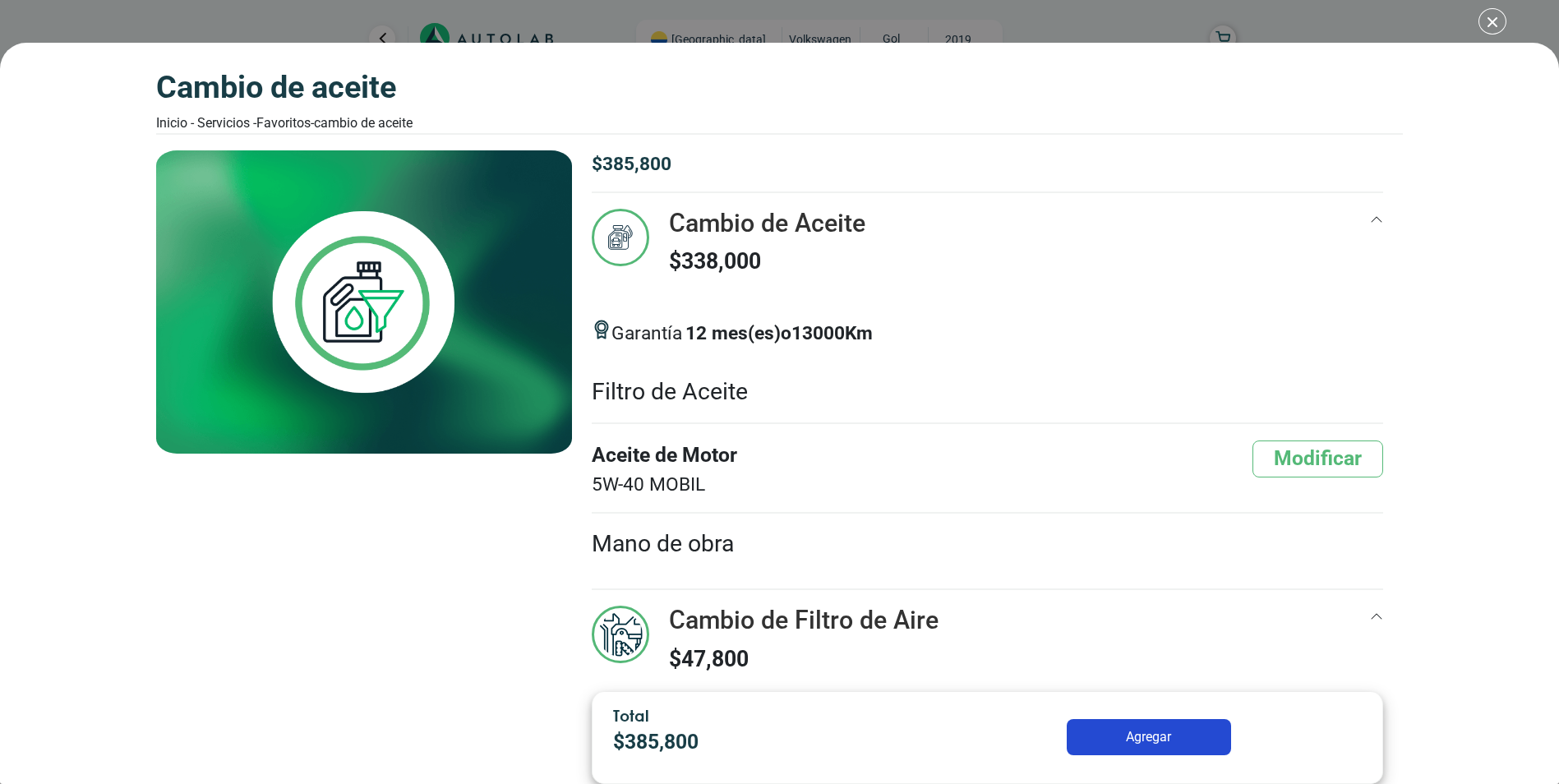
click at [821, 234] on h3 "Cambio de Aceite" at bounding box center [767, 223] width 196 height 30
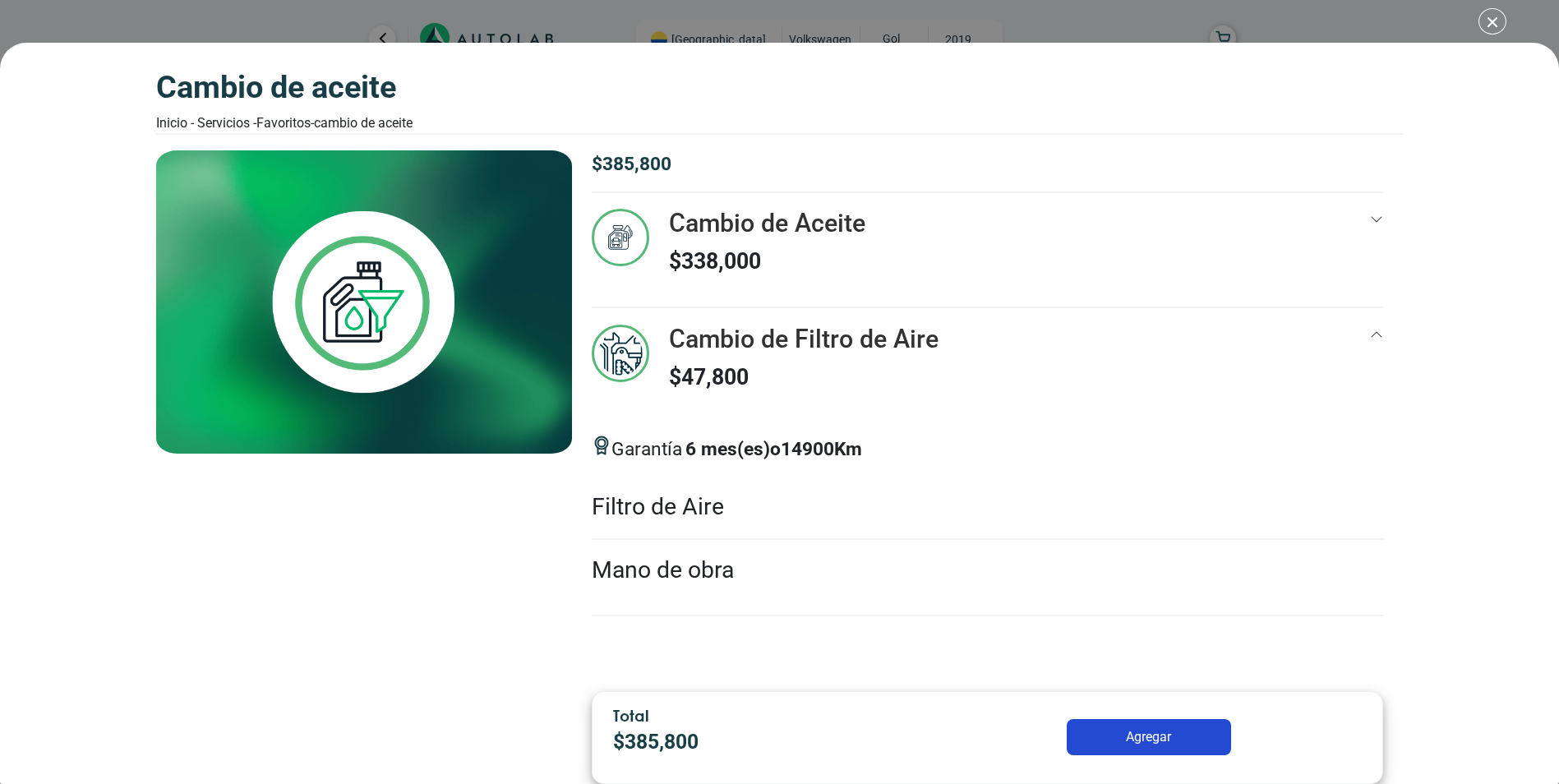
scroll to position [82, 0]
click at [853, 374] on p "$ 47,800" at bounding box center [803, 377] width 269 height 33
click at [1489, 14] on div "Cambio de Aceite Inicio - Servicios - Favoritos - Cambio de Aceite Cambio de Ac…" at bounding box center [780, 392] width 1559 height 784
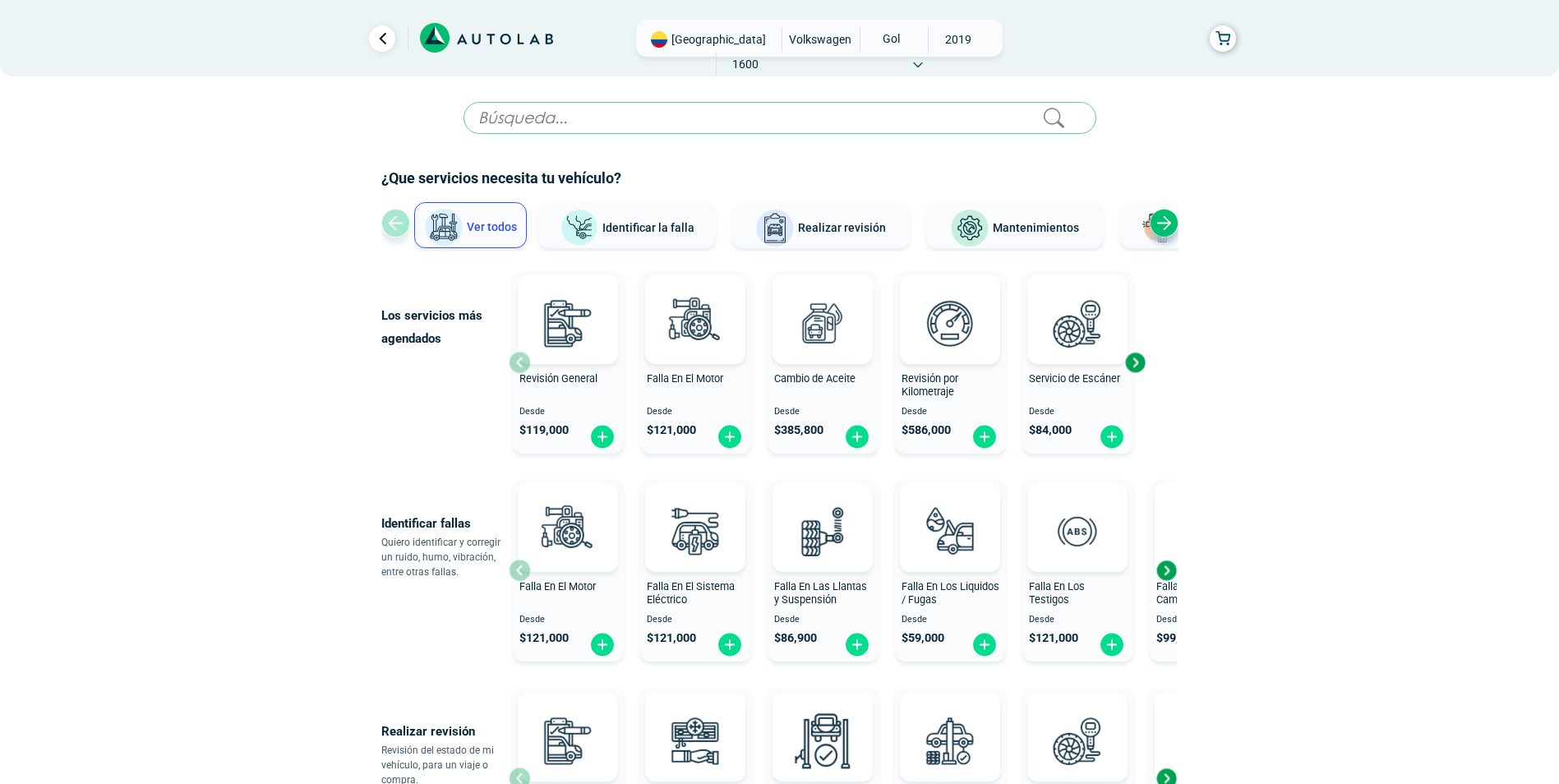
click at [672, 35] on span "[GEOGRAPHIC_DATA]" at bounding box center [718, 40] width 95 height 16
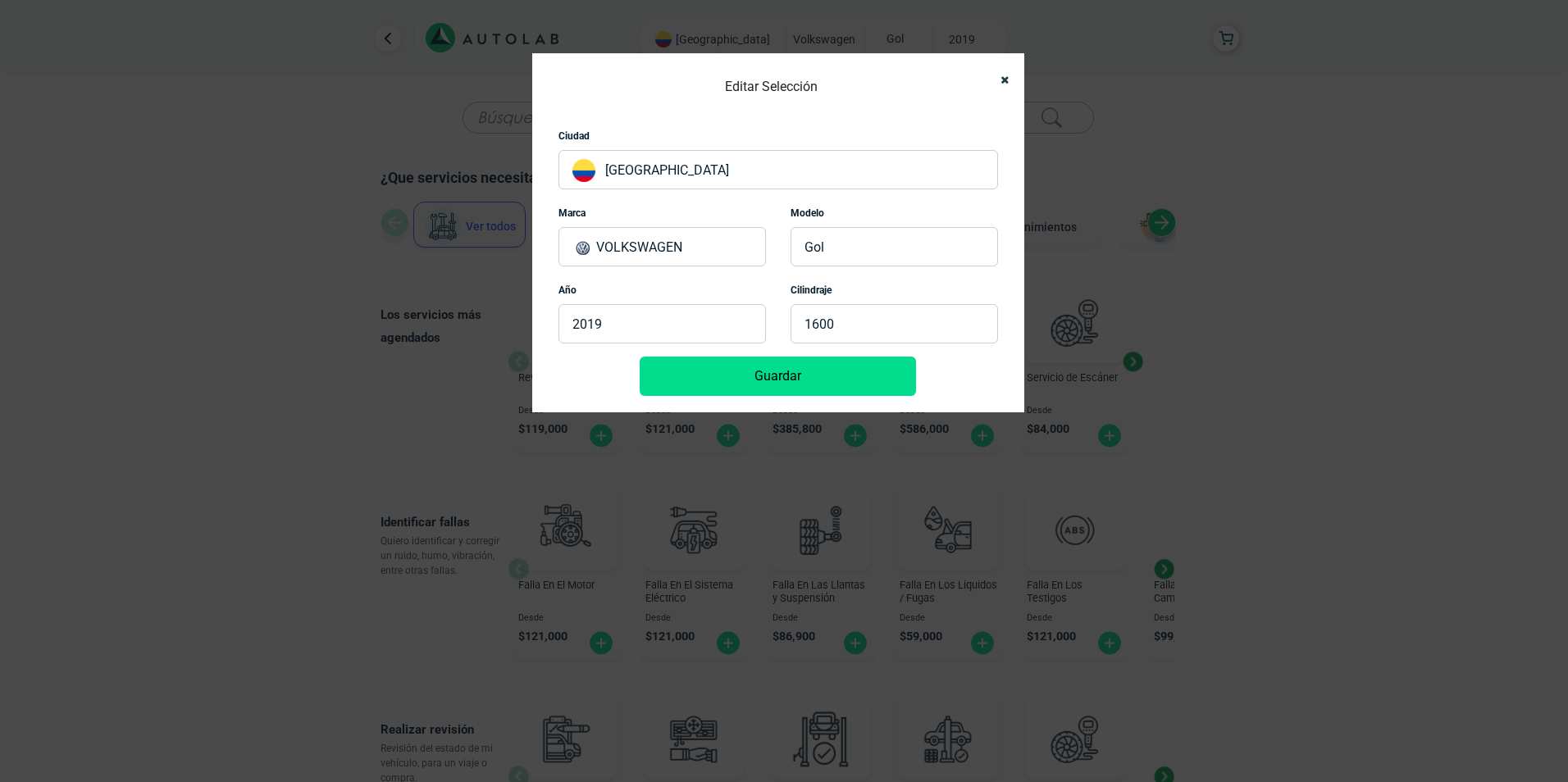
click at [692, 171] on p "[GEOGRAPHIC_DATA]" at bounding box center [778, 170] width 439 height 40
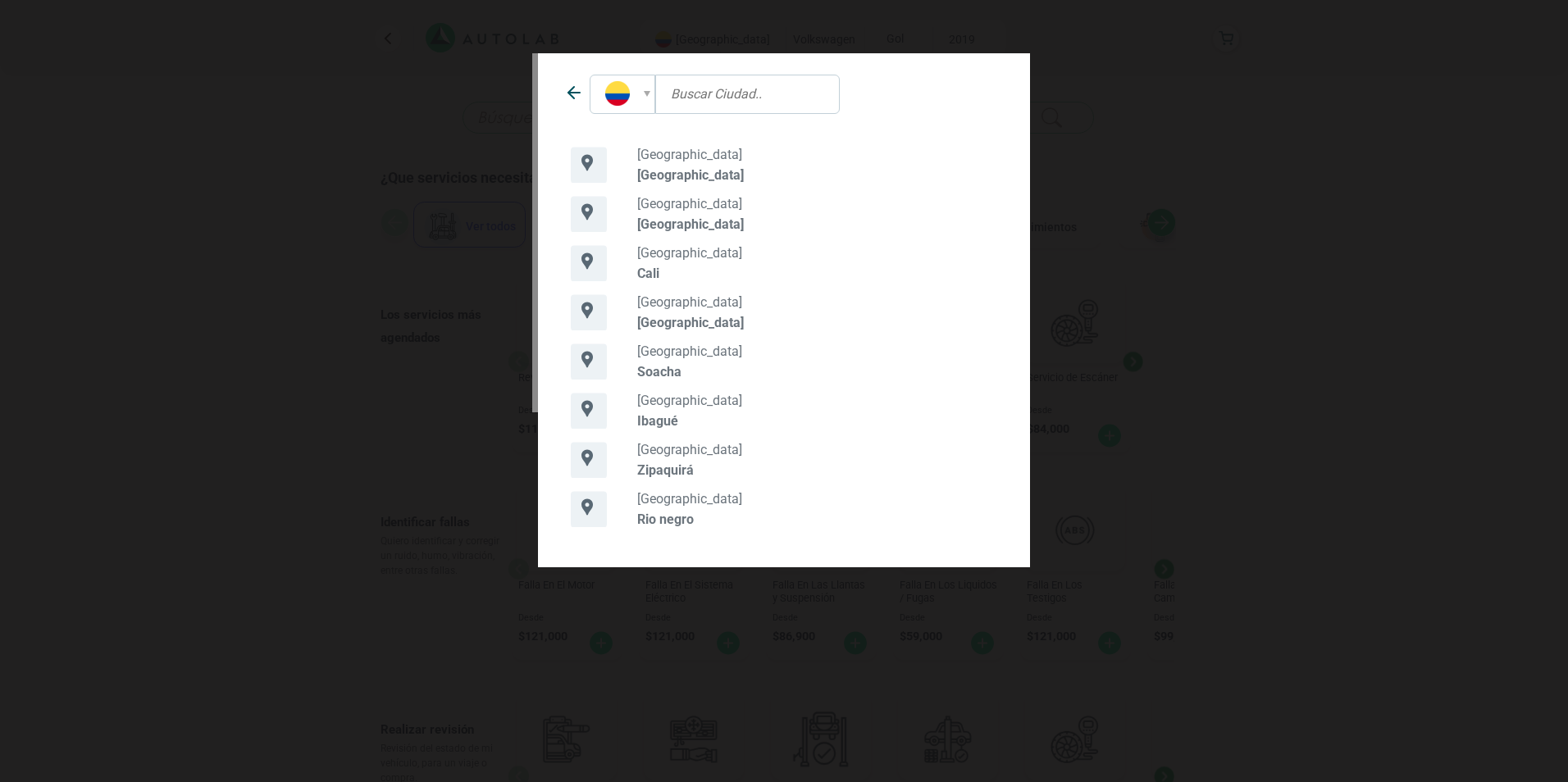
click at [685, 222] on p "[GEOGRAPHIC_DATA]" at bounding box center [816, 224] width 360 height 15
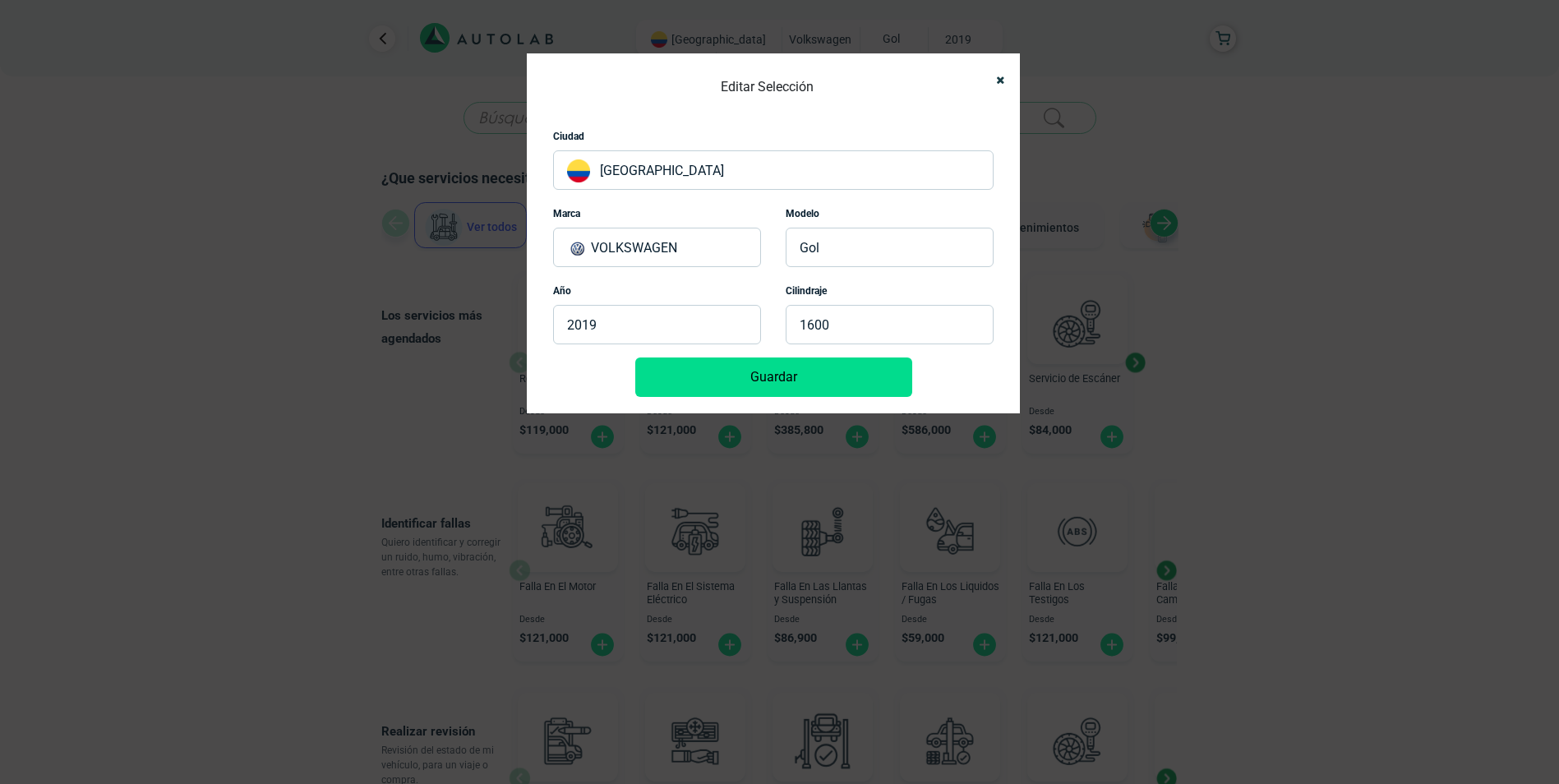
click at [723, 383] on button "Guardar" at bounding box center [774, 377] width 277 height 40
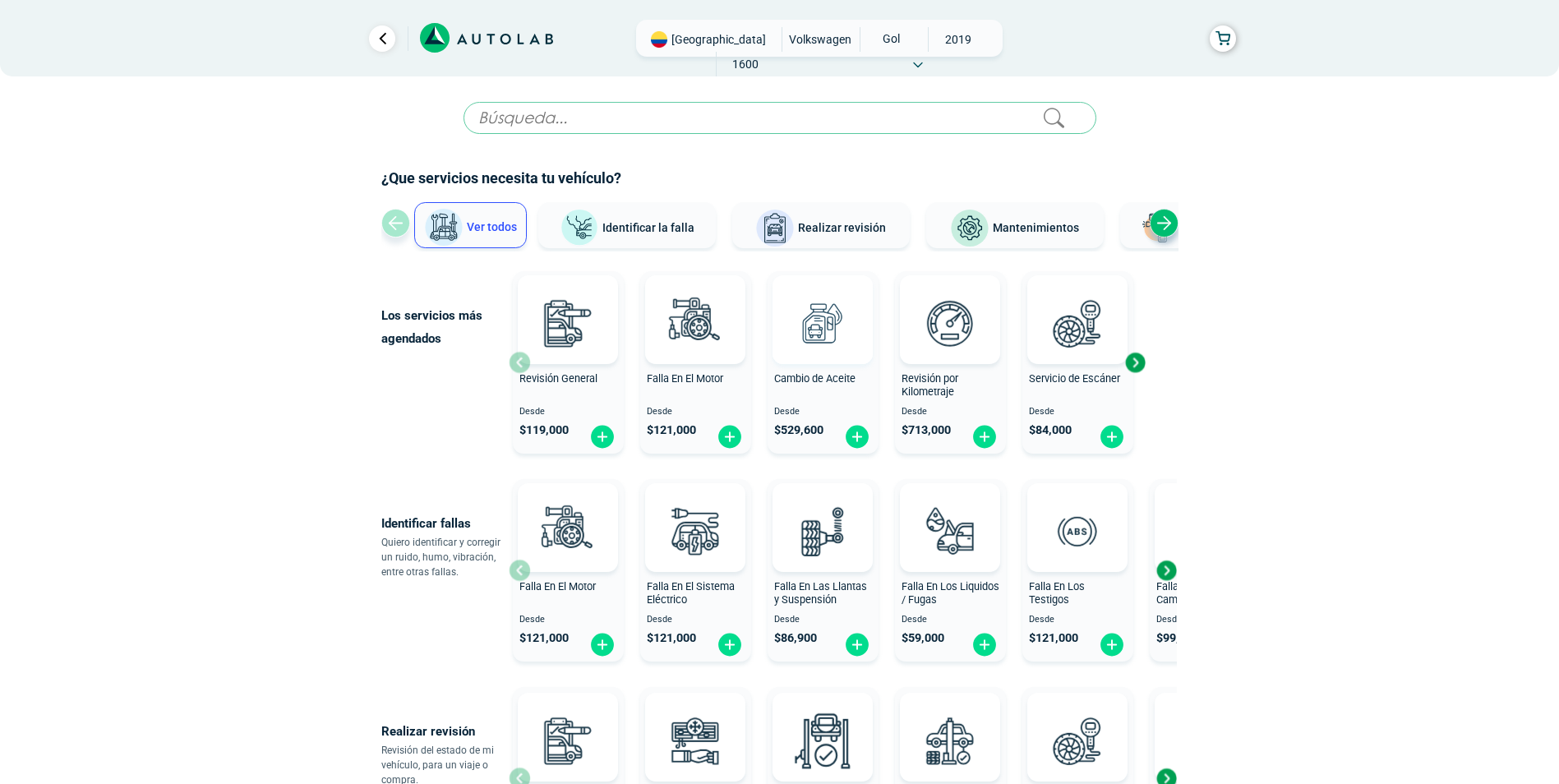
click at [789, 334] on img at bounding box center [823, 323] width 72 height 72
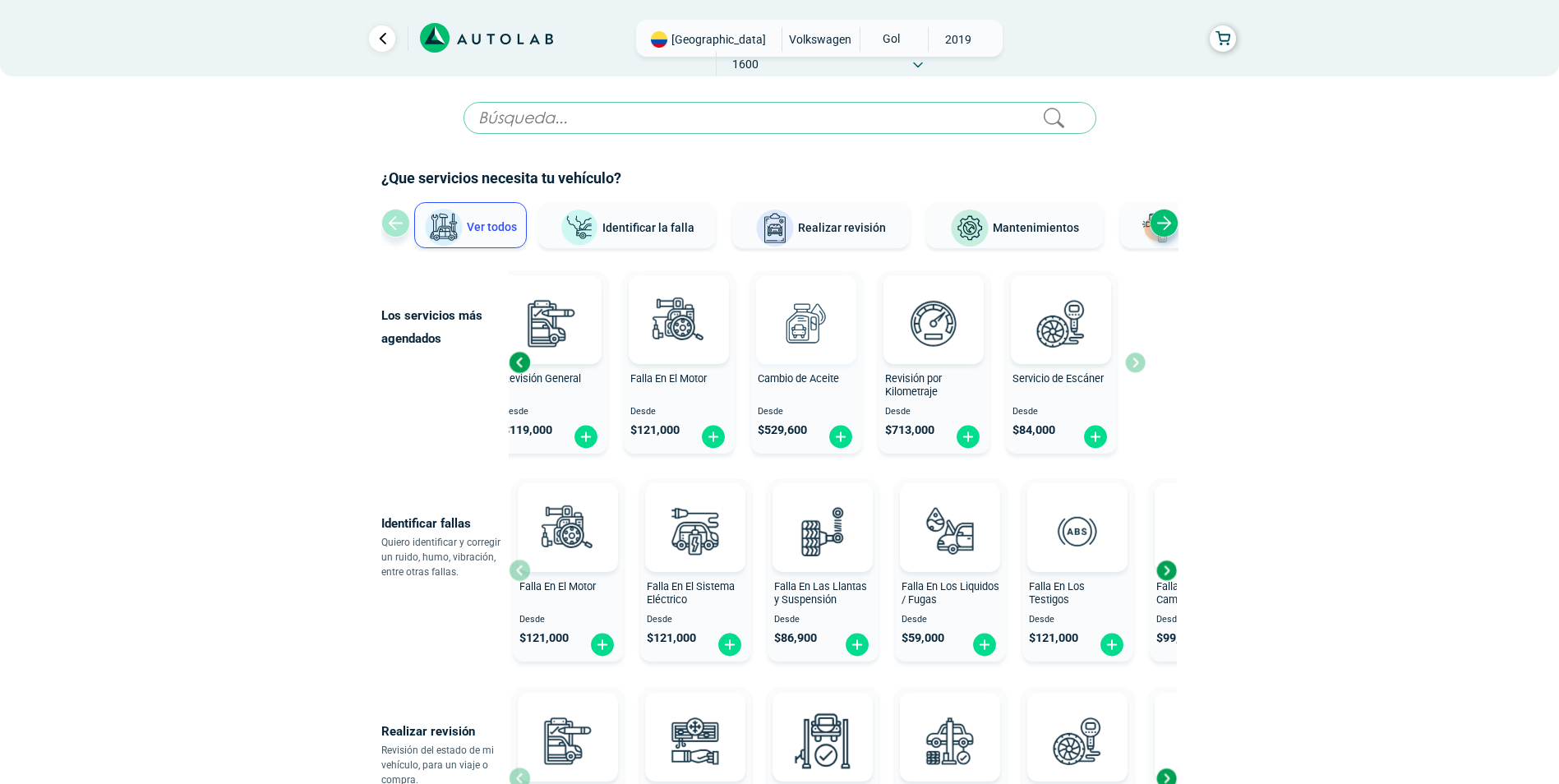
click at [794, 342] on img at bounding box center [807, 323] width 72 height 72
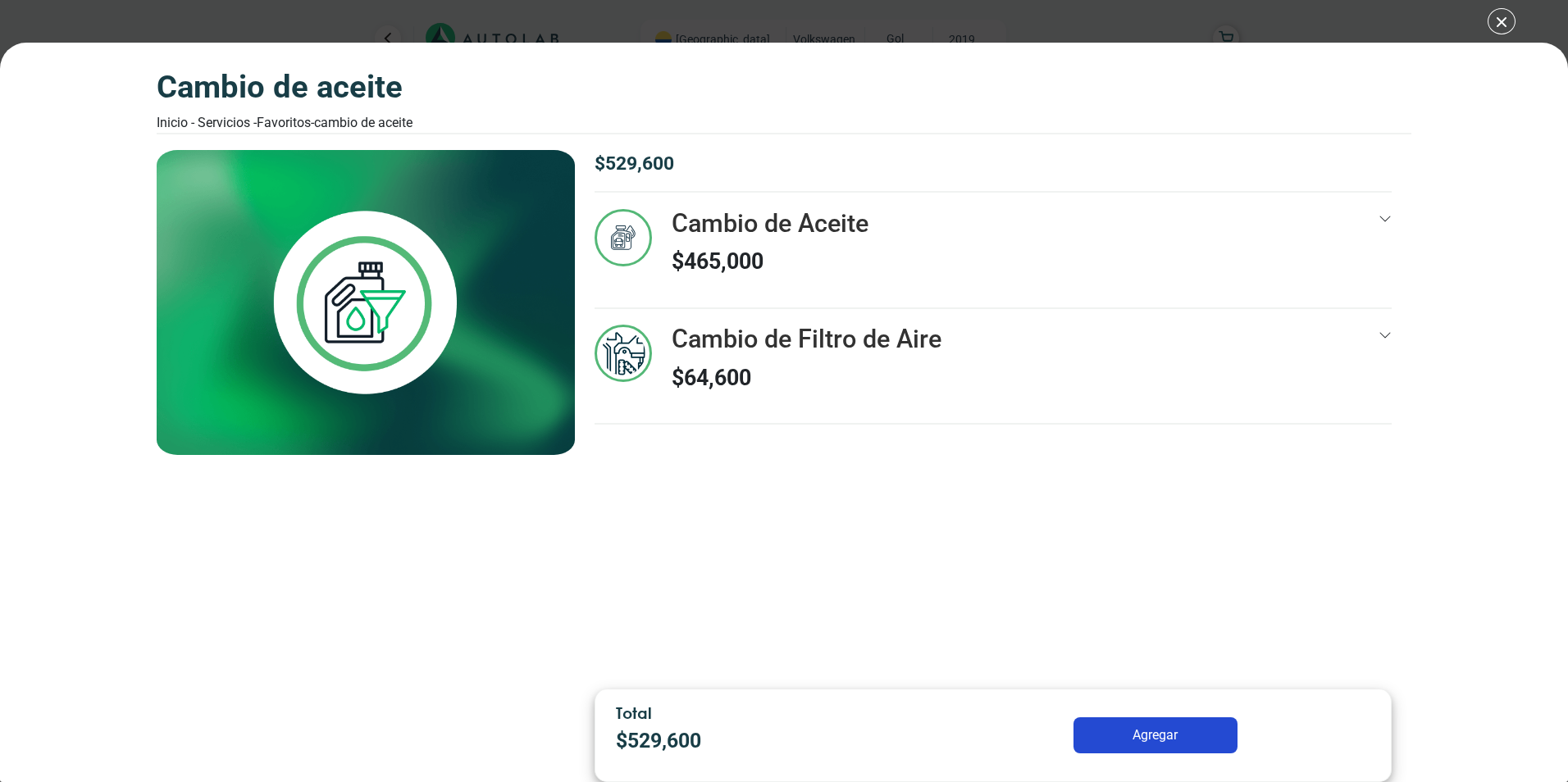
click at [1084, 247] on div "Cambio de Aceite $ 465,000" at bounding box center [992, 259] width 797 height 99
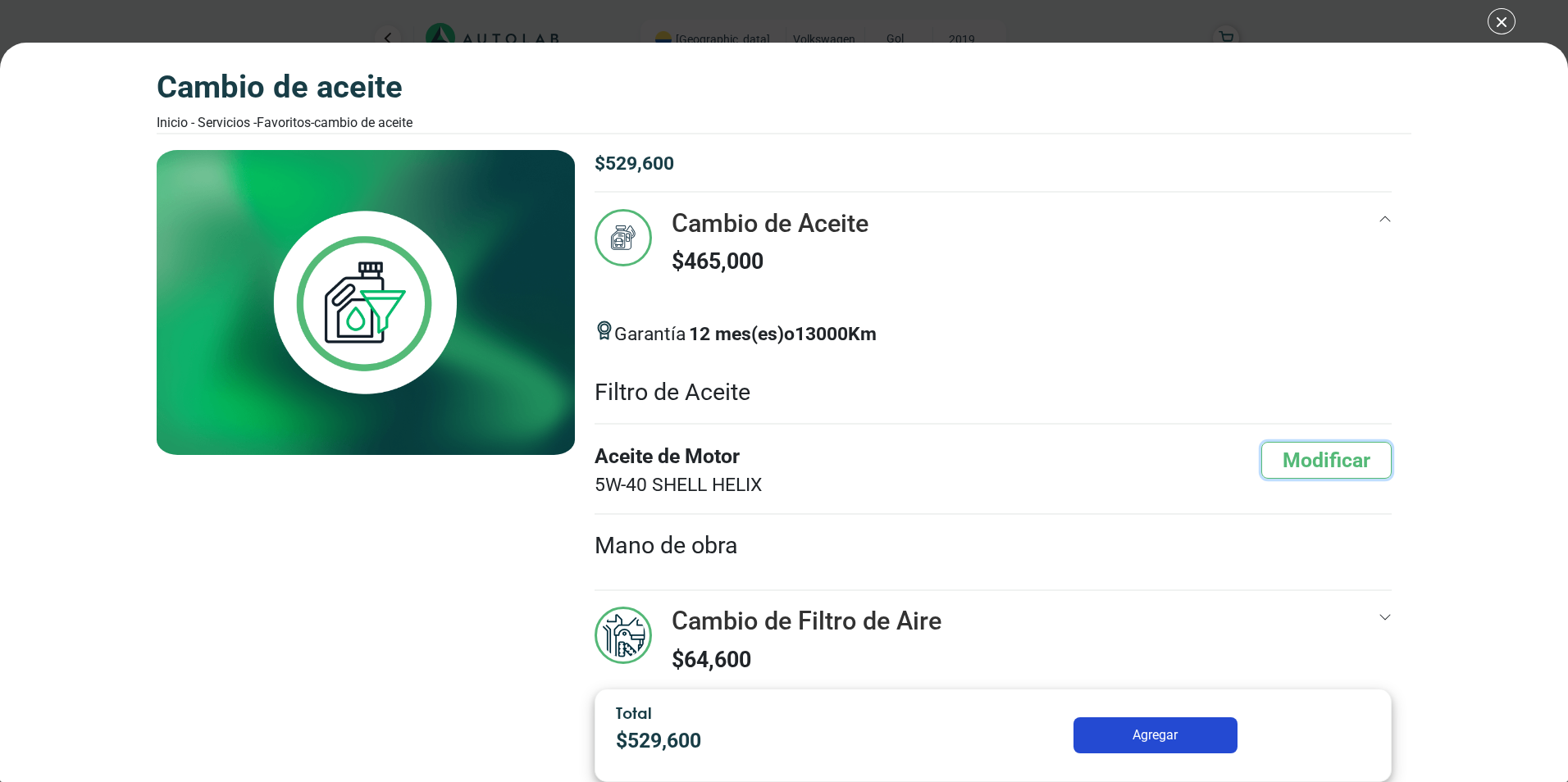
click at [1343, 455] on button "Modificar" at bounding box center [1326, 460] width 130 height 37
